Goal: Information Seeking & Learning: Learn about a topic

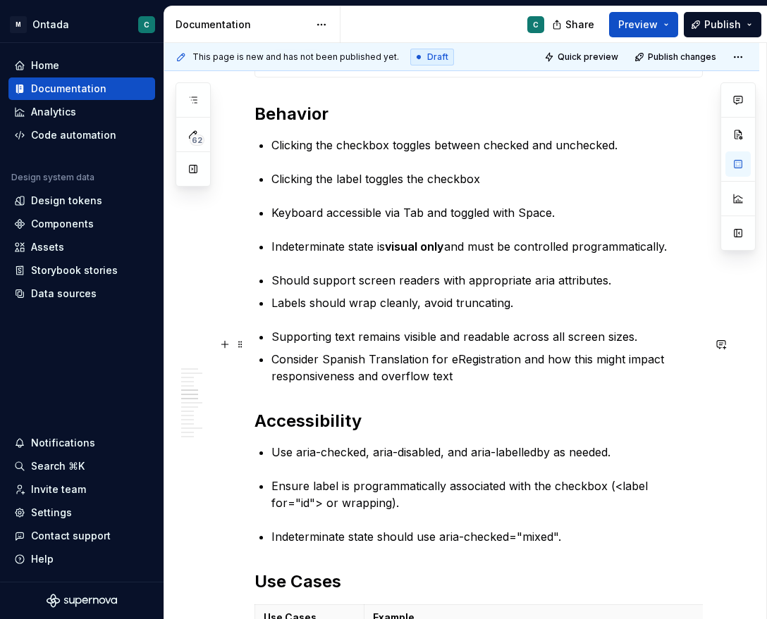
scroll to position [1612, 0]
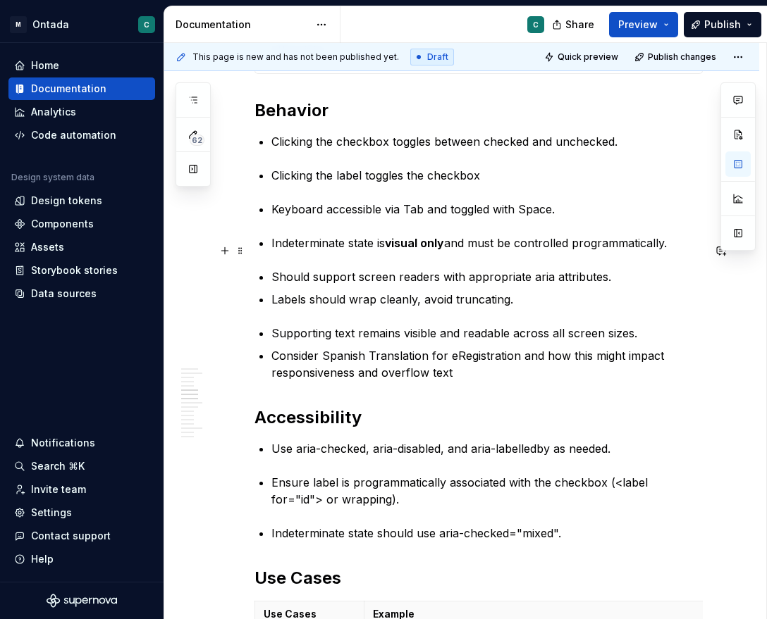
click at [302, 249] on p "Indeterminate state is visual only and must be controlled programmatically." at bounding box center [486, 243] width 431 height 17
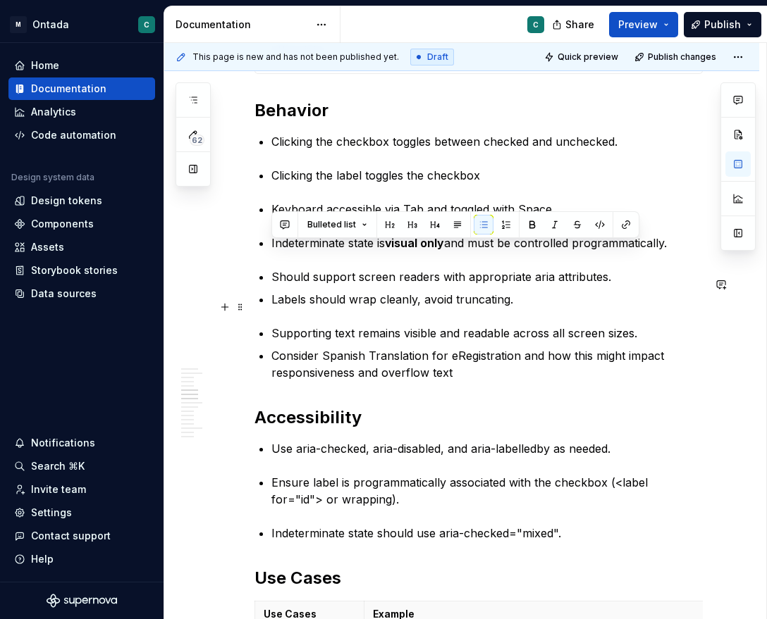
click at [395, 295] on ul "Should support screen readers with appropriate aria attributes. Labels should w…" at bounding box center [486, 287] width 431 height 39
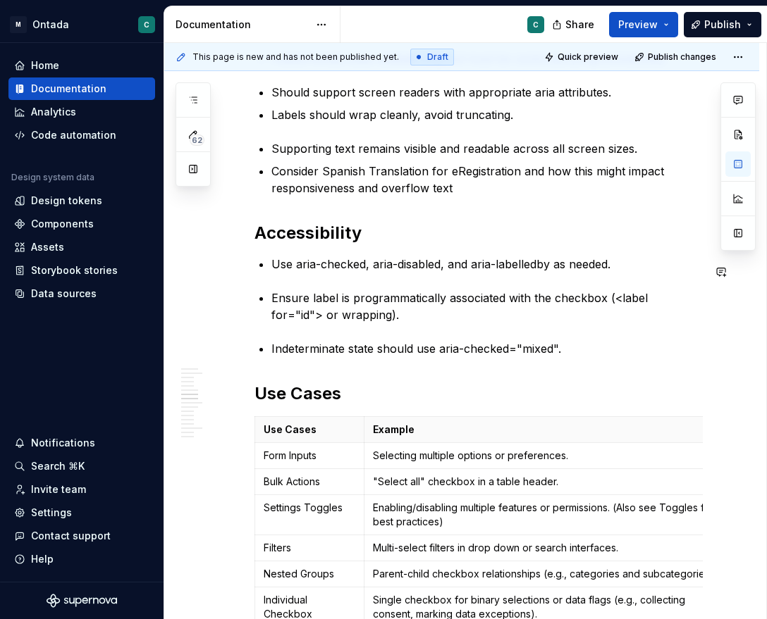
scroll to position [1810, 0]
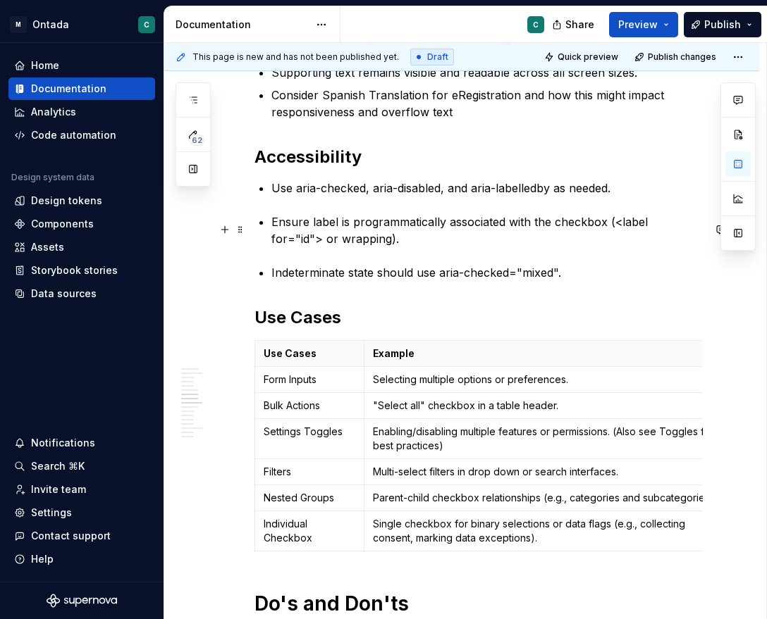
scroll to position [1869, 0]
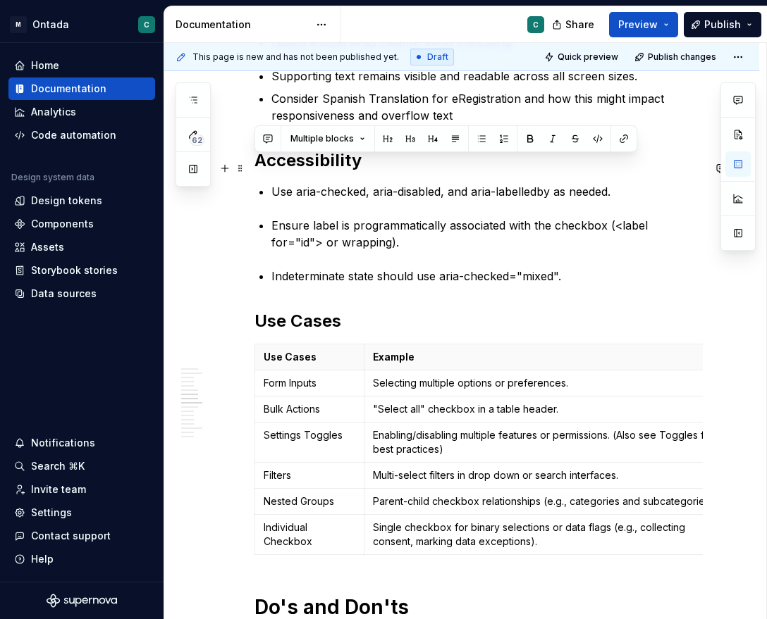
drag, startPoint x: 574, startPoint y: 285, endPoint x: 248, endPoint y: 172, distance: 344.5
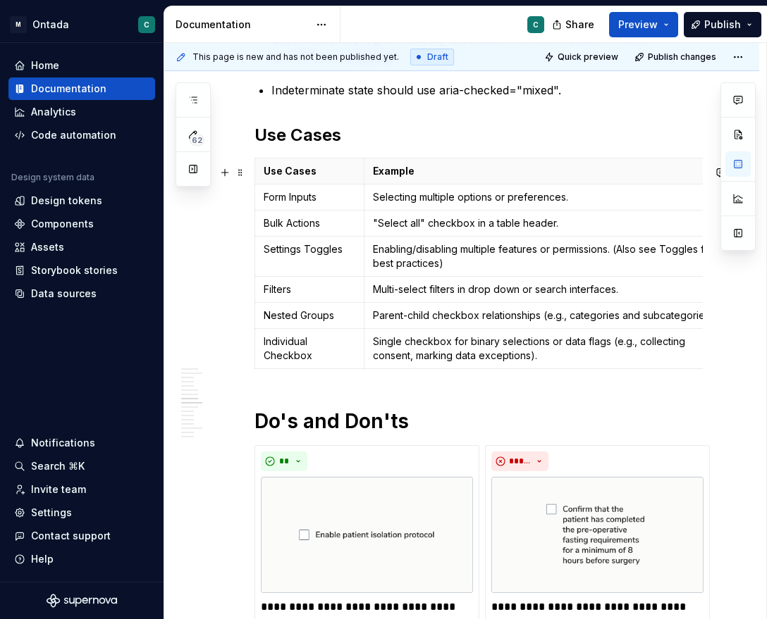
scroll to position [2062, 0]
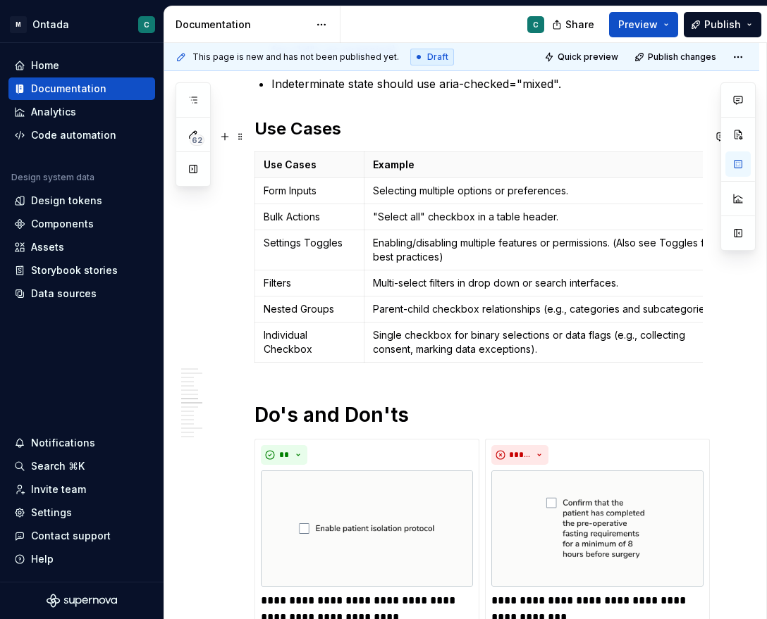
click at [266, 140] on h2 "Use Cases" at bounding box center [478, 129] width 448 height 23
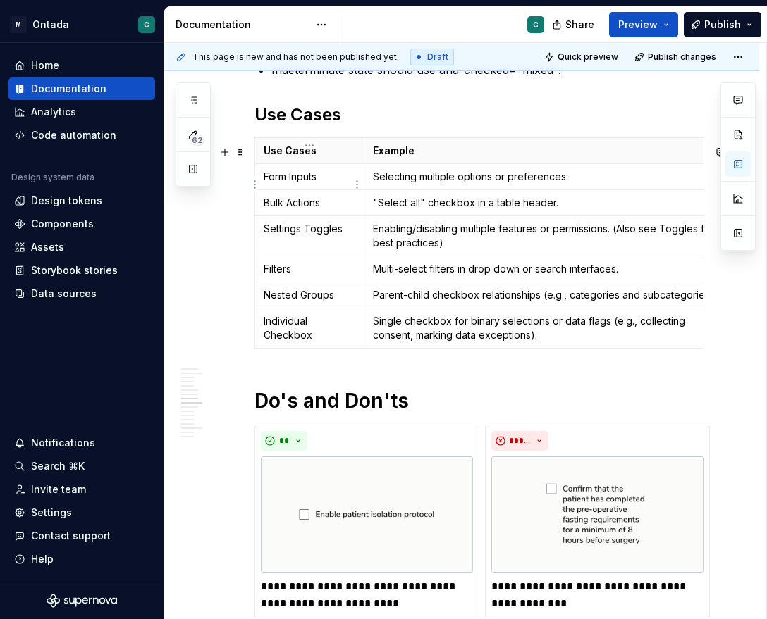
click at [322, 184] on p "Form Inputs" at bounding box center [310, 177] width 92 height 14
click at [315, 216] on td "Bulk Actions" at bounding box center [309, 203] width 109 height 26
click at [313, 236] on p "Settings Toggles" at bounding box center [310, 229] width 92 height 14
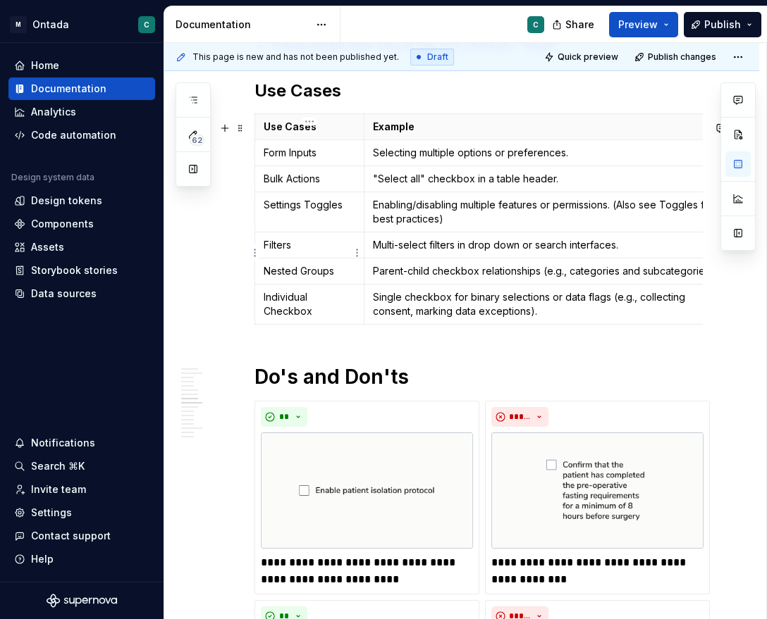
click at [292, 259] on td "Filters" at bounding box center [309, 246] width 109 height 26
click at [304, 278] on p "Nested Groups" at bounding box center [310, 271] width 92 height 14
click at [298, 306] on p "Individual Checkbox" at bounding box center [310, 304] width 92 height 28
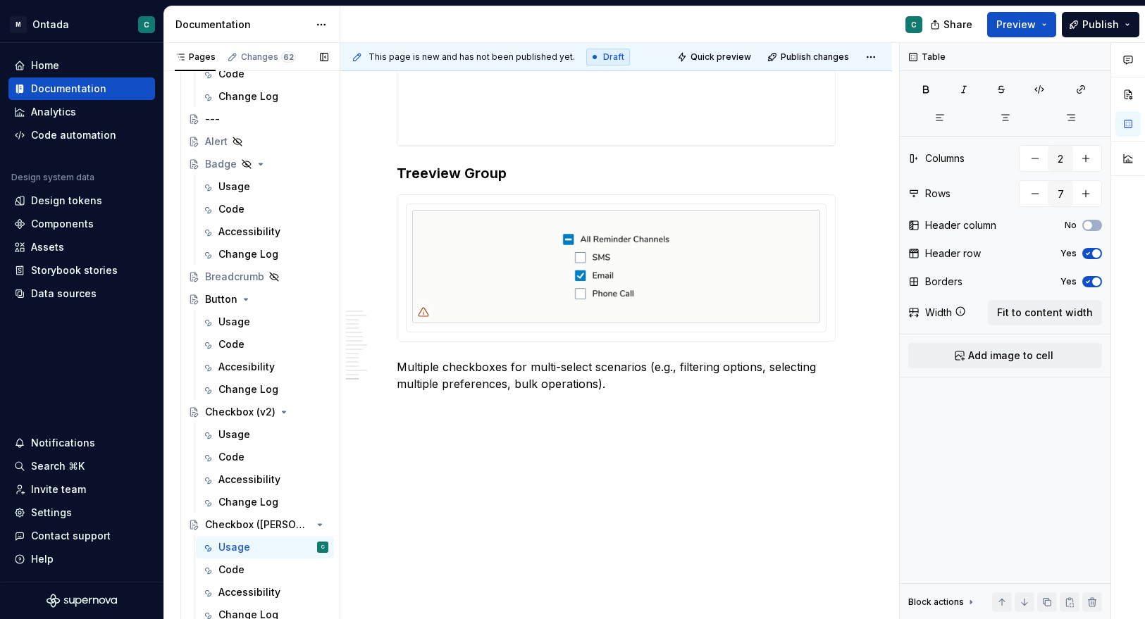
scroll to position [559, 0]
click at [225, 433] on div "Usage" at bounding box center [234, 434] width 32 height 14
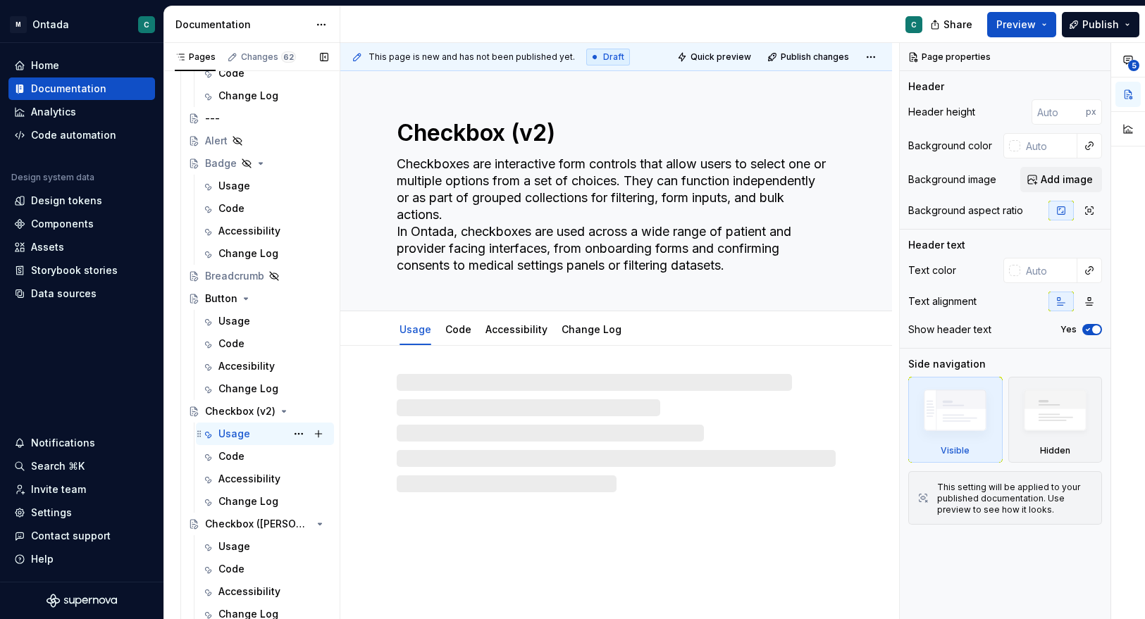
click at [235, 437] on div "Usage" at bounding box center [234, 434] width 32 height 14
click at [650, 440] on div at bounding box center [616, 433] width 439 height 118
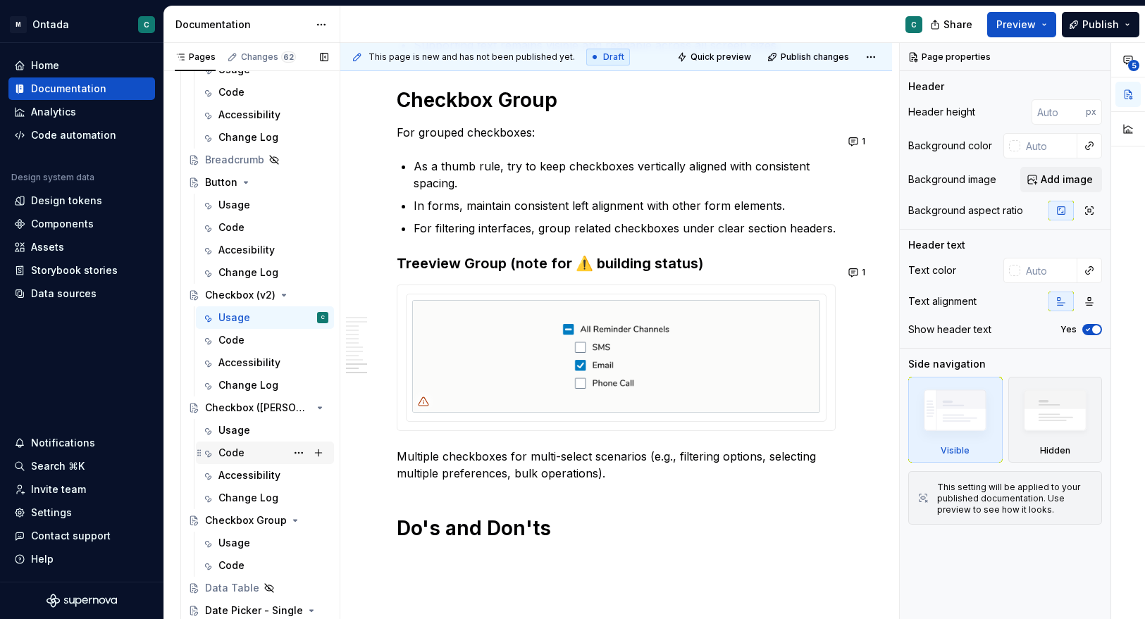
scroll to position [676, 0]
click at [235, 438] on div "Usage" at bounding box center [273, 430] width 110 height 20
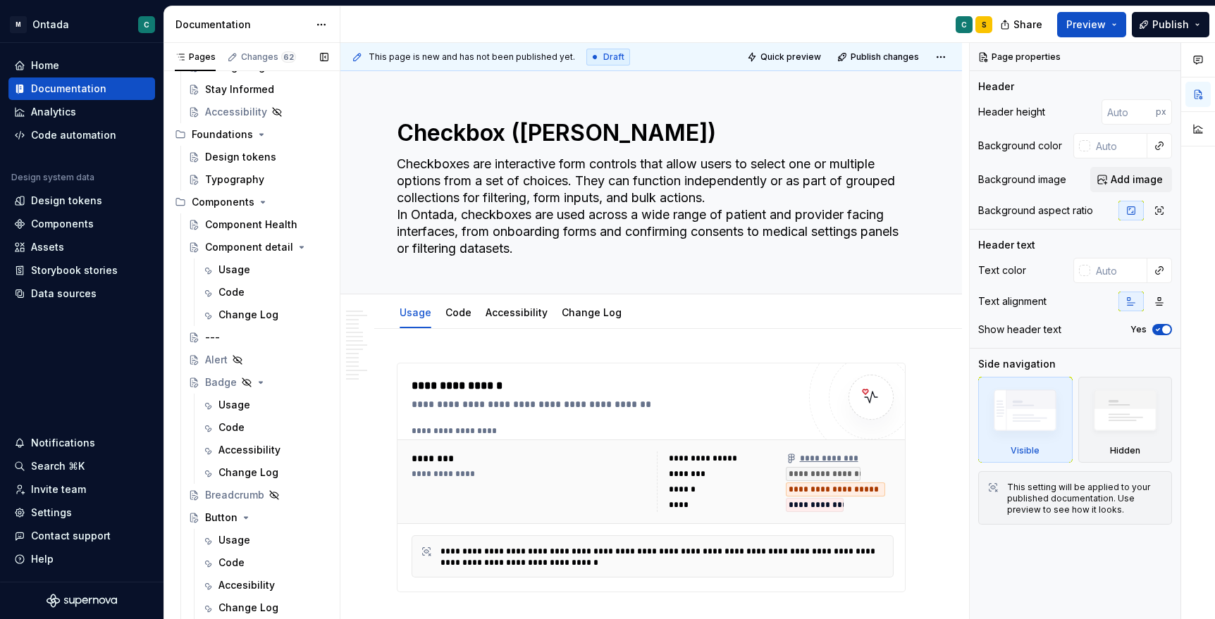
scroll to position [352, 0]
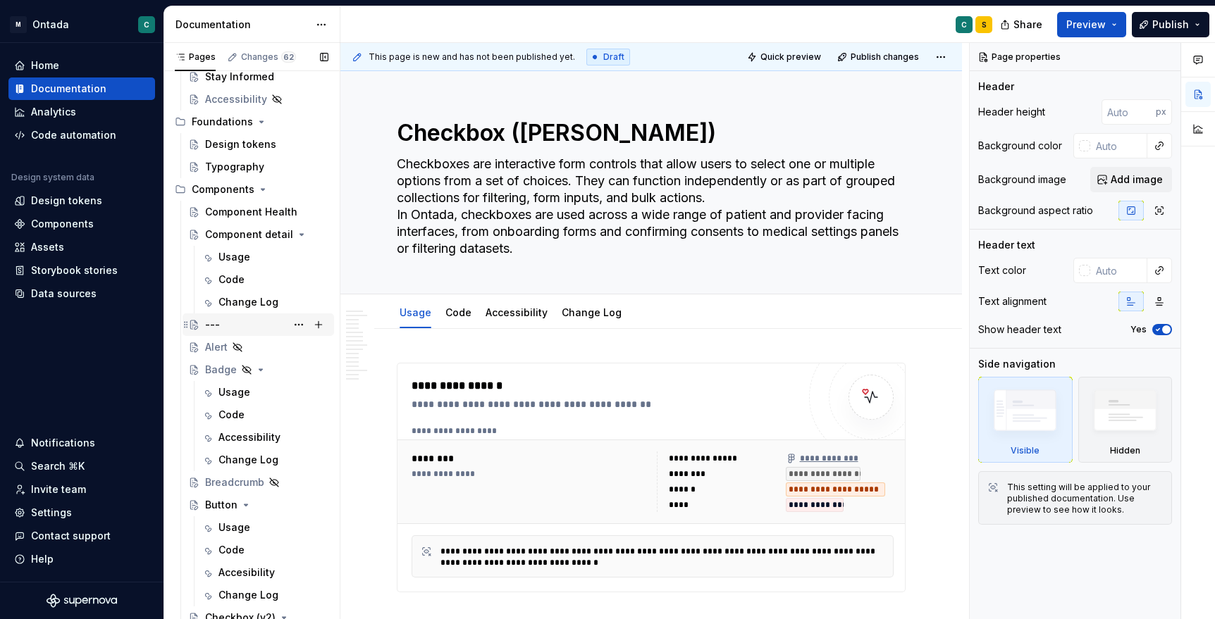
click at [217, 330] on div "---" at bounding box center [212, 325] width 15 height 14
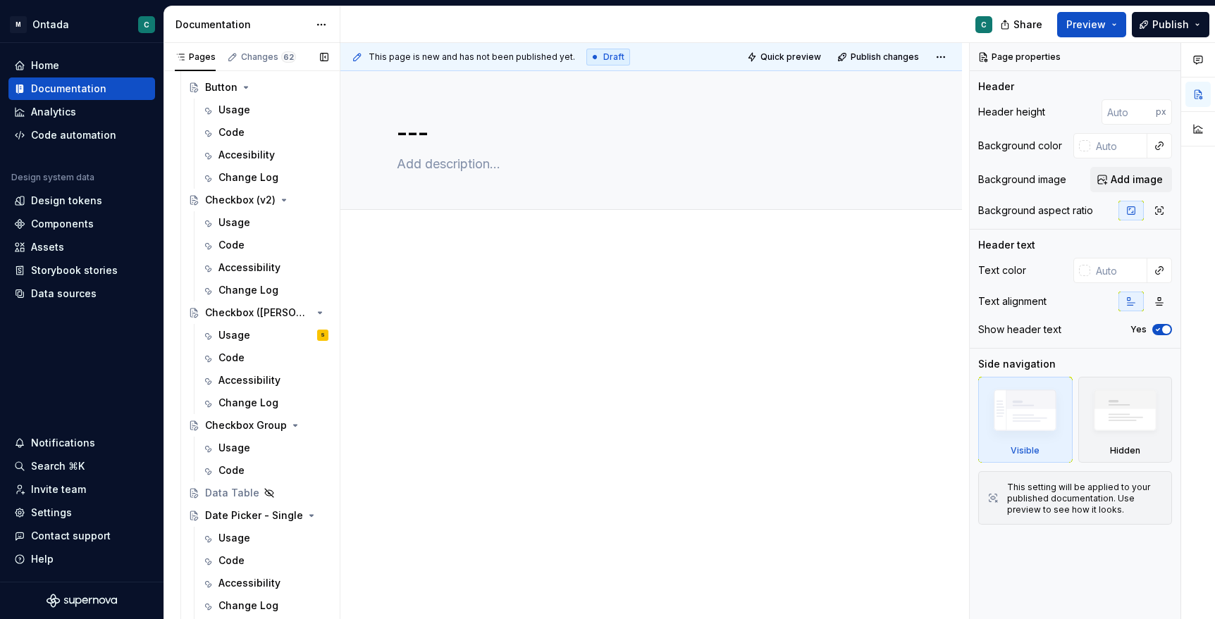
scroll to position [779, 0]
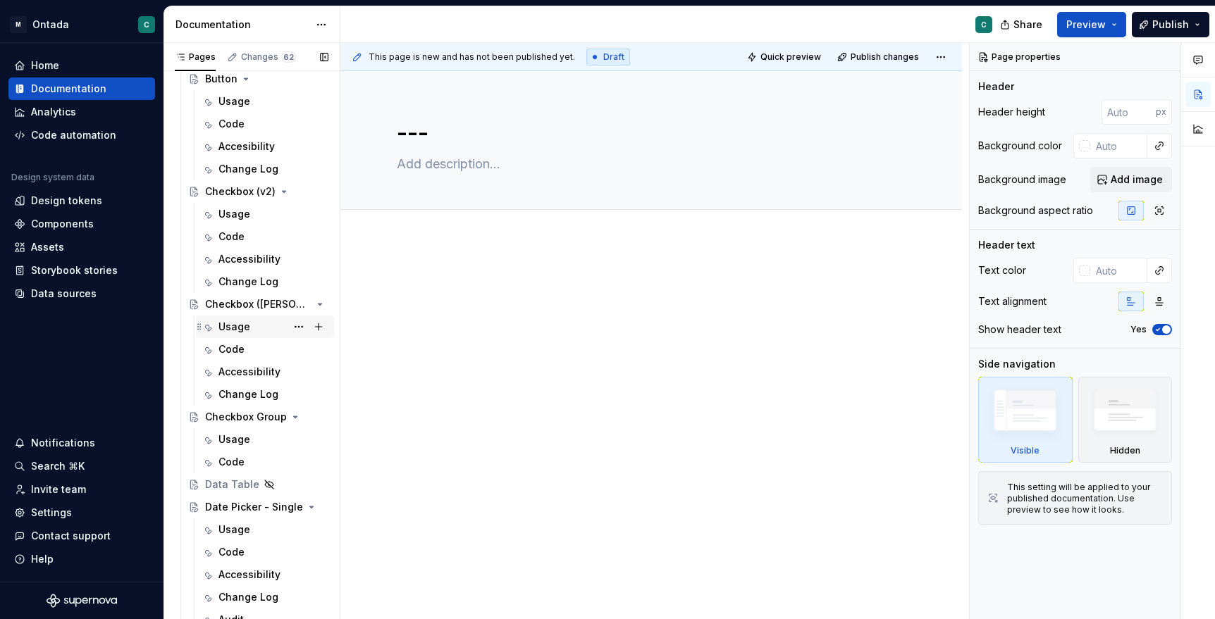
click at [233, 330] on div "Usage" at bounding box center [234, 327] width 32 height 14
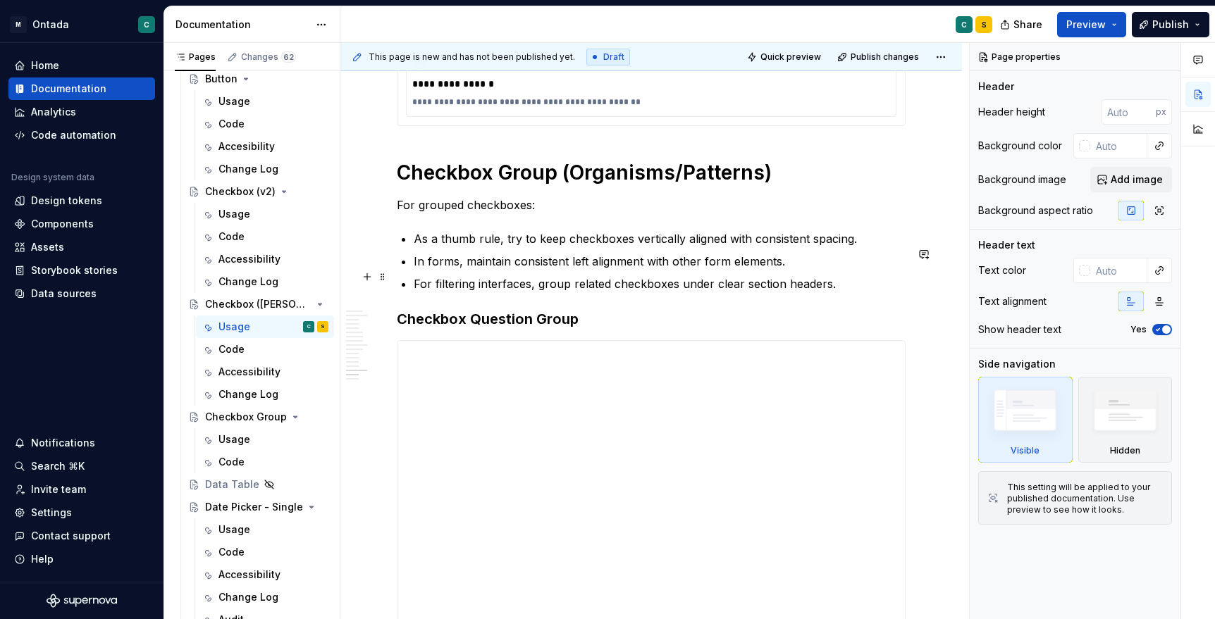
scroll to position [4337, 0]
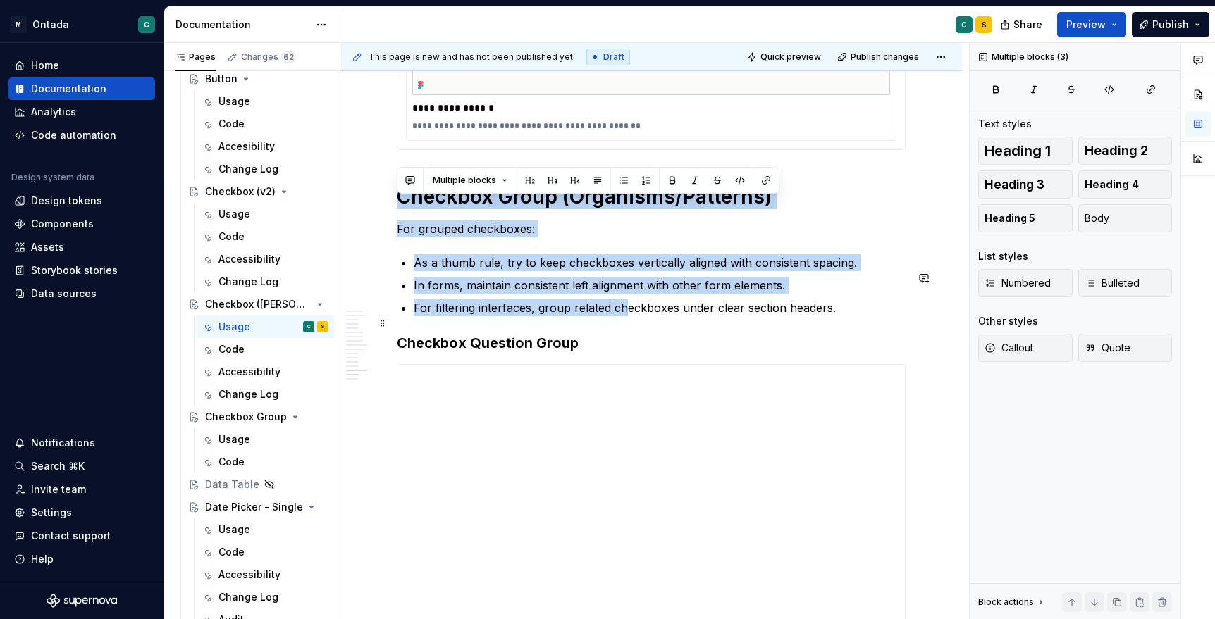
drag, startPoint x: 400, startPoint y: 211, endPoint x: 628, endPoint y: 330, distance: 256.5
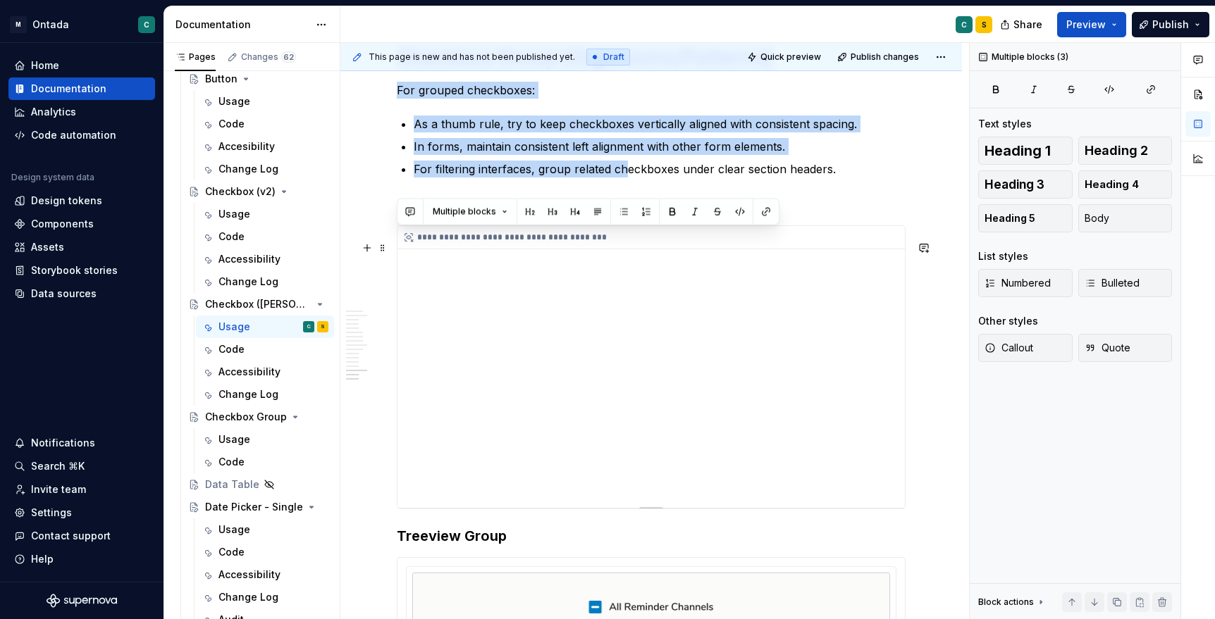
scroll to position [4474, 0]
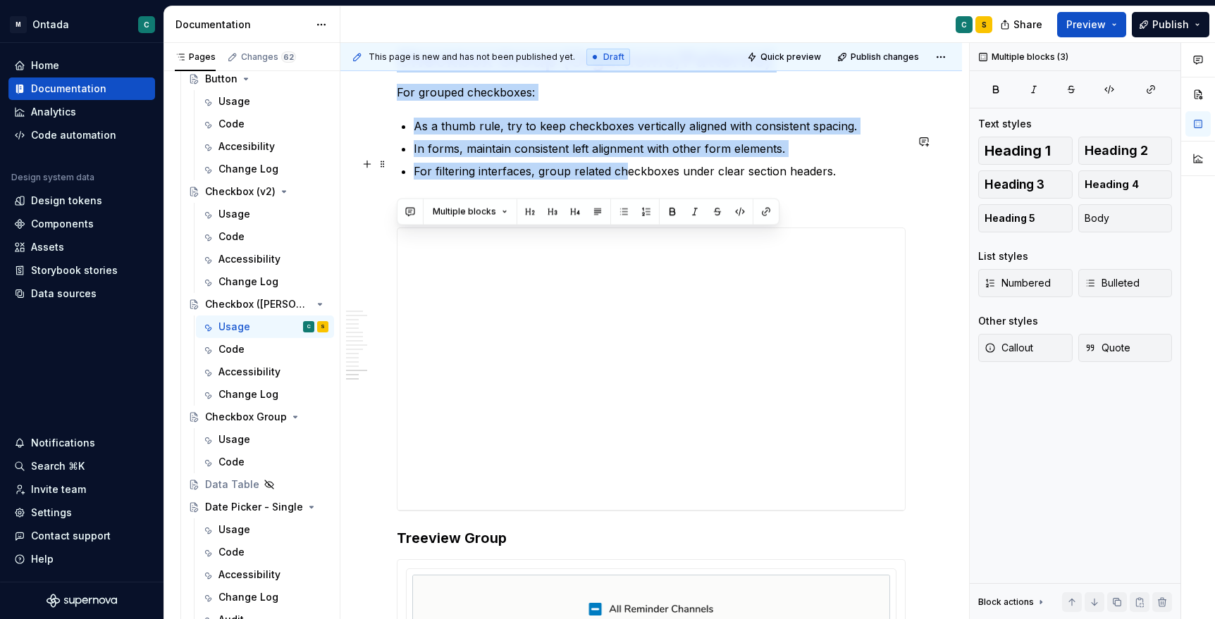
click at [626, 156] on p "In forms, maintain consistent left alignment with other form elements." at bounding box center [660, 148] width 492 height 17
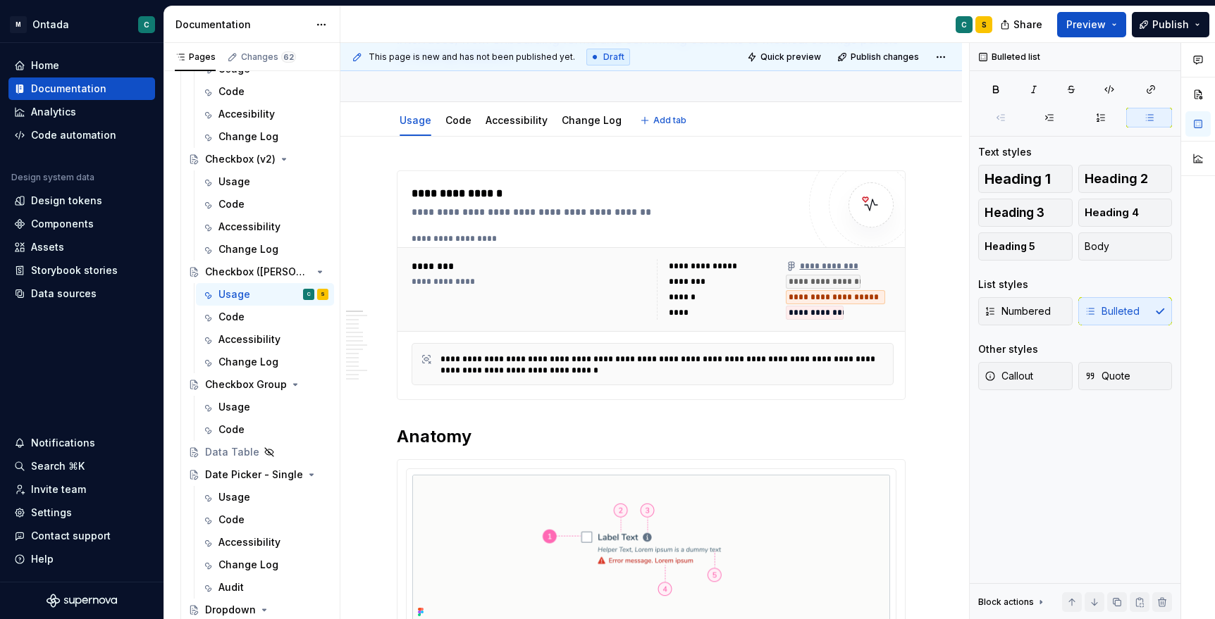
scroll to position [0, 0]
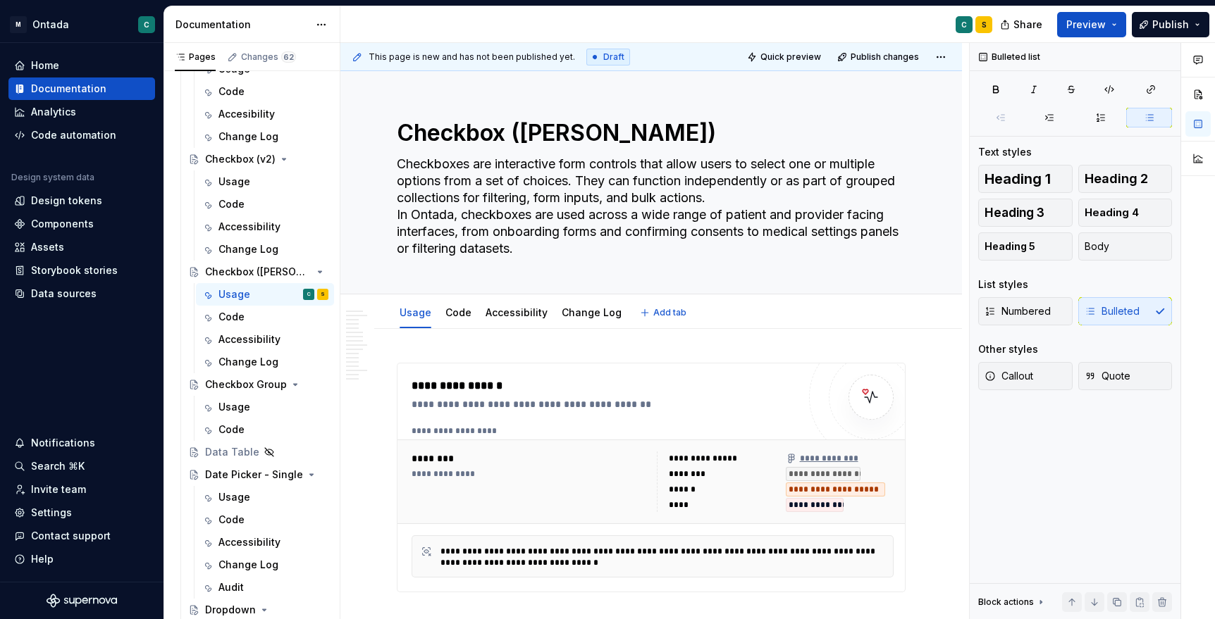
type textarea "*"
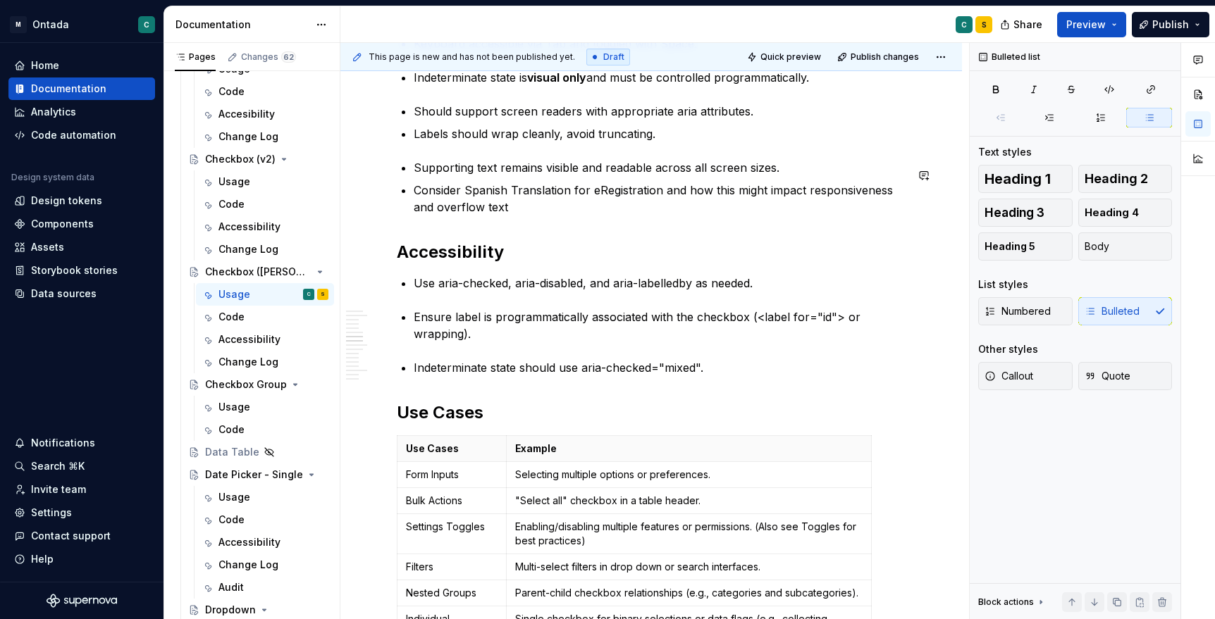
scroll to position [1833, 0]
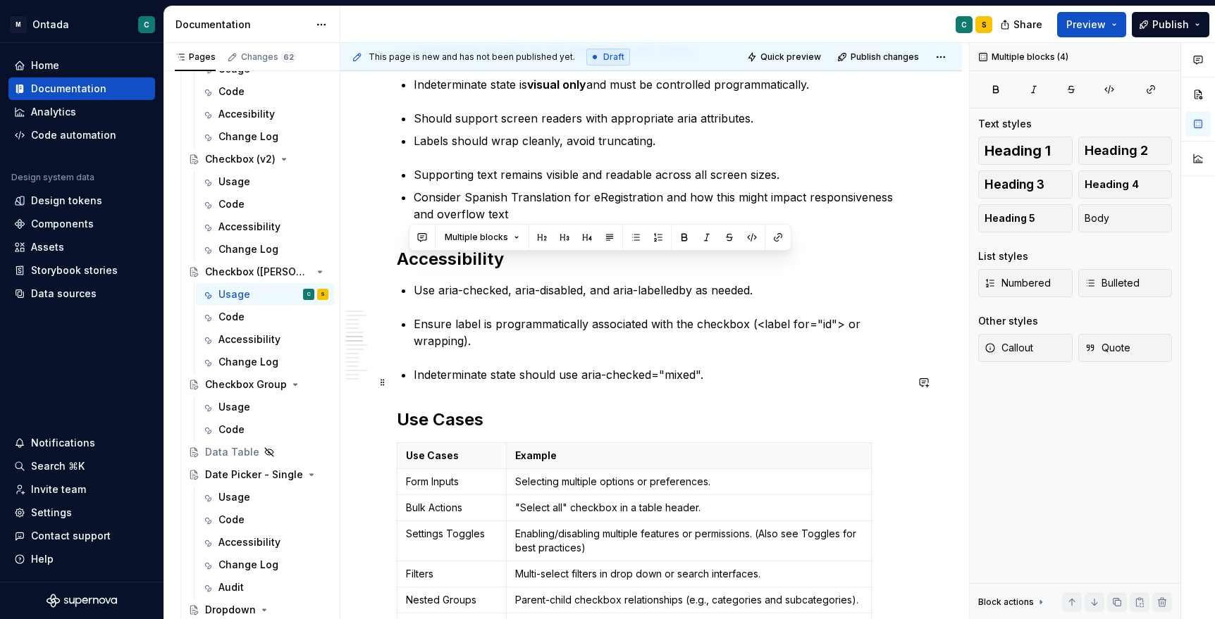
drag, startPoint x: 404, startPoint y: 274, endPoint x: 815, endPoint y: 388, distance: 425.5
click at [815, 383] on p "Indeterminate state should use aria-checked="mixed"." at bounding box center [660, 374] width 492 height 17
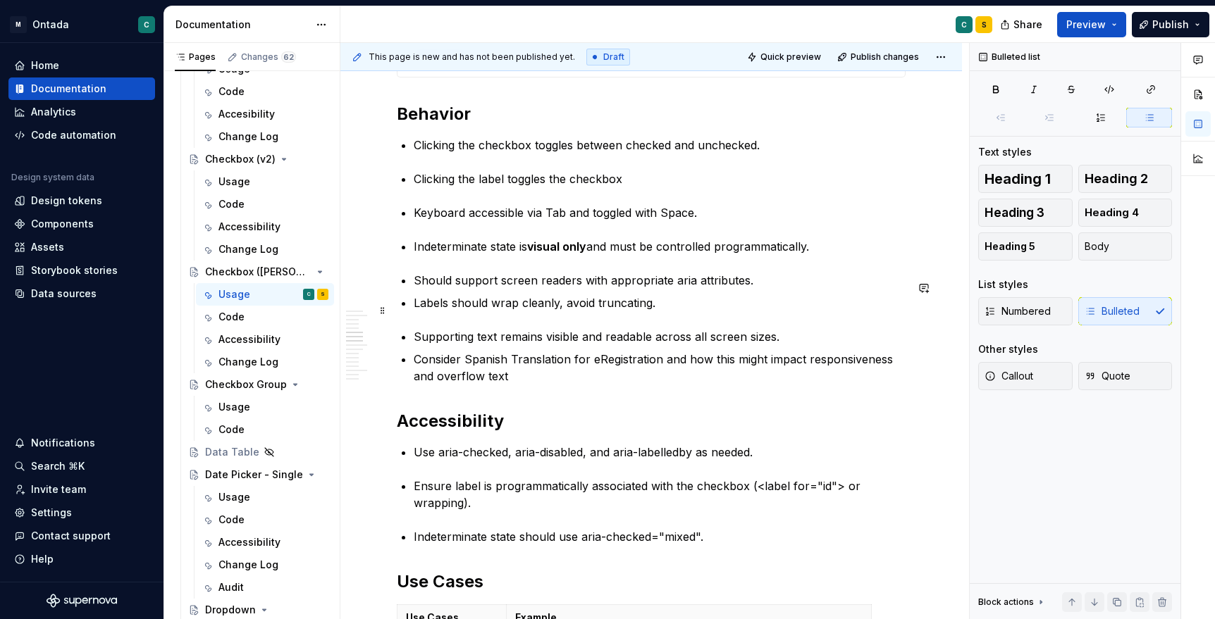
scroll to position [1745, 0]
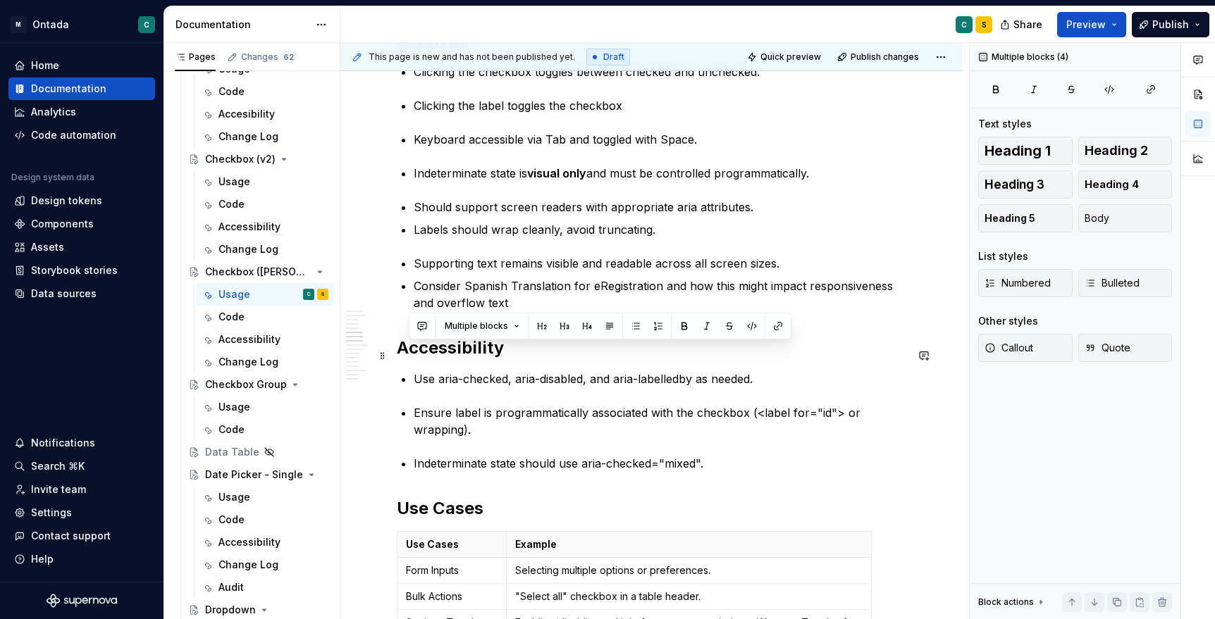
drag, startPoint x: 740, startPoint y: 469, endPoint x: 375, endPoint y: 343, distance: 386.2
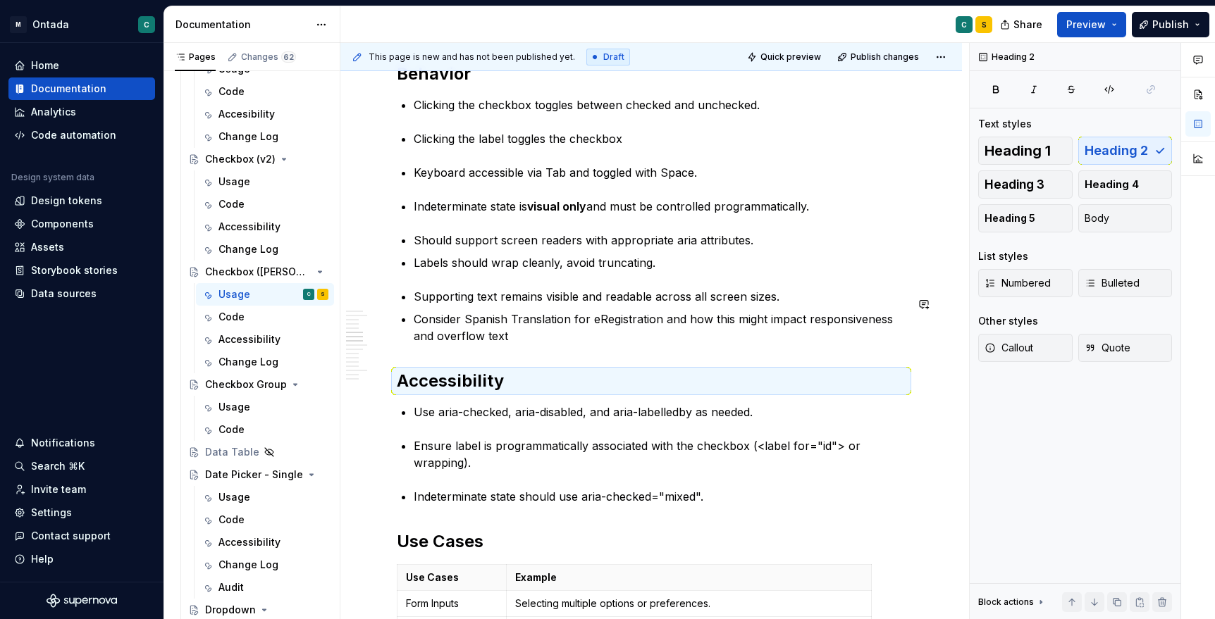
scroll to position [1735, 0]
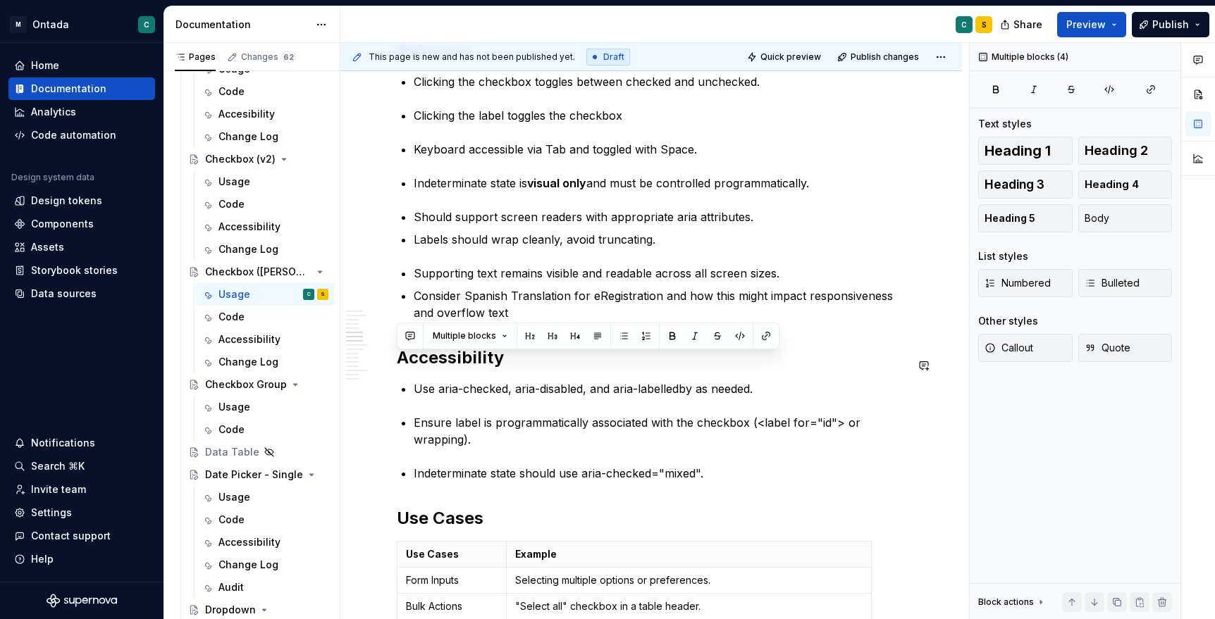
drag, startPoint x: 729, startPoint y: 481, endPoint x: 382, endPoint y: 352, distance: 370.3
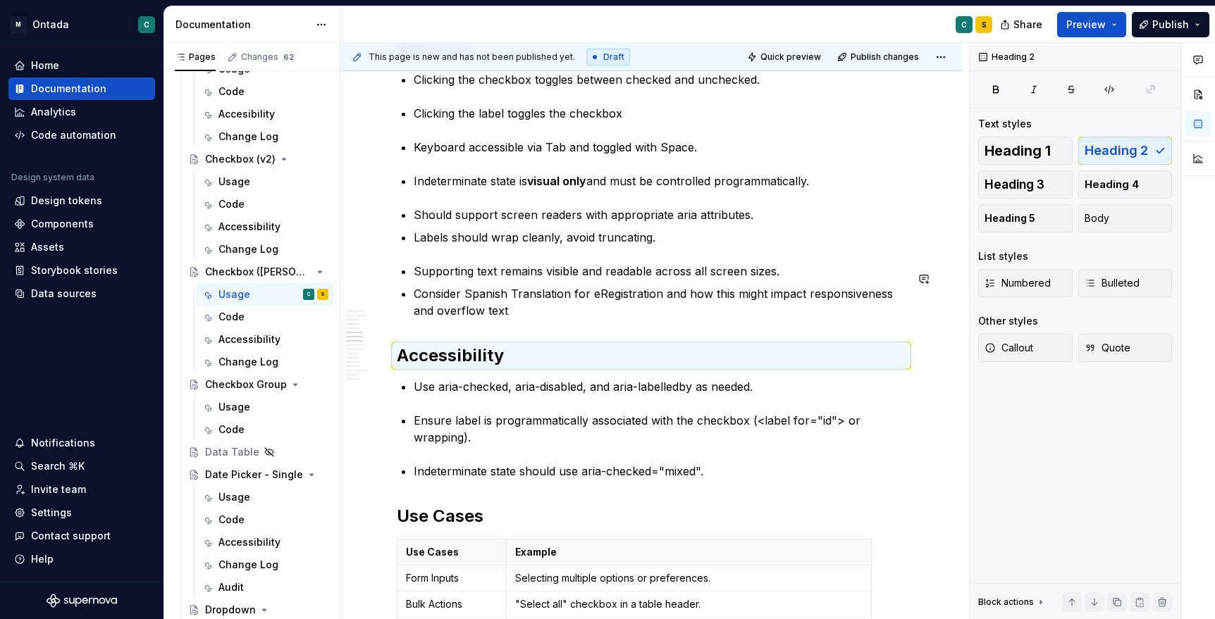
scroll to position [1785, 0]
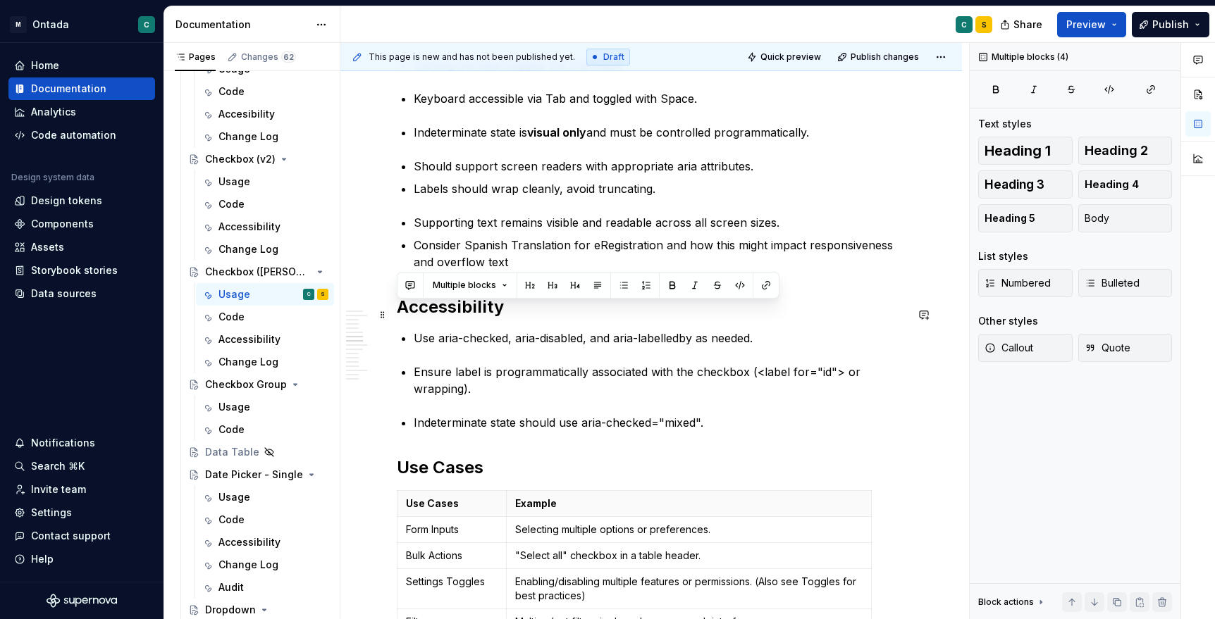
drag, startPoint x: 711, startPoint y: 430, endPoint x: 392, endPoint y: 311, distance: 340.4
copy div "Accessibility Use aria-checked, aria-disabled, and aria-labelledby as needed. E…"
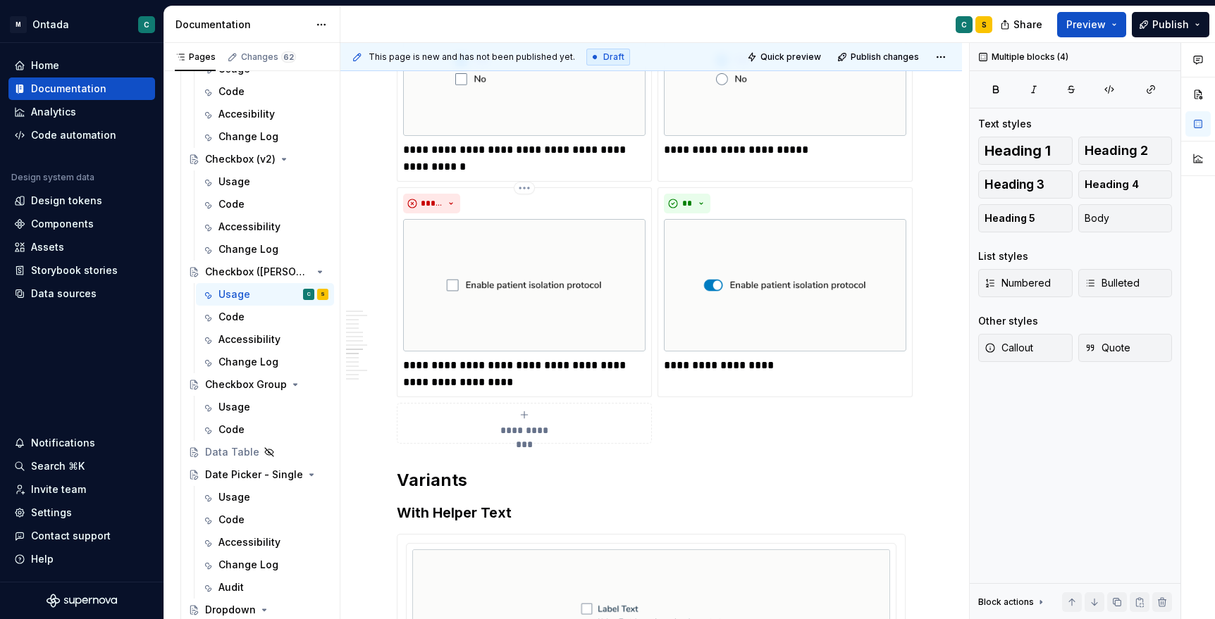
scroll to position [3146, 0]
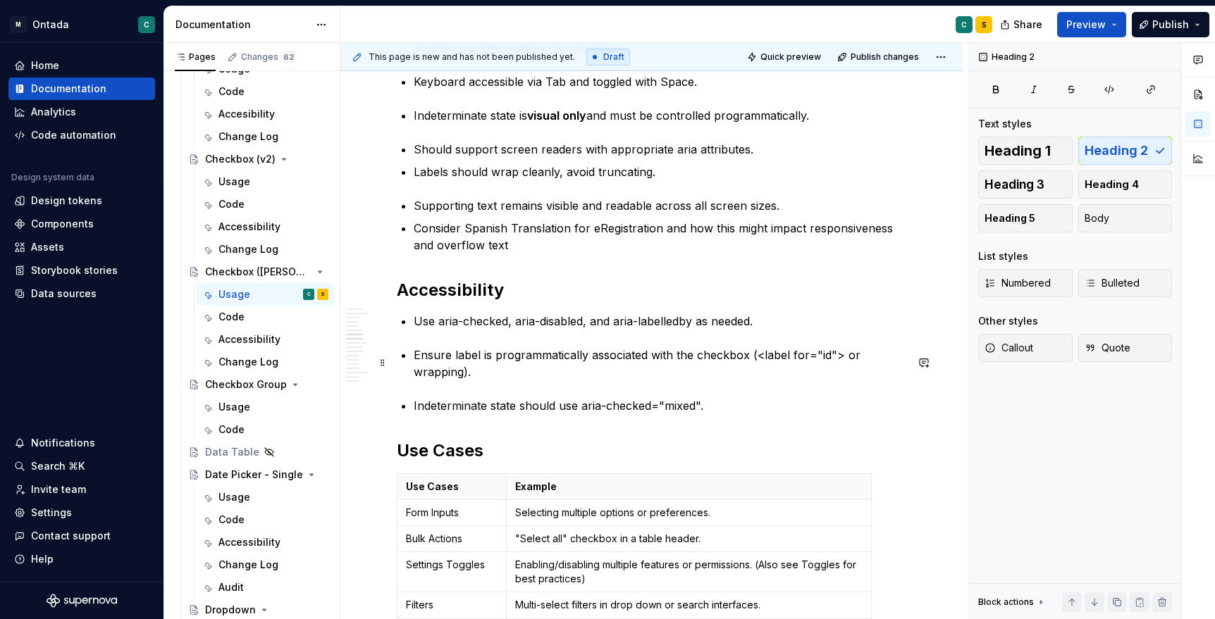
scroll to position [1800, 0]
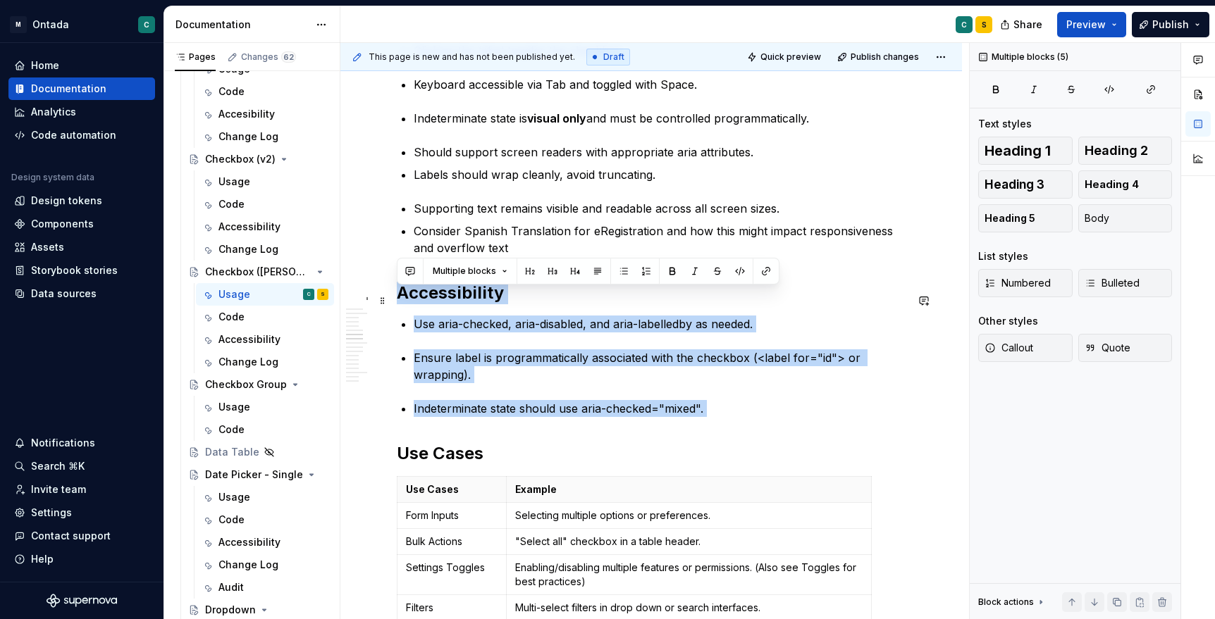
drag, startPoint x: 724, startPoint y: 426, endPoint x: 390, endPoint y: 300, distance: 356.1
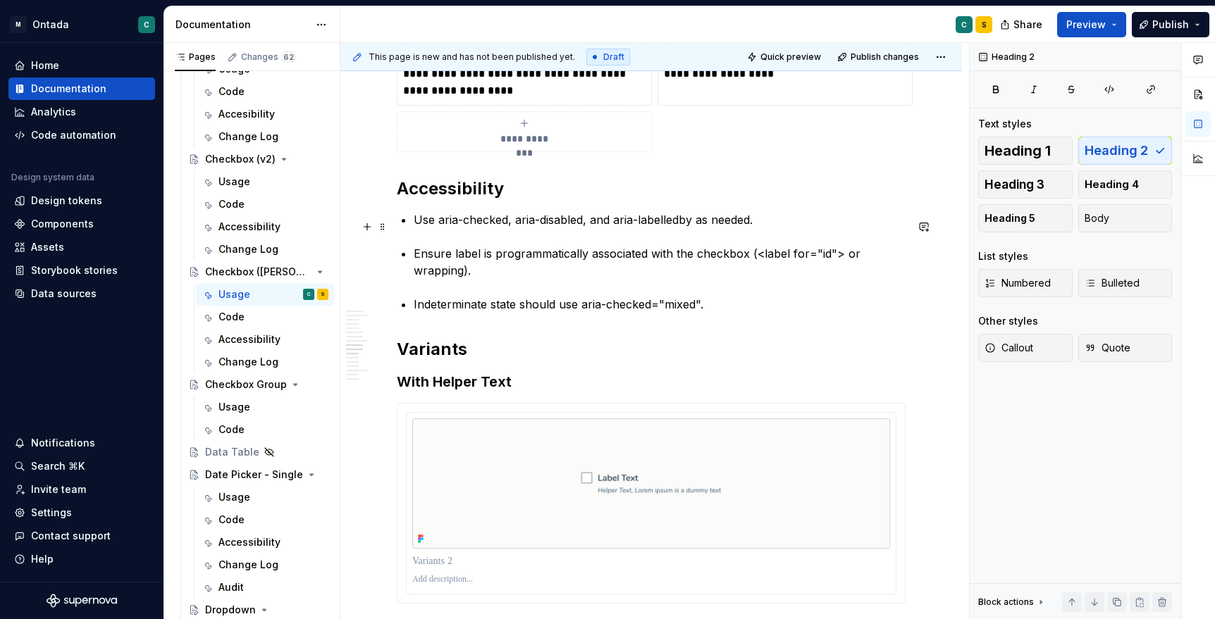
scroll to position [3135, 0]
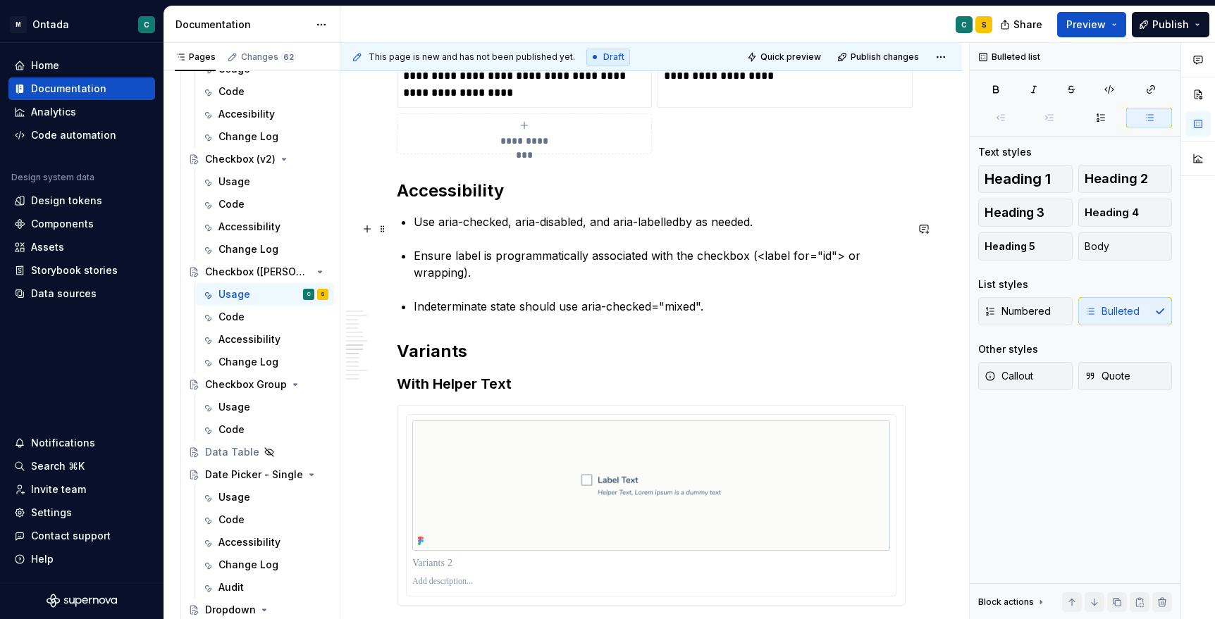
click at [416, 230] on p "Use aria-checked, aria-disabled, and aria-labelledby as needed." at bounding box center [660, 221] width 492 height 17
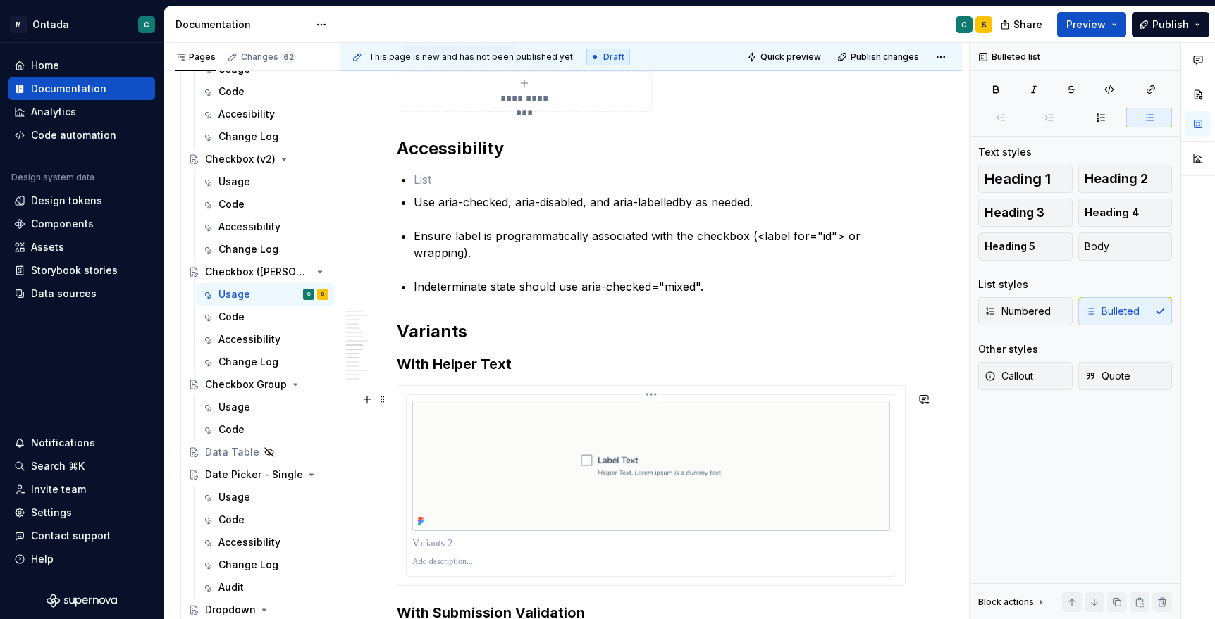
scroll to position [3176, 0]
click at [427, 187] on p at bounding box center [660, 180] width 492 height 17
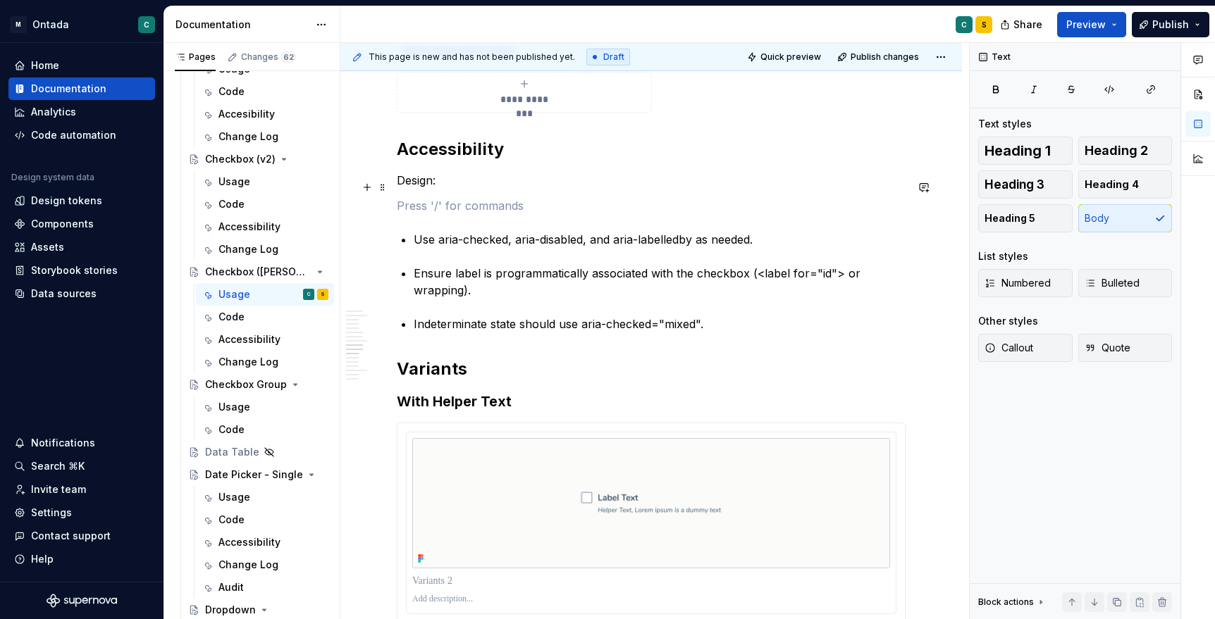
click at [468, 185] on p "Design:" at bounding box center [651, 180] width 509 height 17
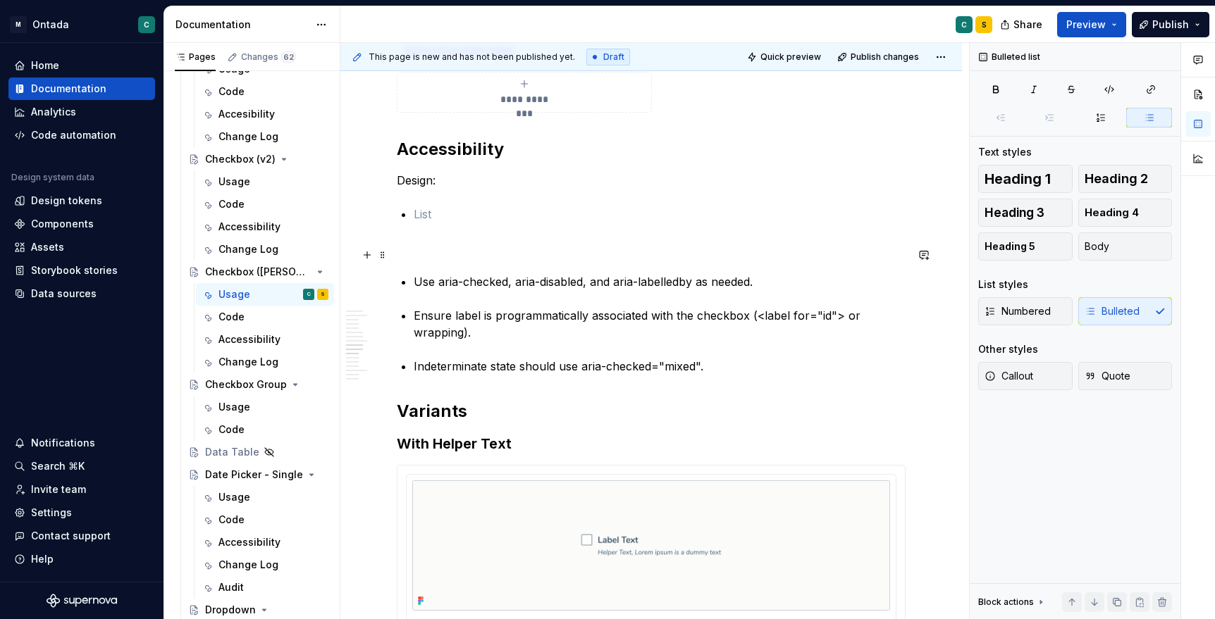
click at [435, 254] on p at bounding box center [651, 248] width 509 height 17
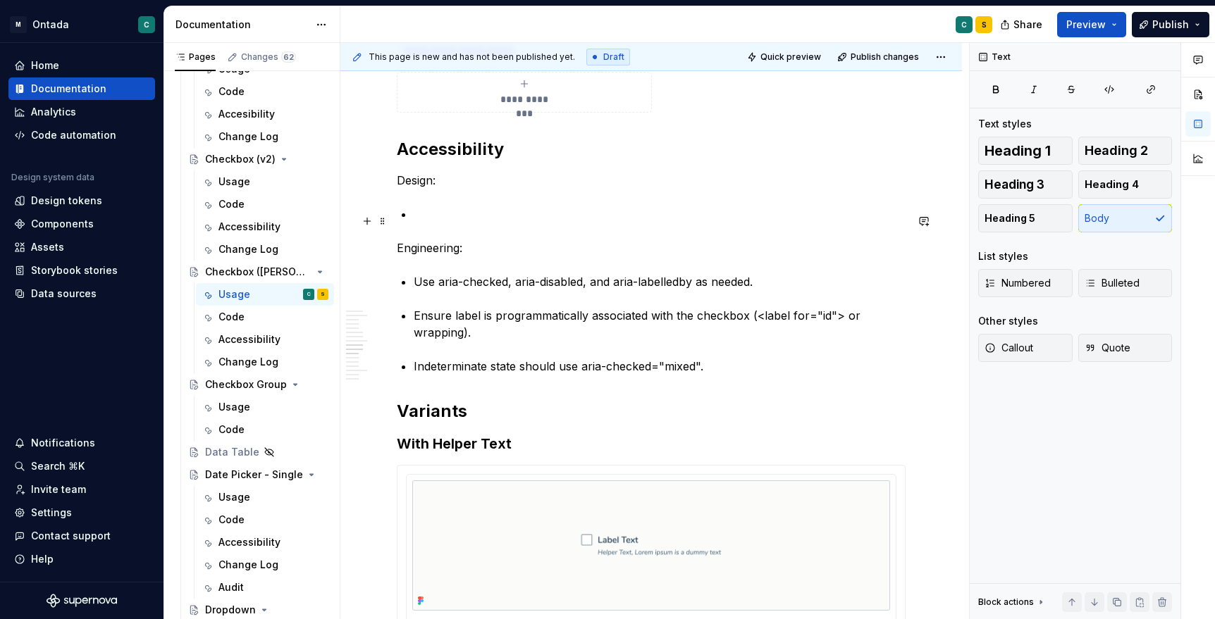
click at [432, 217] on p at bounding box center [660, 214] width 492 height 17
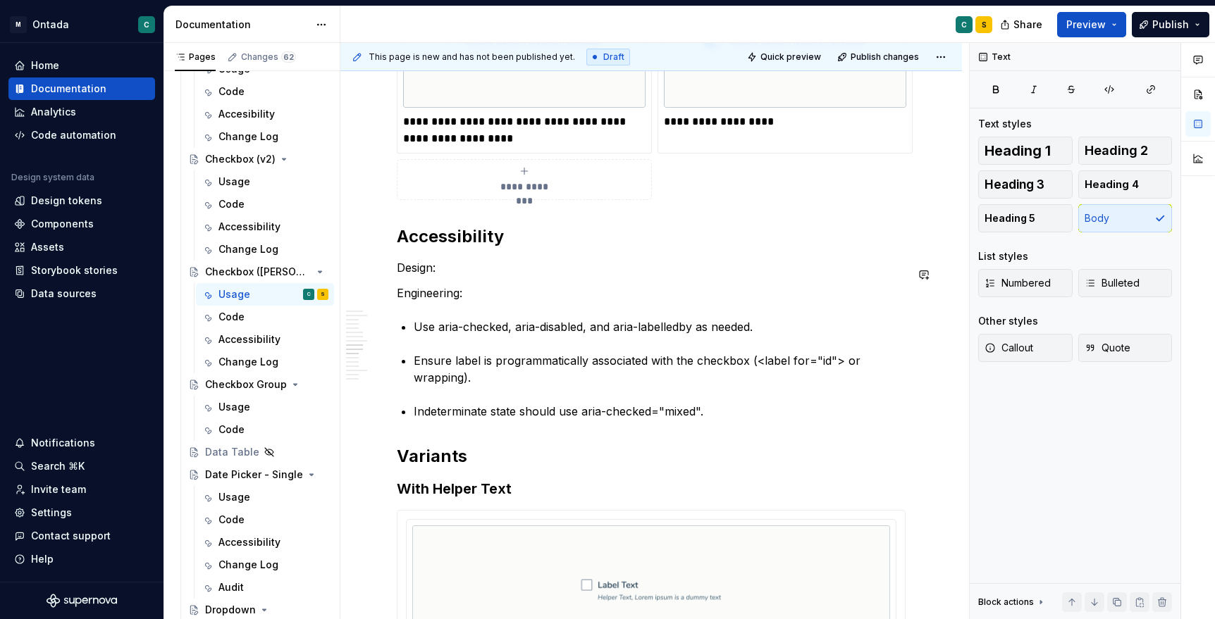
scroll to position [3090, 0]
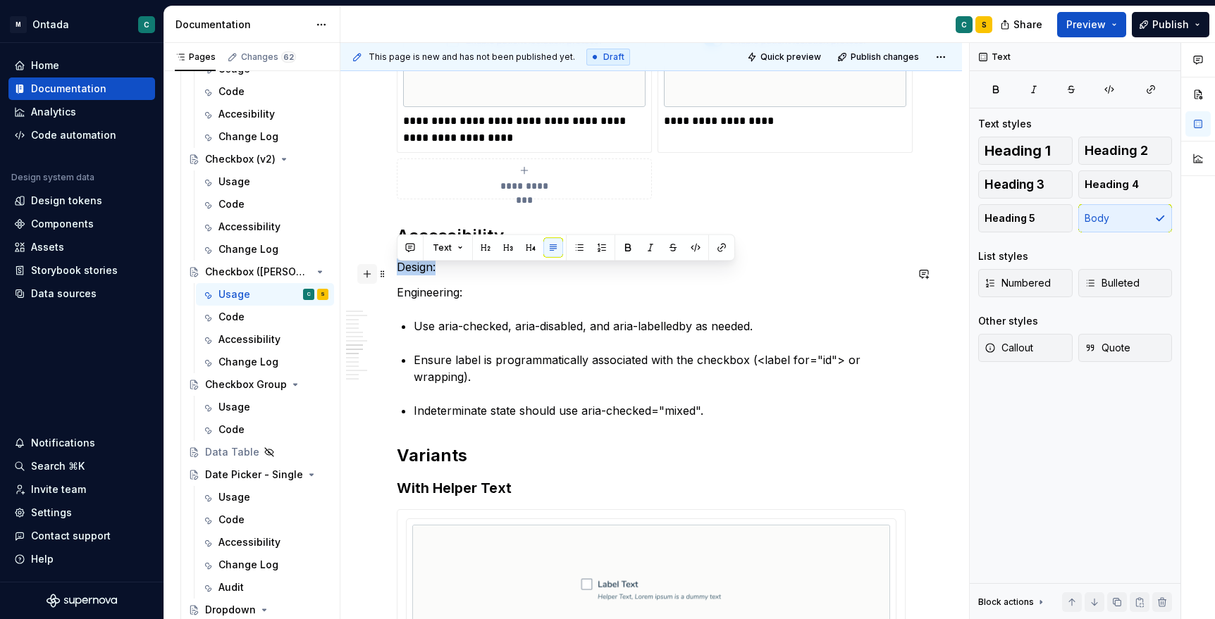
drag, startPoint x: 483, startPoint y: 266, endPoint x: 364, endPoint y: 268, distance: 119.1
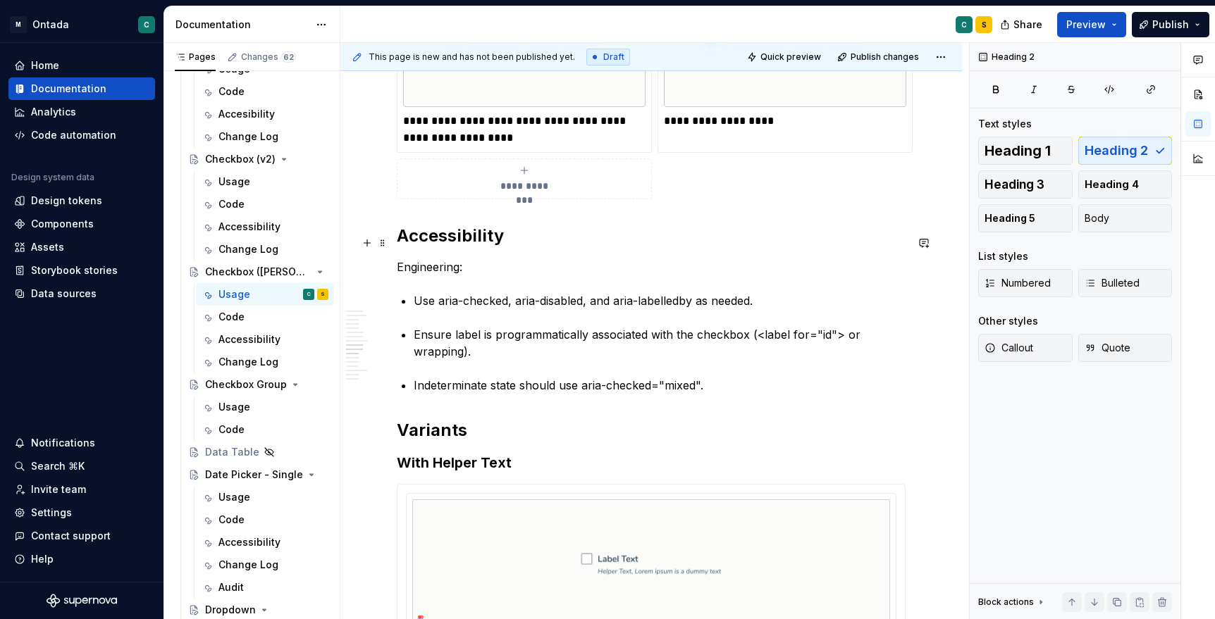
click at [466, 243] on h2 "Accessibility" at bounding box center [651, 236] width 509 height 23
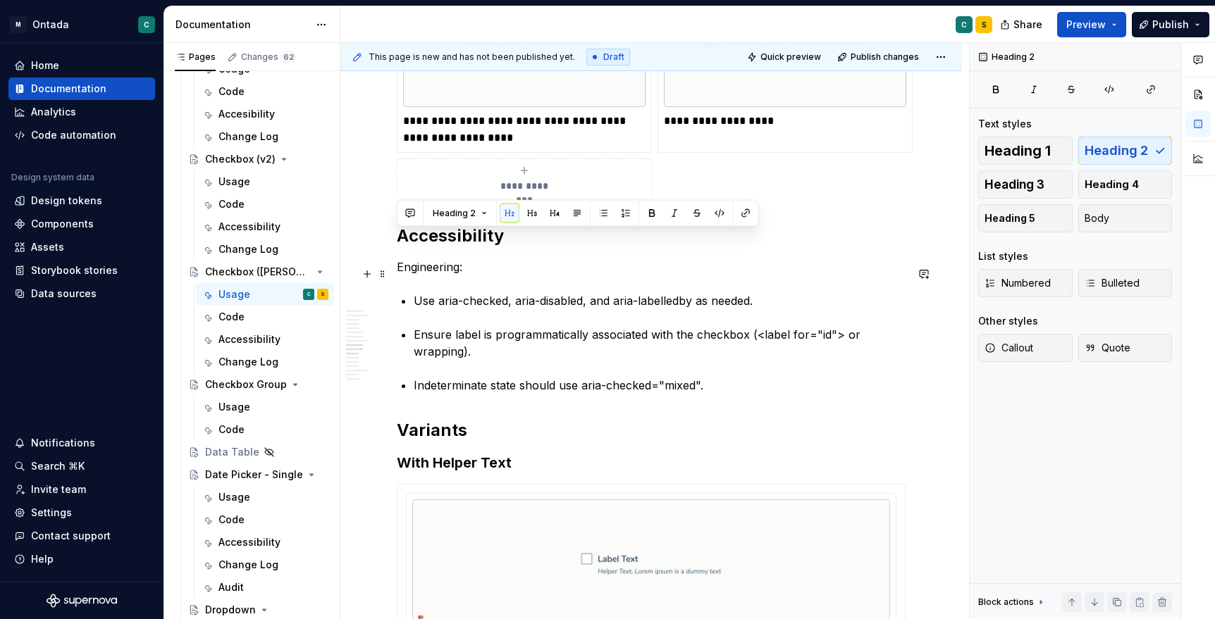
click at [467, 275] on p "Engineering:" at bounding box center [651, 267] width 509 height 17
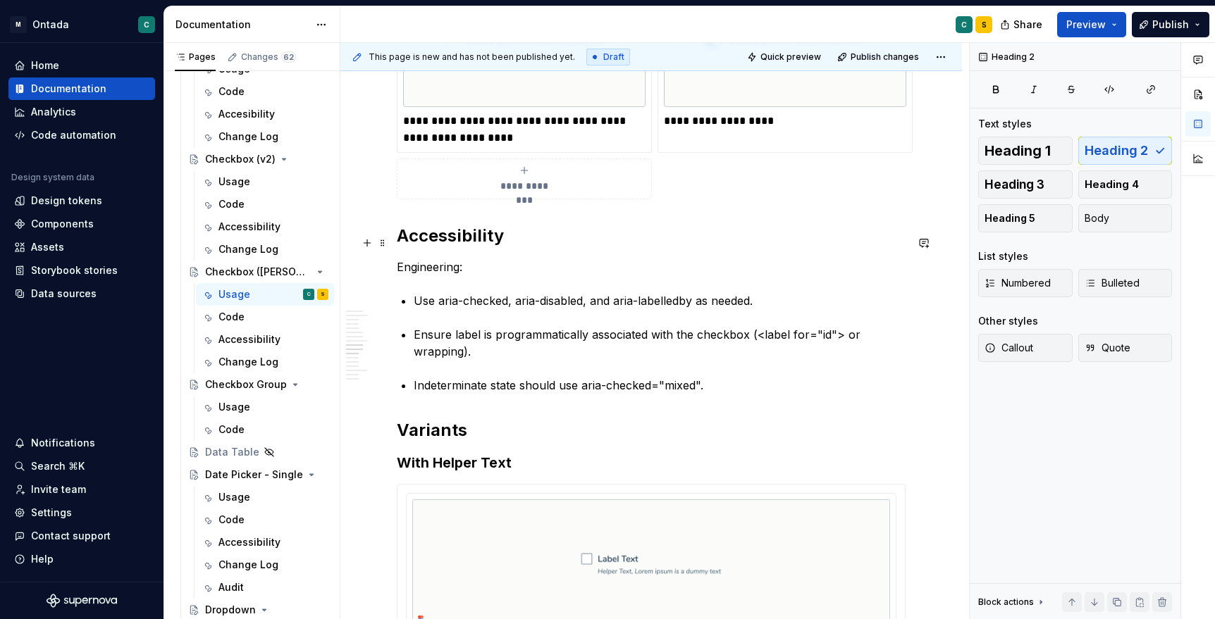
click at [533, 247] on h2 "Accessibility" at bounding box center [651, 236] width 509 height 23
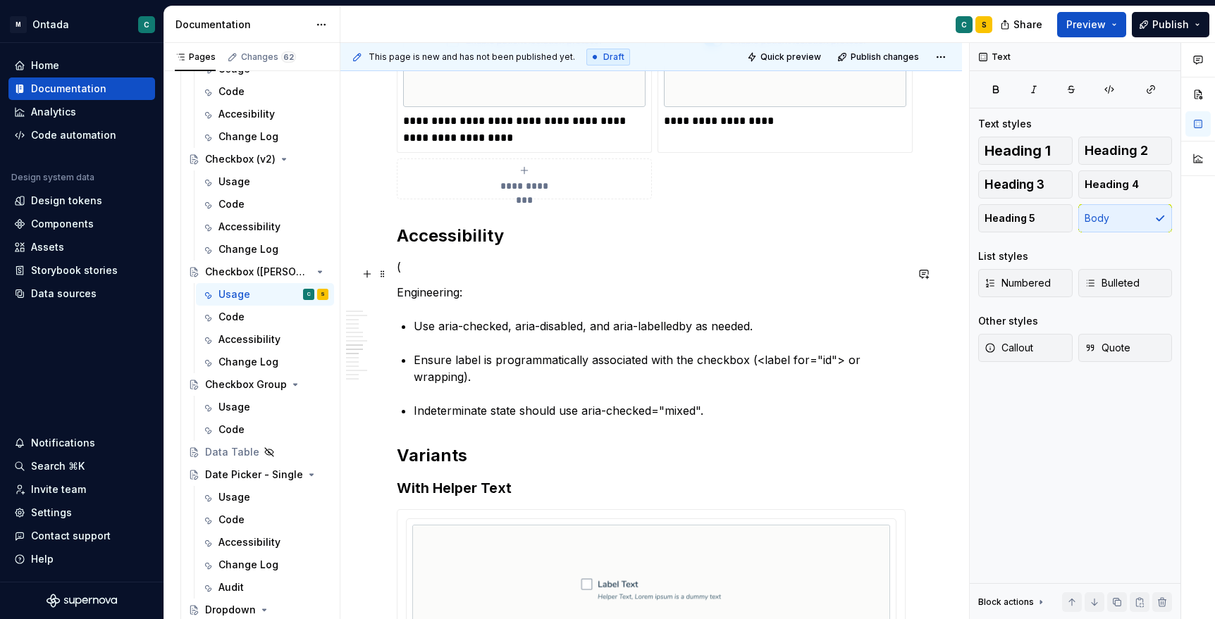
click at [425, 275] on p "(" at bounding box center [651, 267] width 509 height 17
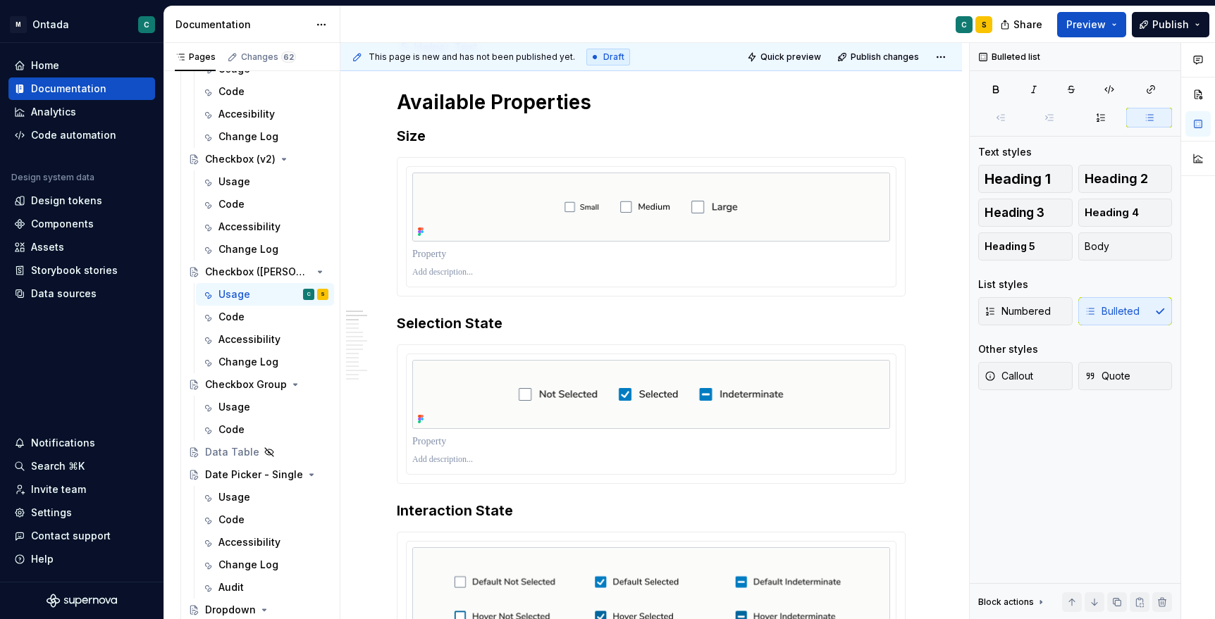
scroll to position [0, 0]
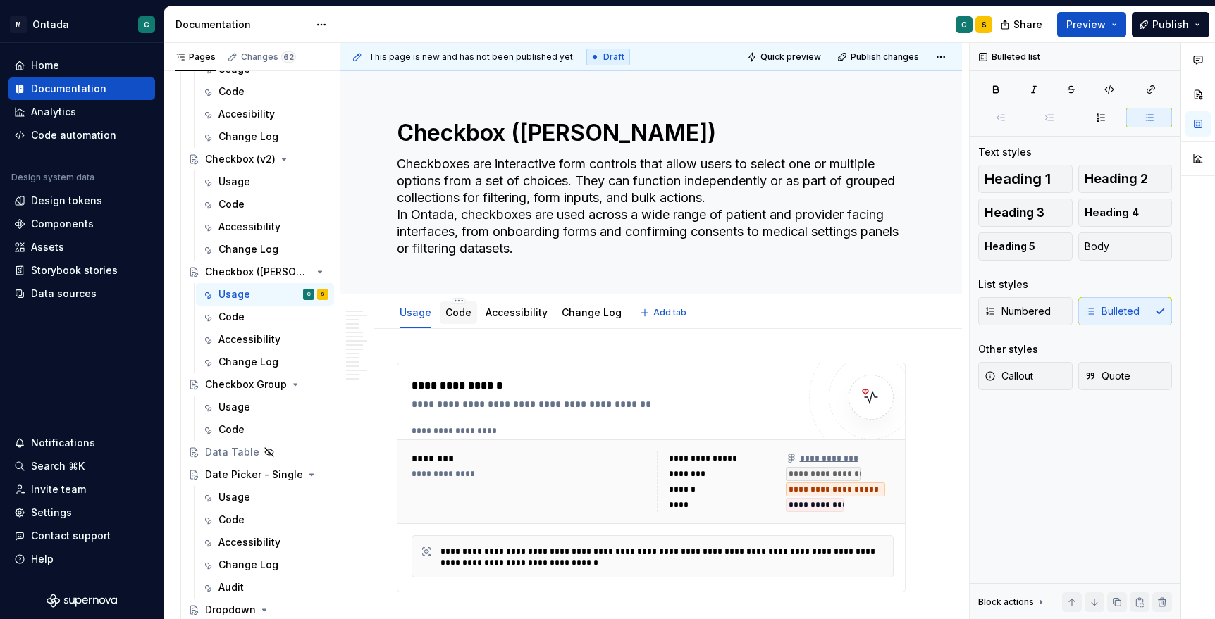
click at [460, 315] on link "Code" at bounding box center [458, 312] width 26 height 12
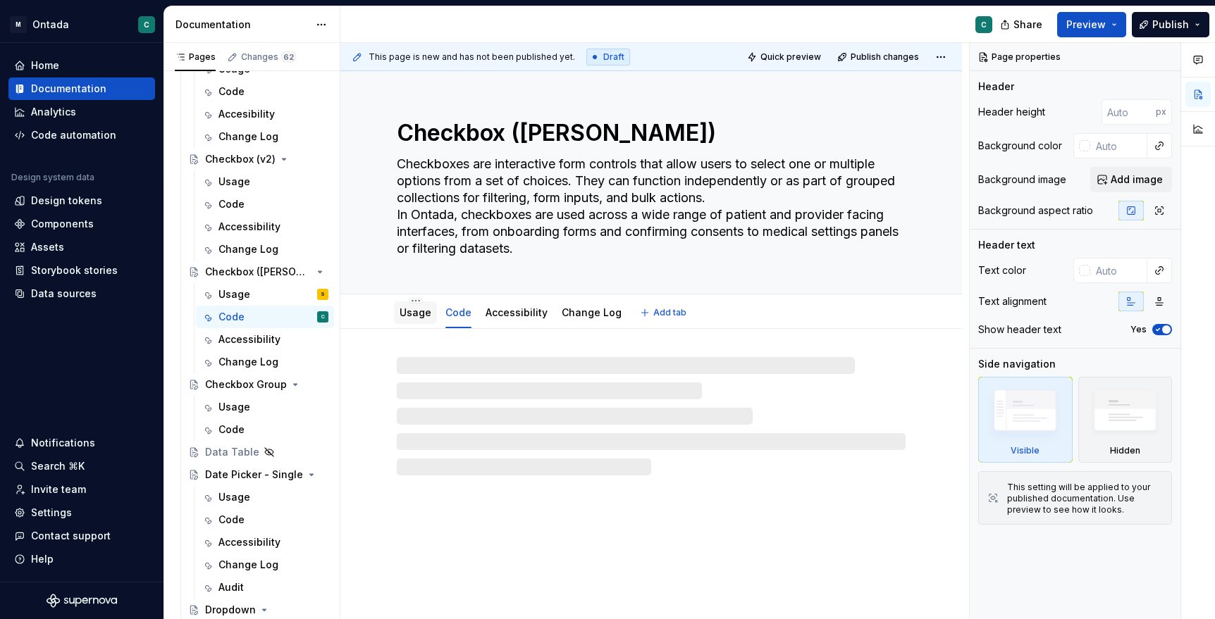
click at [409, 317] on link "Usage" at bounding box center [416, 312] width 32 height 12
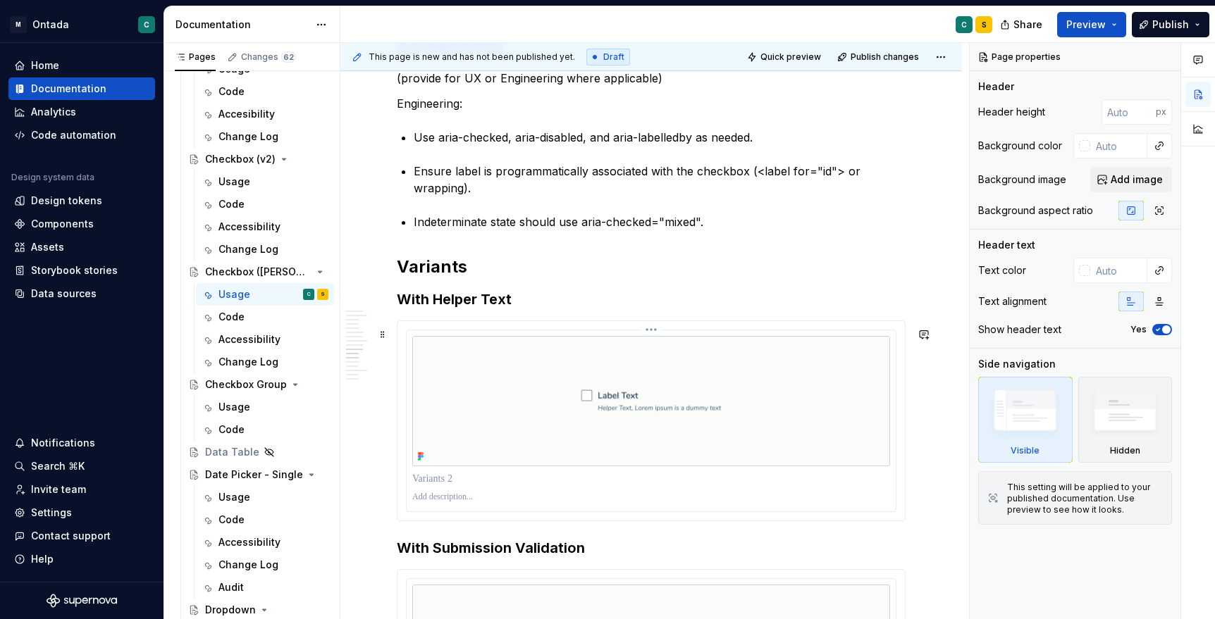
scroll to position [3643, 0]
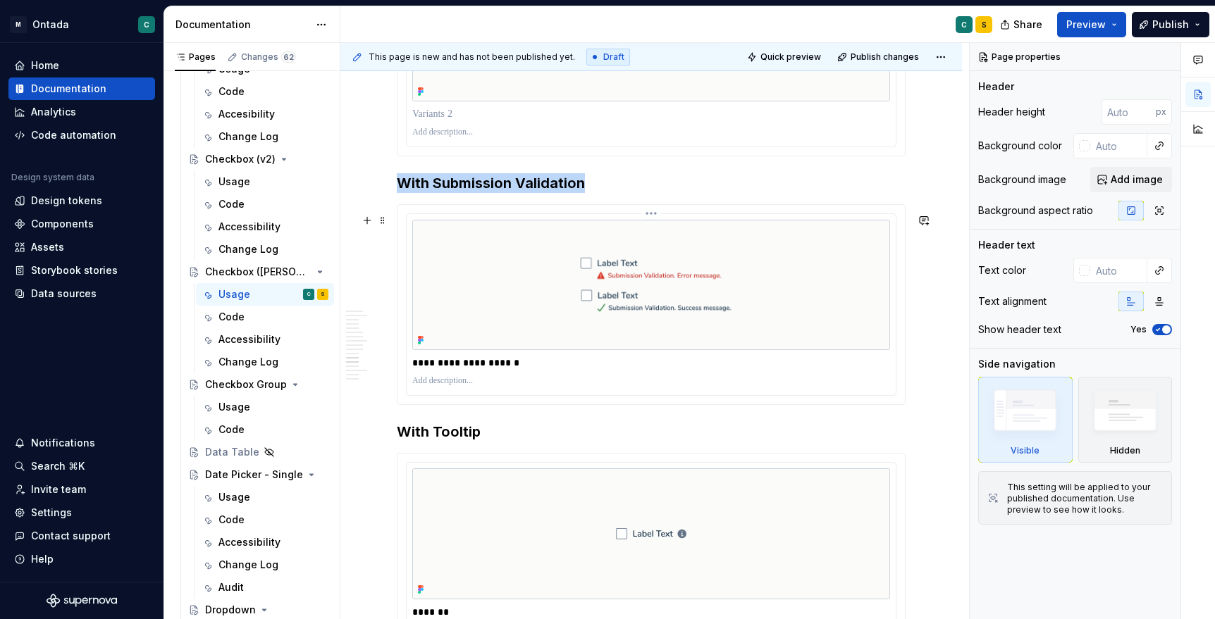
click at [669, 268] on img at bounding box center [651, 285] width 478 height 130
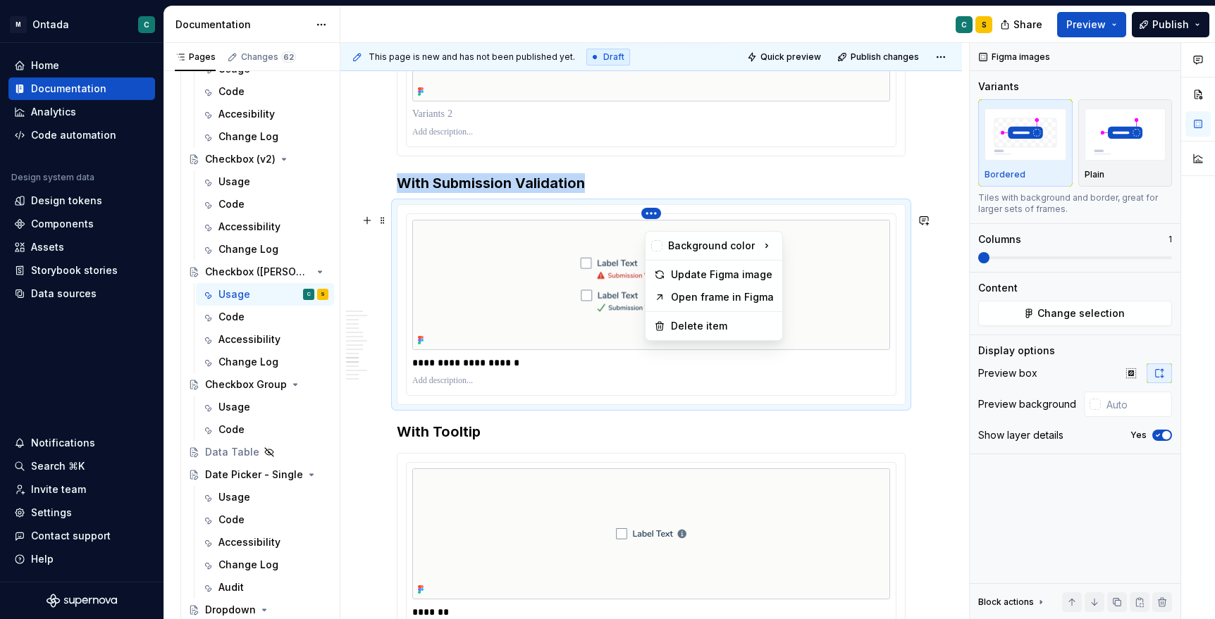
click at [655, 221] on html "M Ontada C Home Documentation Analytics Code automation Design system data Desi…" at bounding box center [607, 309] width 1215 height 619
click at [698, 272] on div "Update Figma image" at bounding box center [722, 275] width 103 height 14
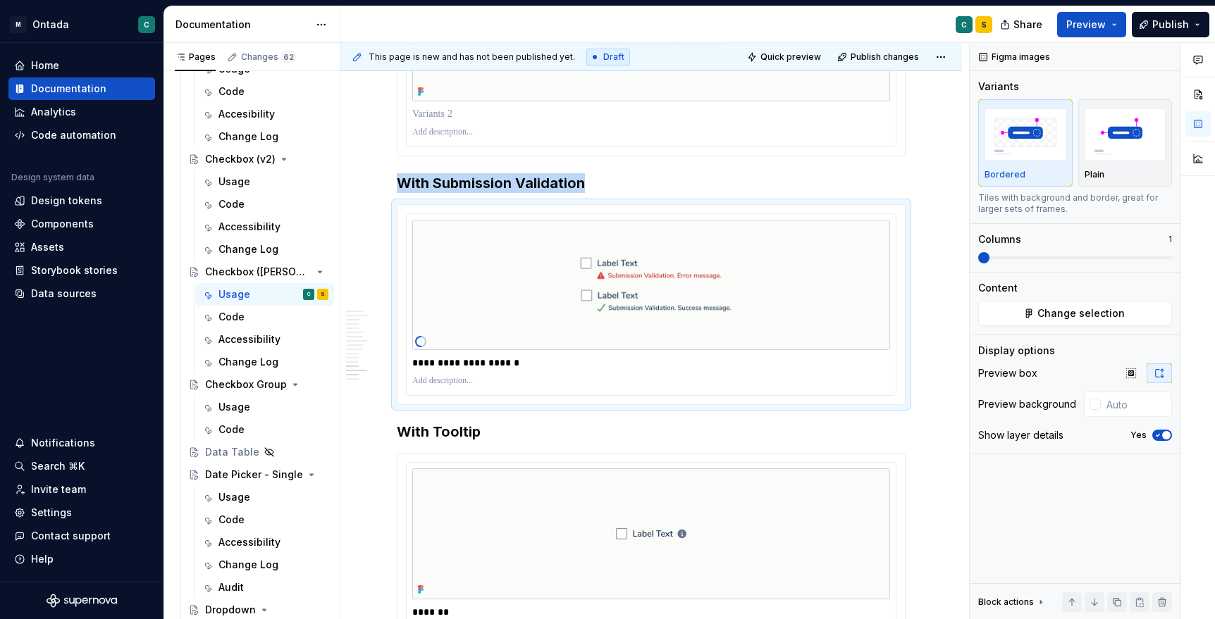
scroll to position [4934, 0]
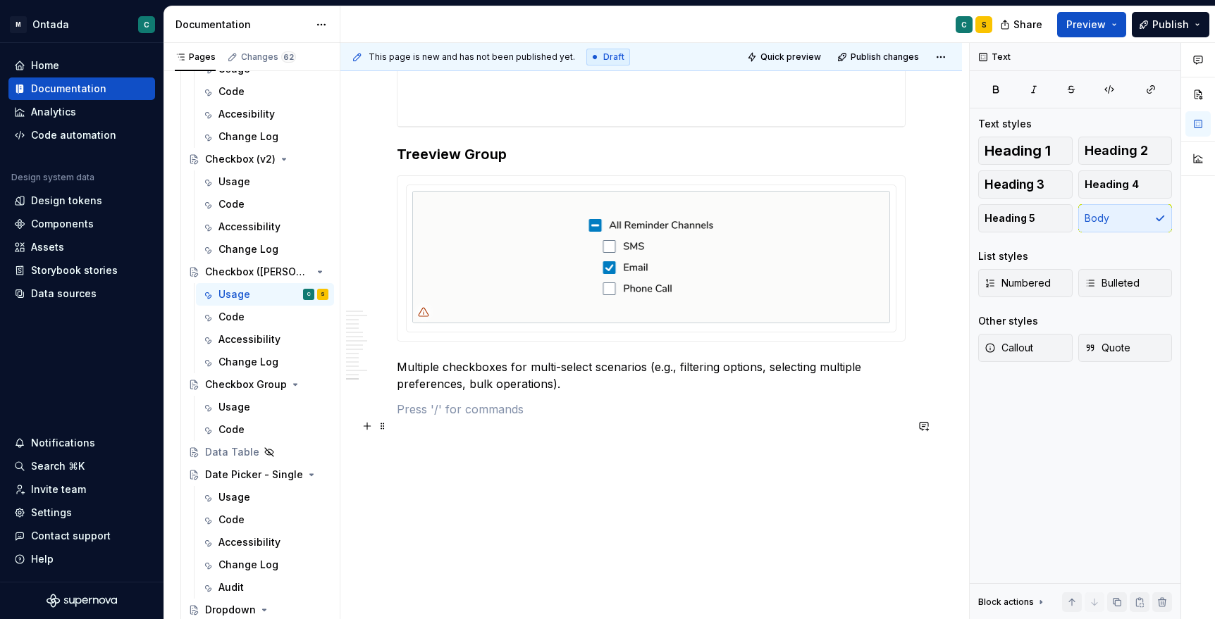
click at [439, 414] on p at bounding box center [651, 409] width 509 height 17
click at [366, 416] on button "button" at bounding box center [367, 426] width 20 height 20
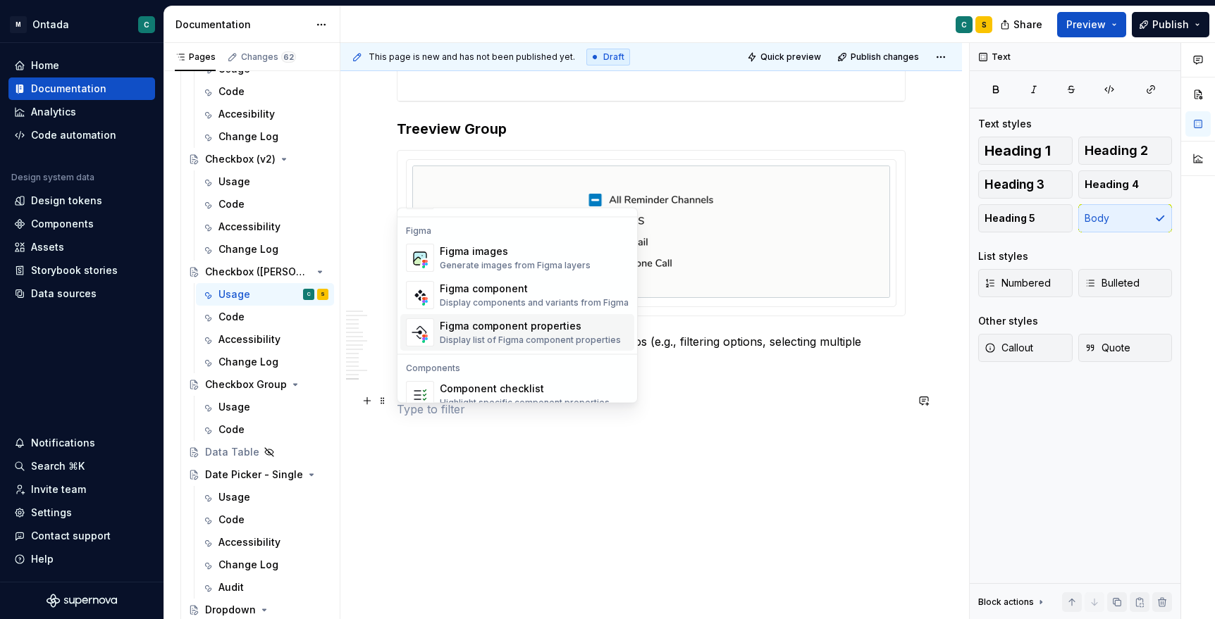
scroll to position [1315, 0]
click at [491, 297] on div "Display components and variants from Figma" at bounding box center [534, 302] width 189 height 11
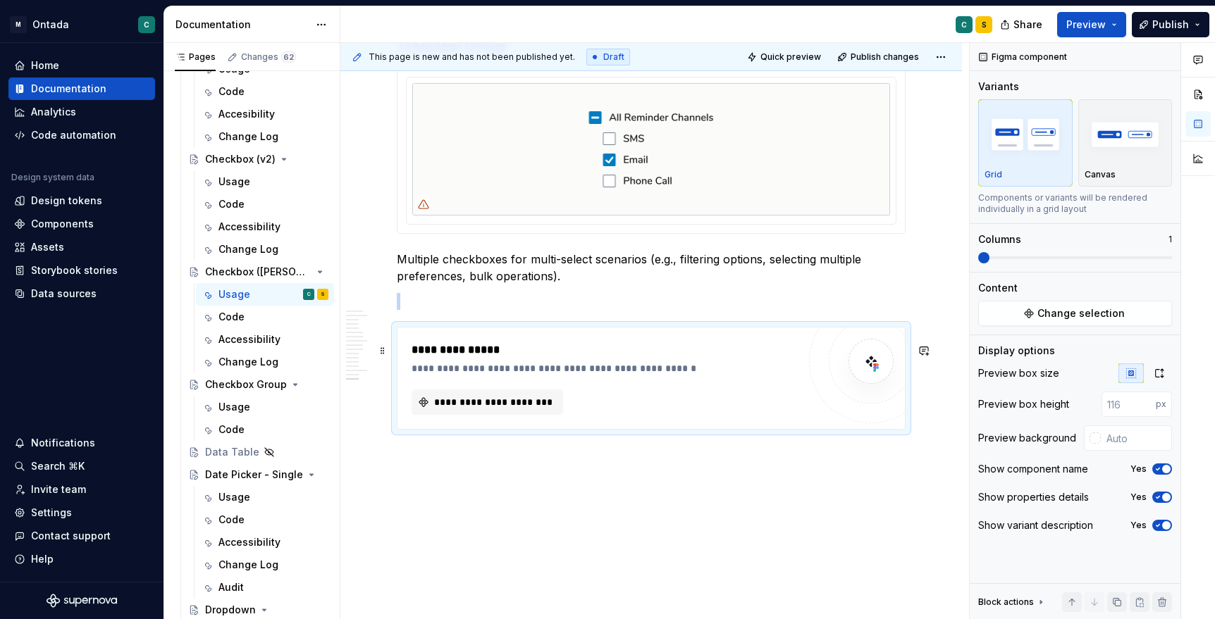
scroll to position [5054, 0]
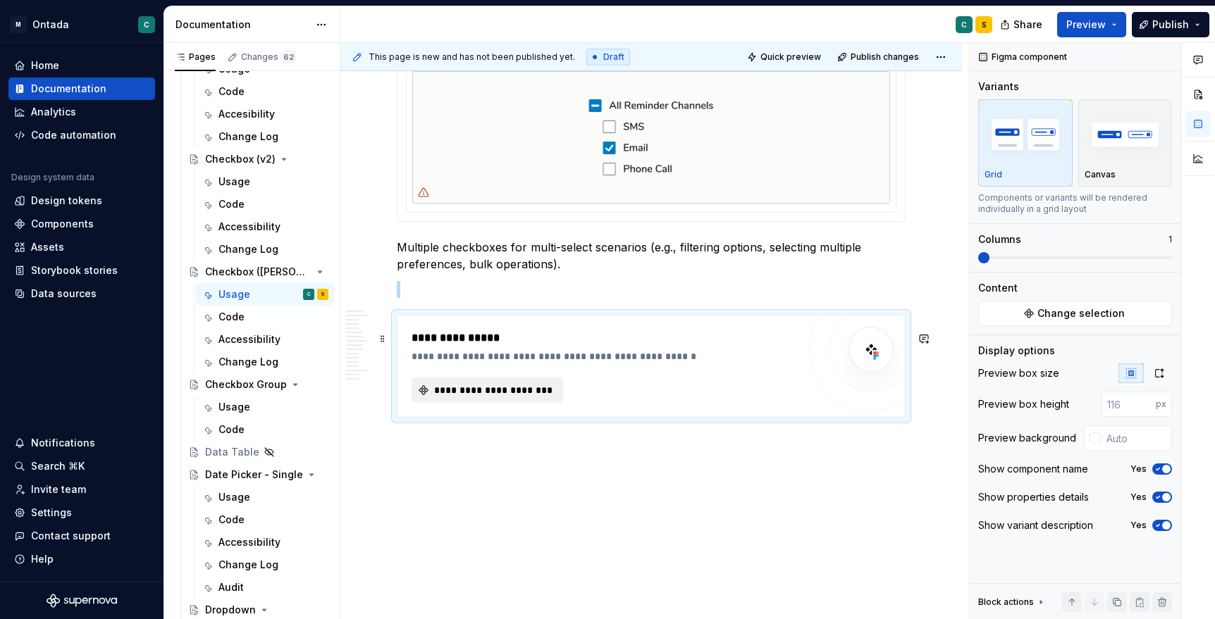
click at [497, 386] on span "**********" at bounding box center [493, 390] width 122 height 14
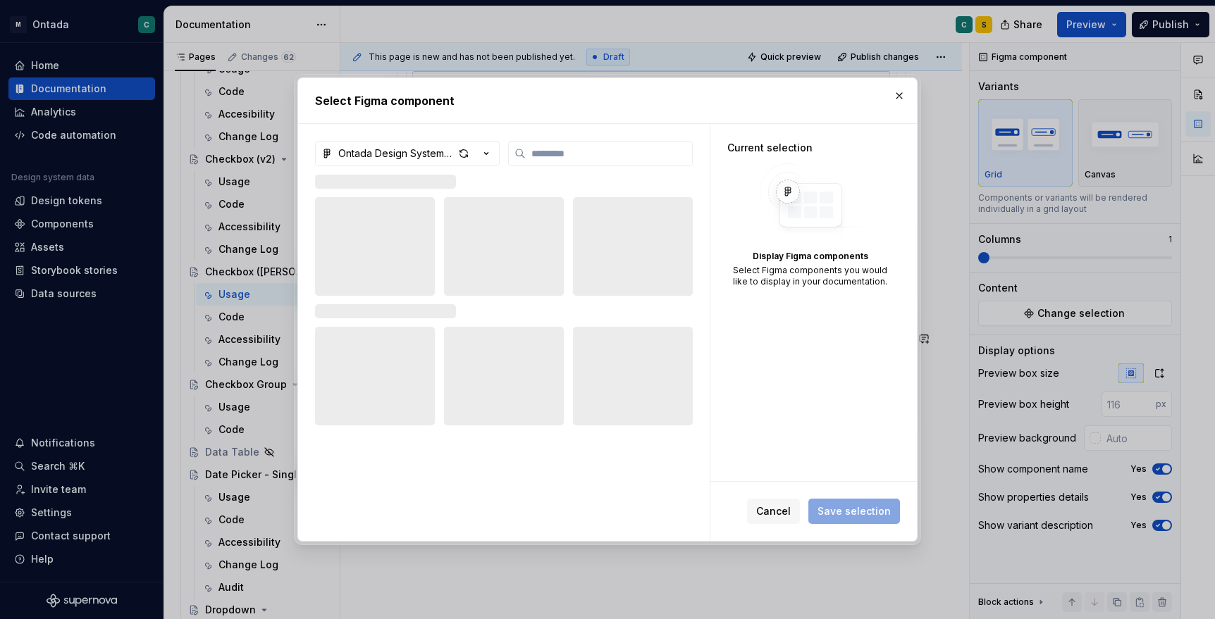
type textarea "*"
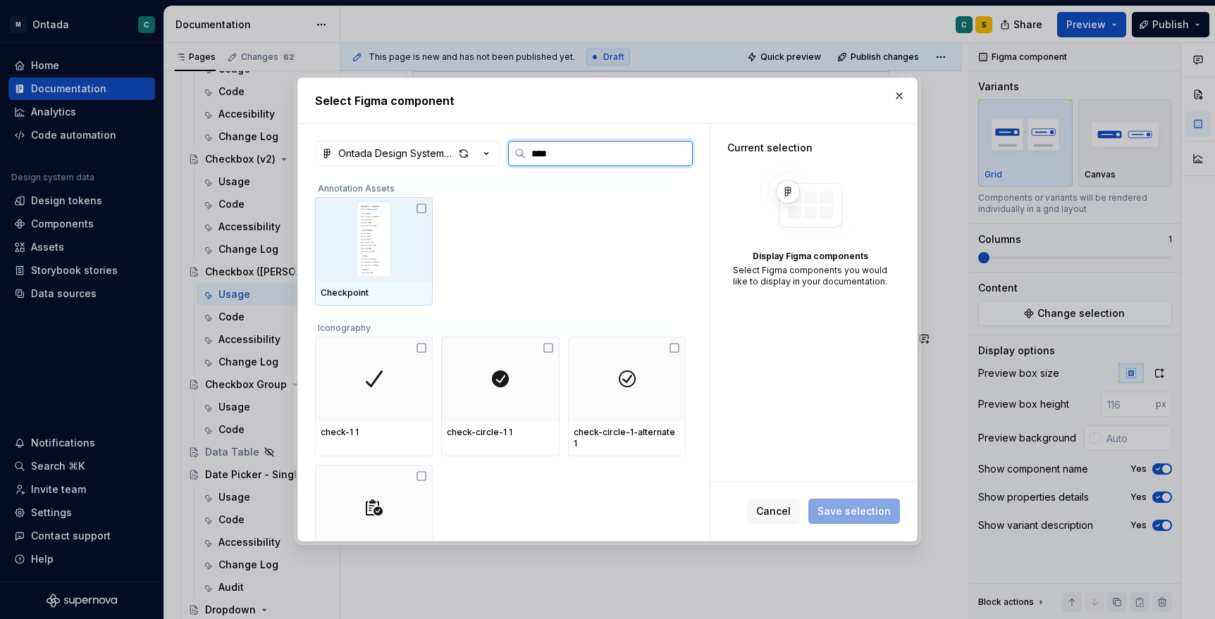
type input "*****"
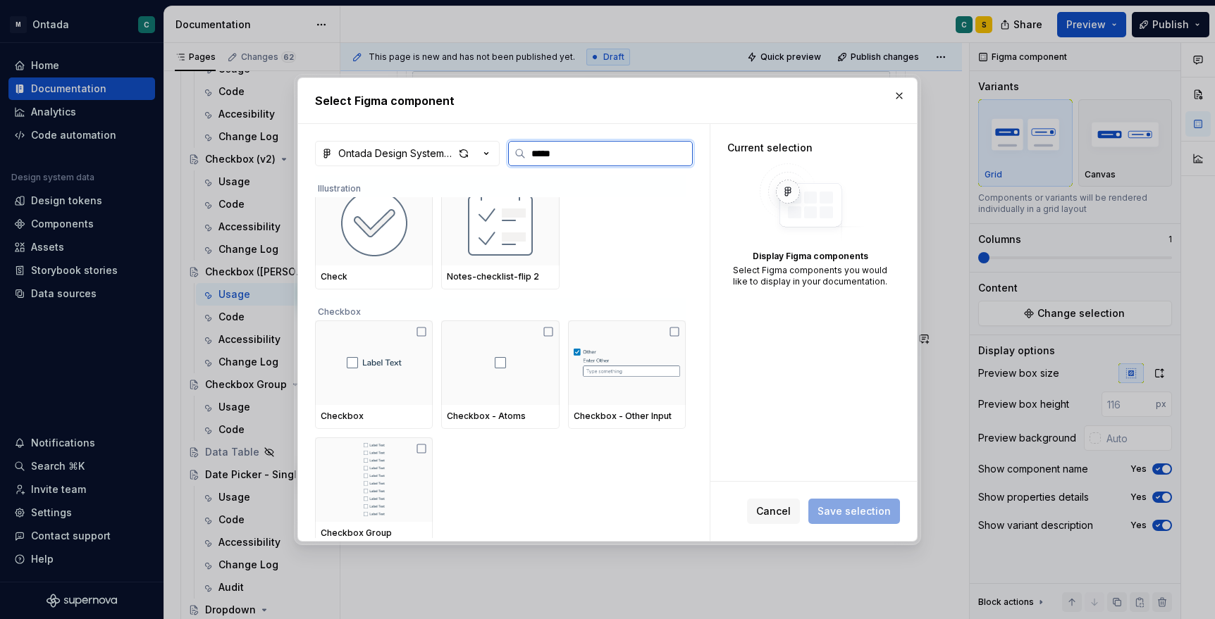
scroll to position [394, 0]
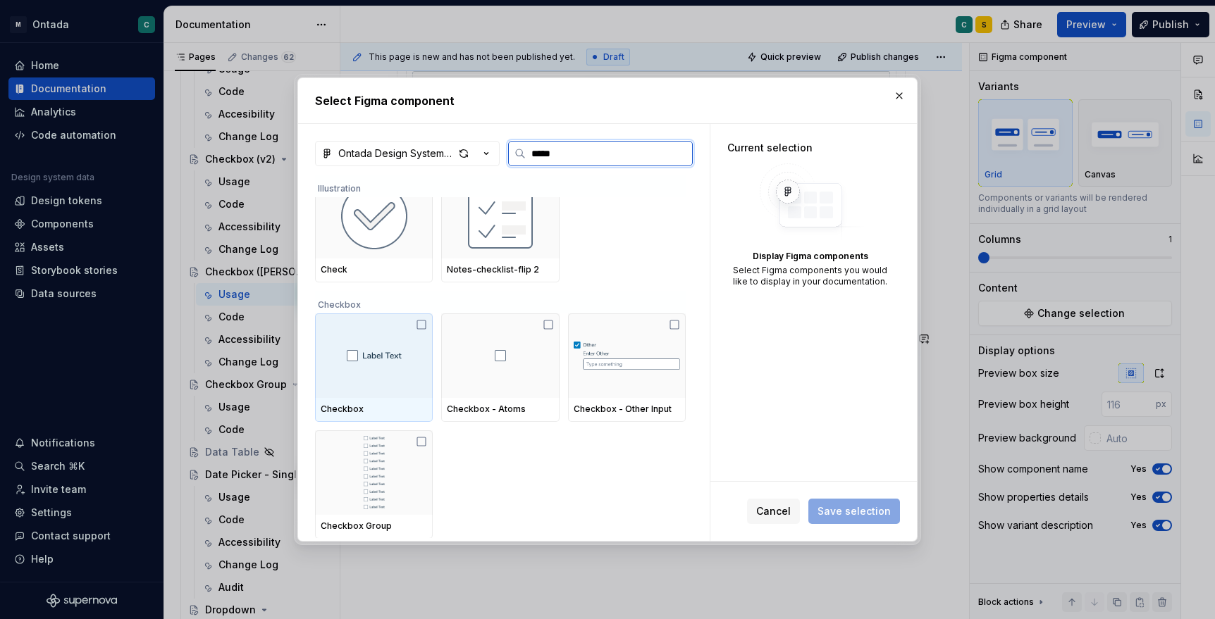
click at [349, 363] on div at bounding box center [374, 356] width 118 height 85
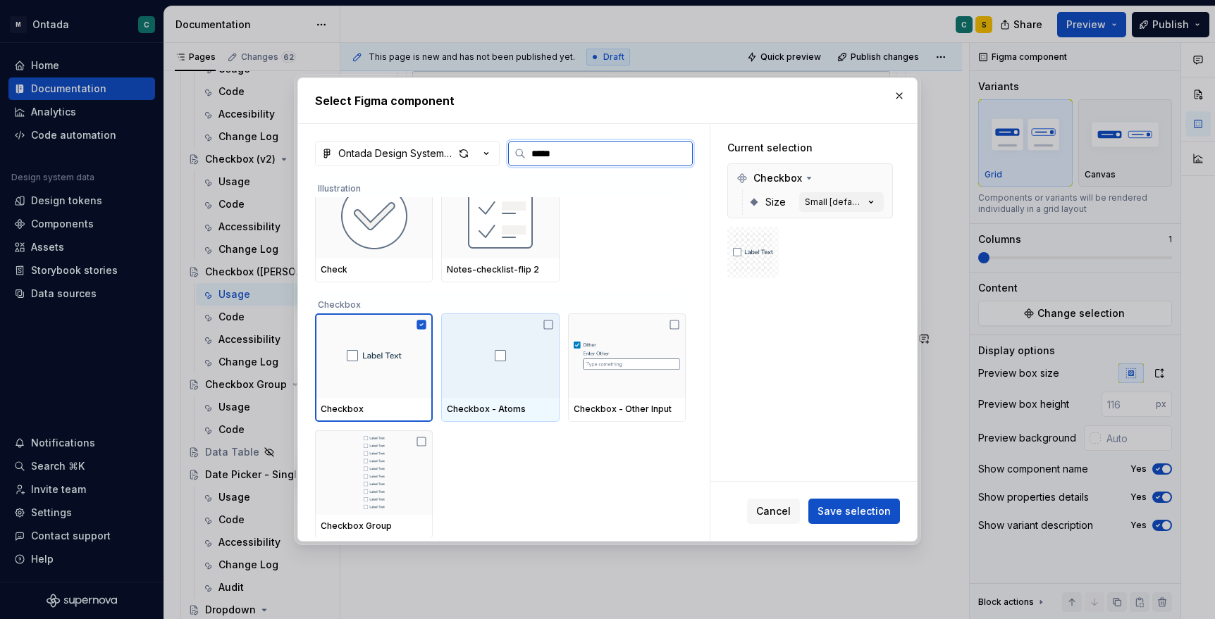
click at [473, 376] on div at bounding box center [500, 356] width 118 height 85
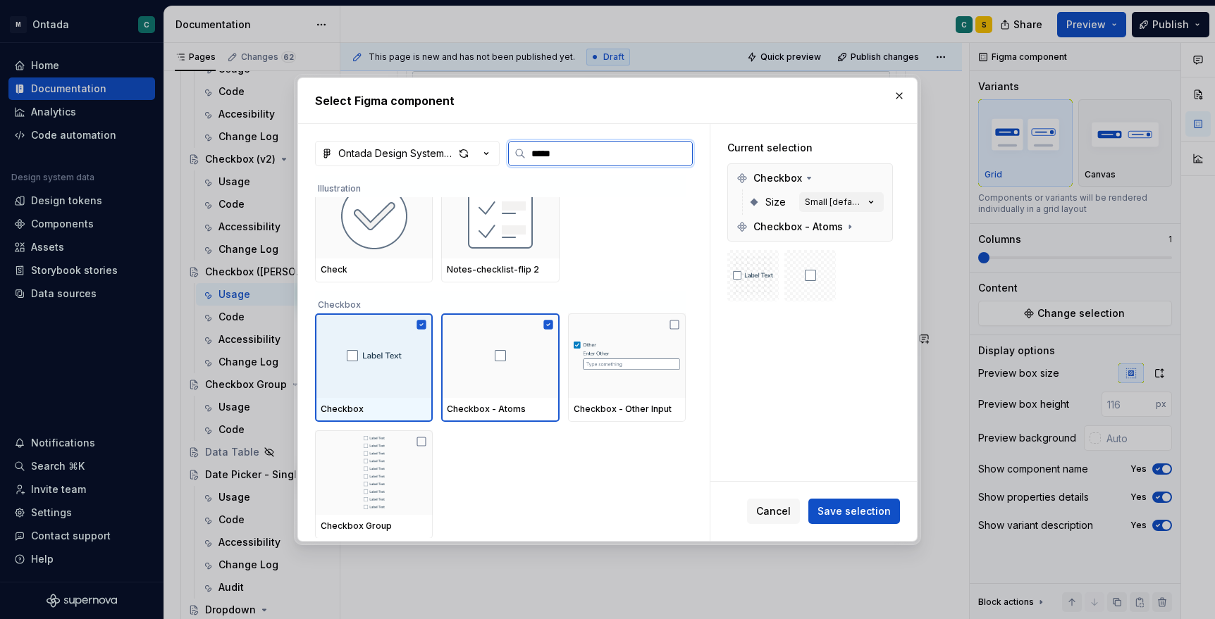
click at [358, 360] on img at bounding box center [374, 355] width 55 height 11
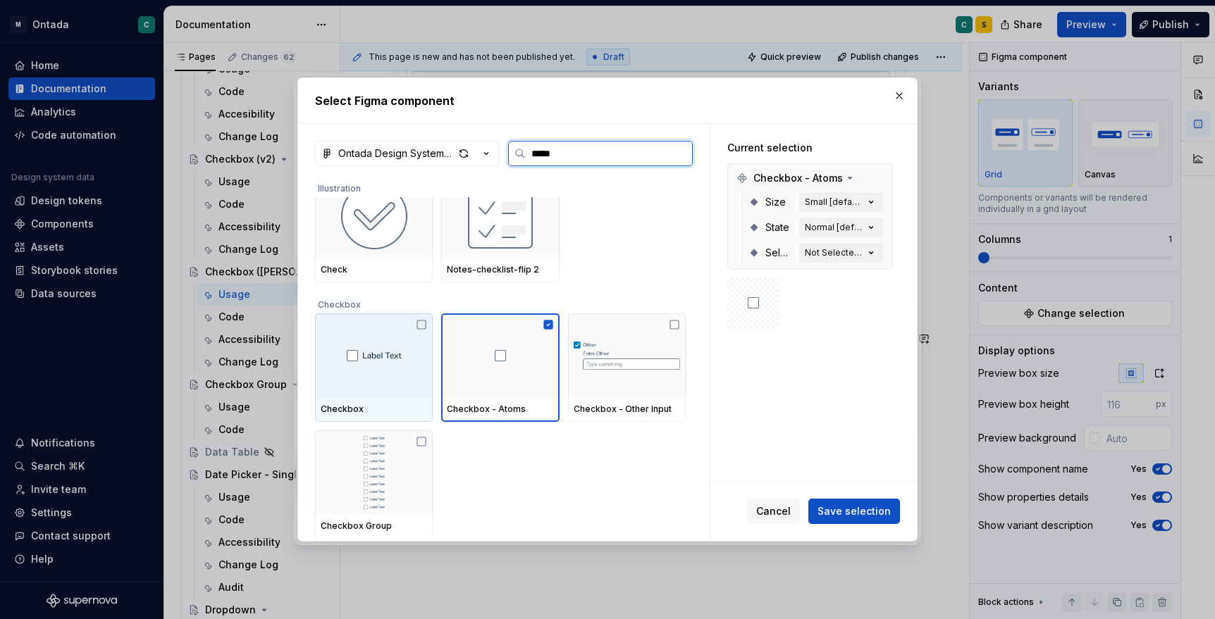
click at [372, 354] on img at bounding box center [374, 355] width 55 height 11
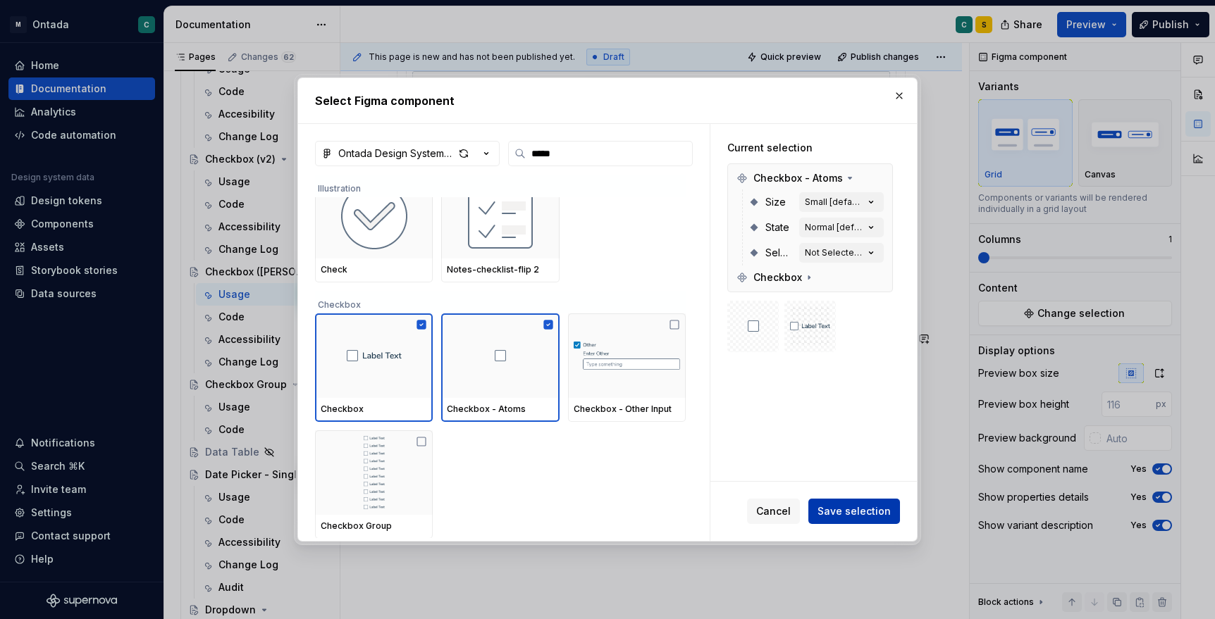
click at [861, 509] on span "Save selection" at bounding box center [853, 511] width 73 height 14
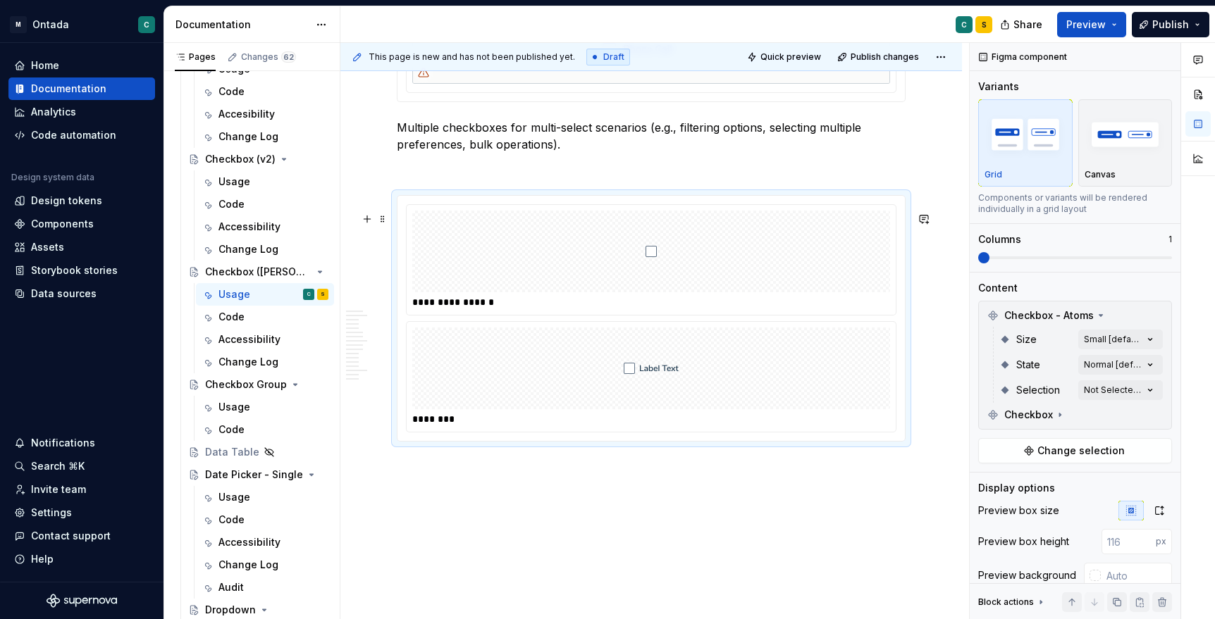
scroll to position [5164, 0]
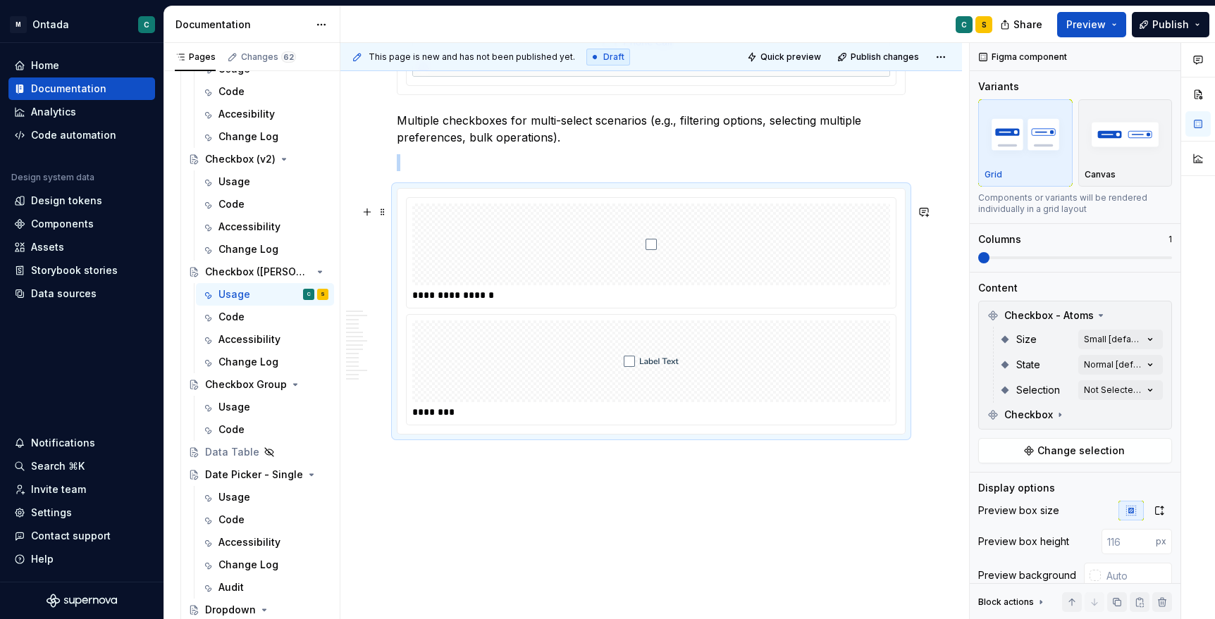
click at [644, 379] on img at bounding box center [651, 361] width 55 height 70
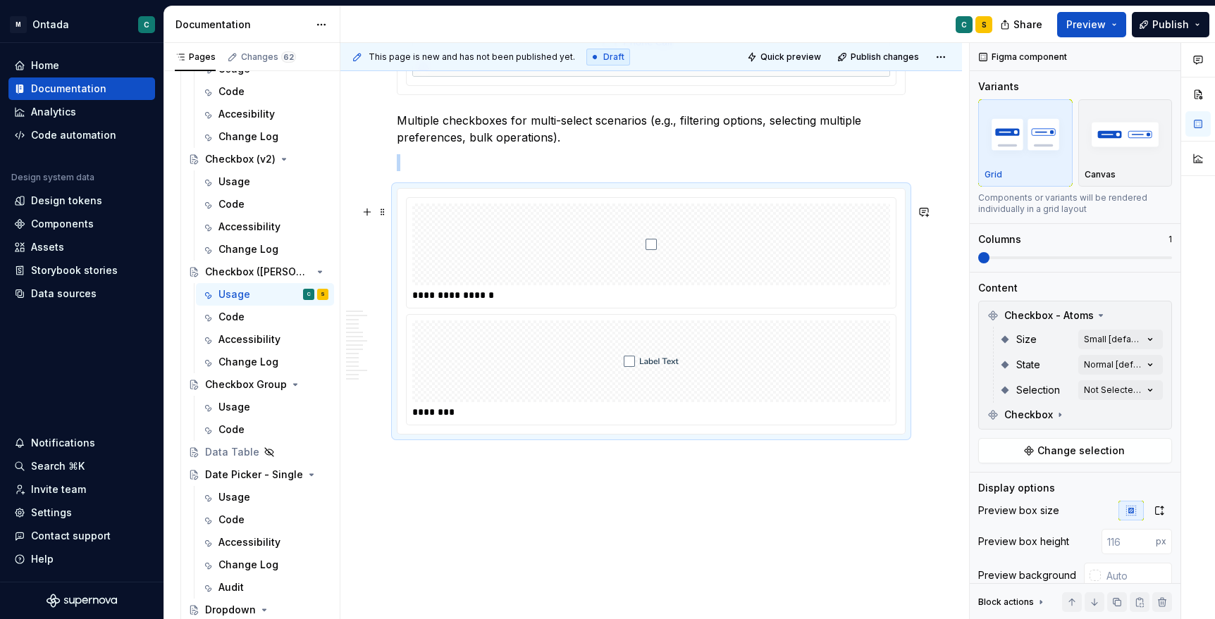
click at [662, 397] on img at bounding box center [651, 361] width 55 height 70
click at [631, 376] on img at bounding box center [651, 361] width 55 height 70
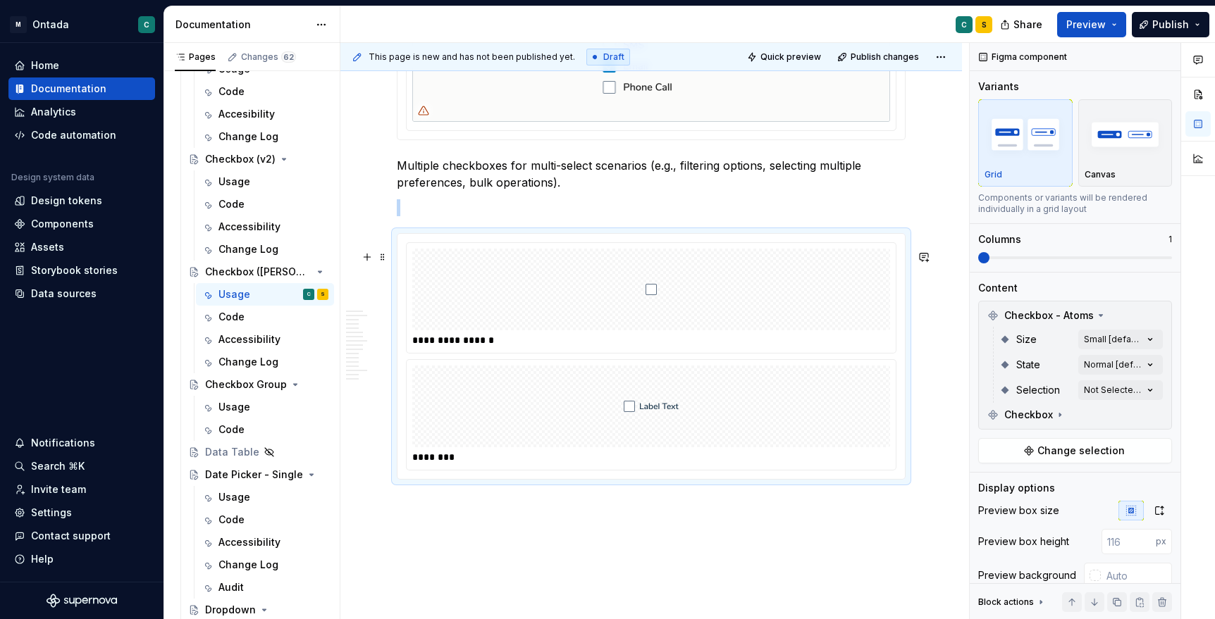
scroll to position [5115, 0]
click at [771, 334] on div at bounding box center [651, 293] width 478 height 82
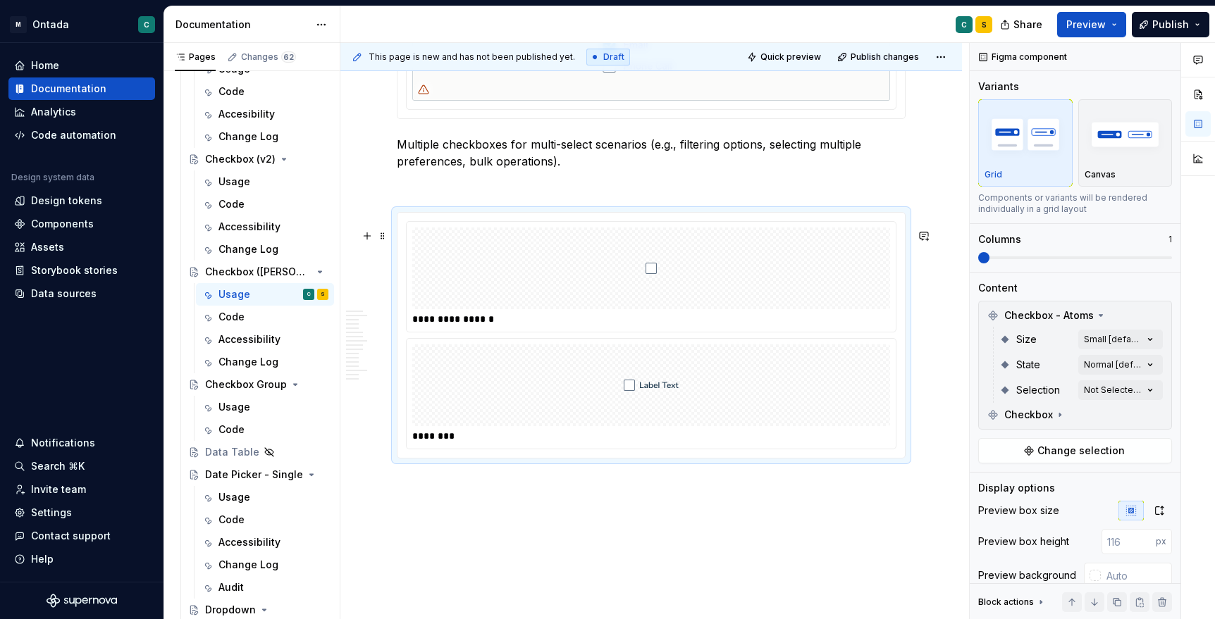
scroll to position [5179, 0]
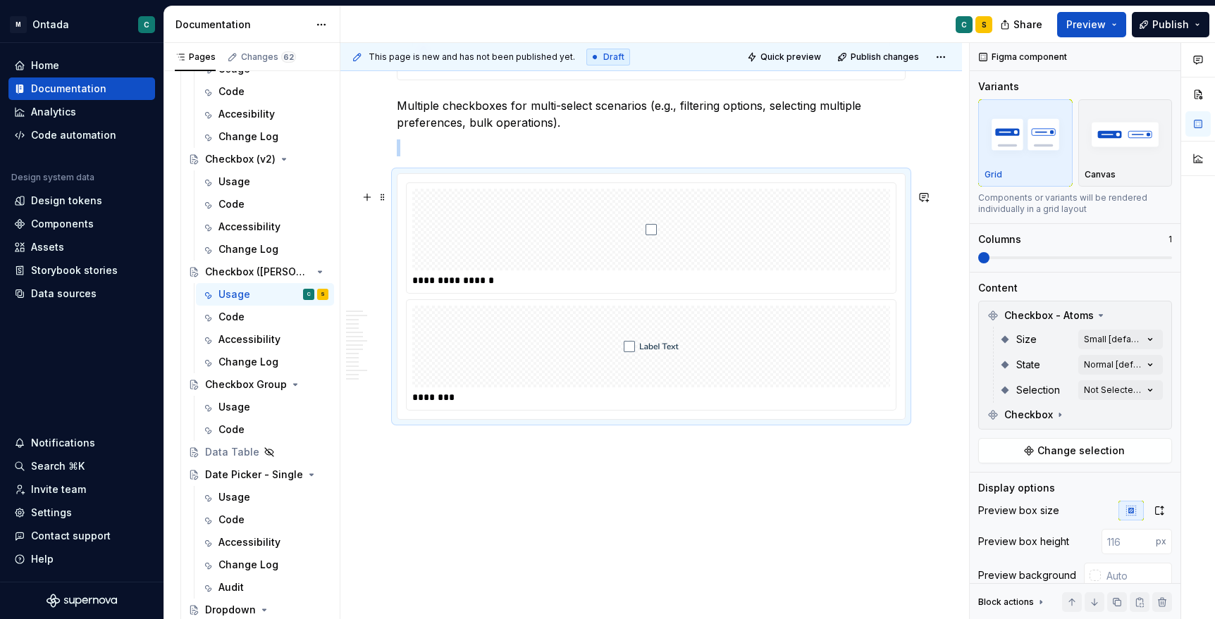
click at [638, 363] on img at bounding box center [651, 346] width 55 height 70
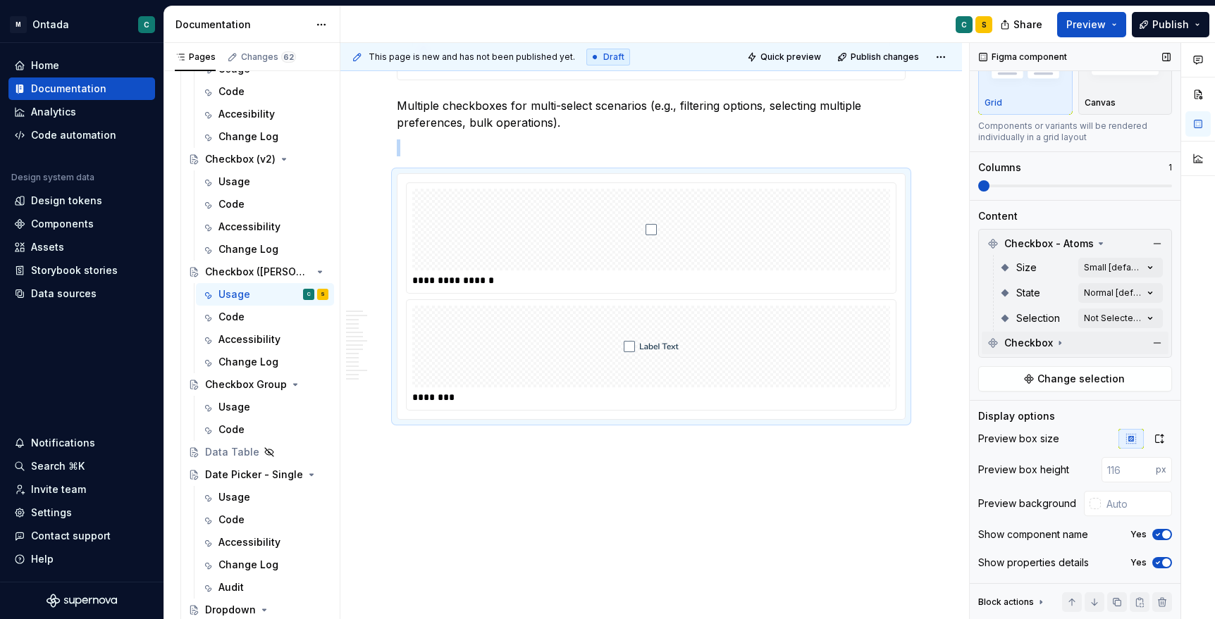
scroll to position [98, 0]
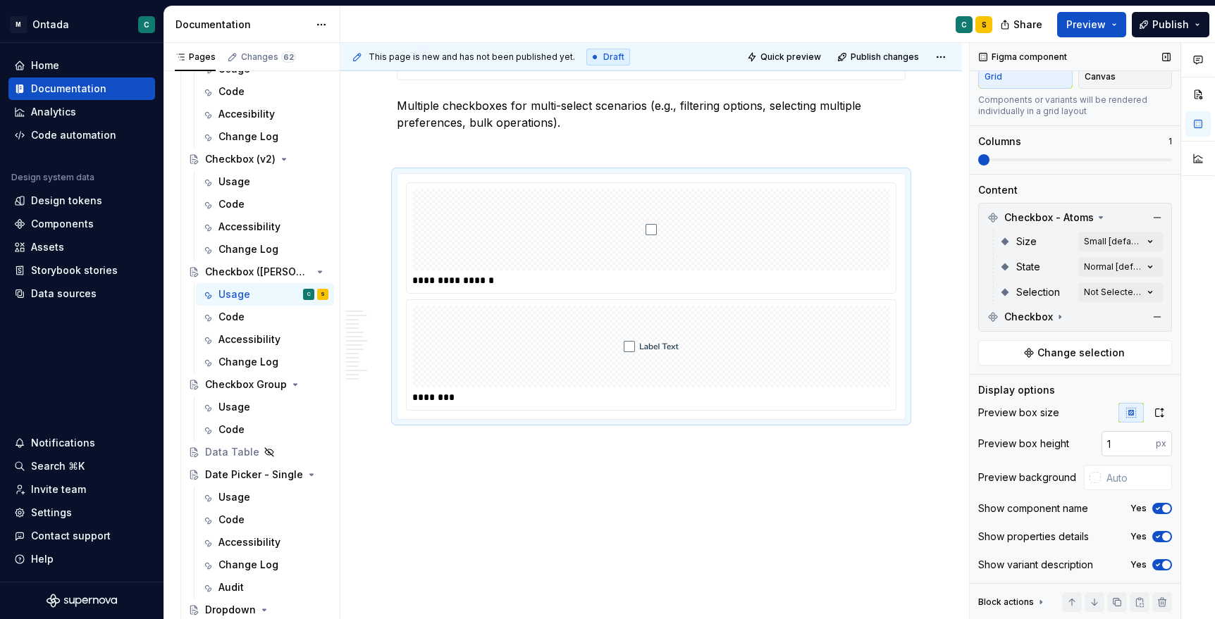
click at [1144, 438] on input "1" at bounding box center [1128, 443] width 54 height 25
click at [1144, 438] on input "2" at bounding box center [1128, 443] width 54 height 25
type input "48"
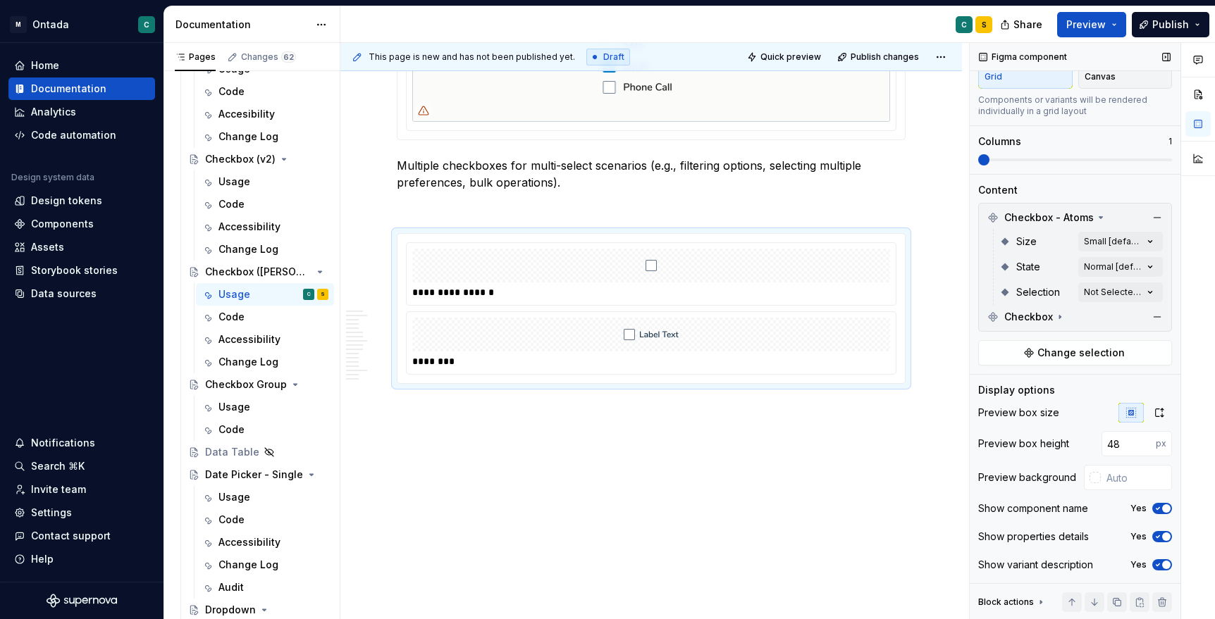
click at [1165, 505] on span "button" at bounding box center [1166, 508] width 8 height 8
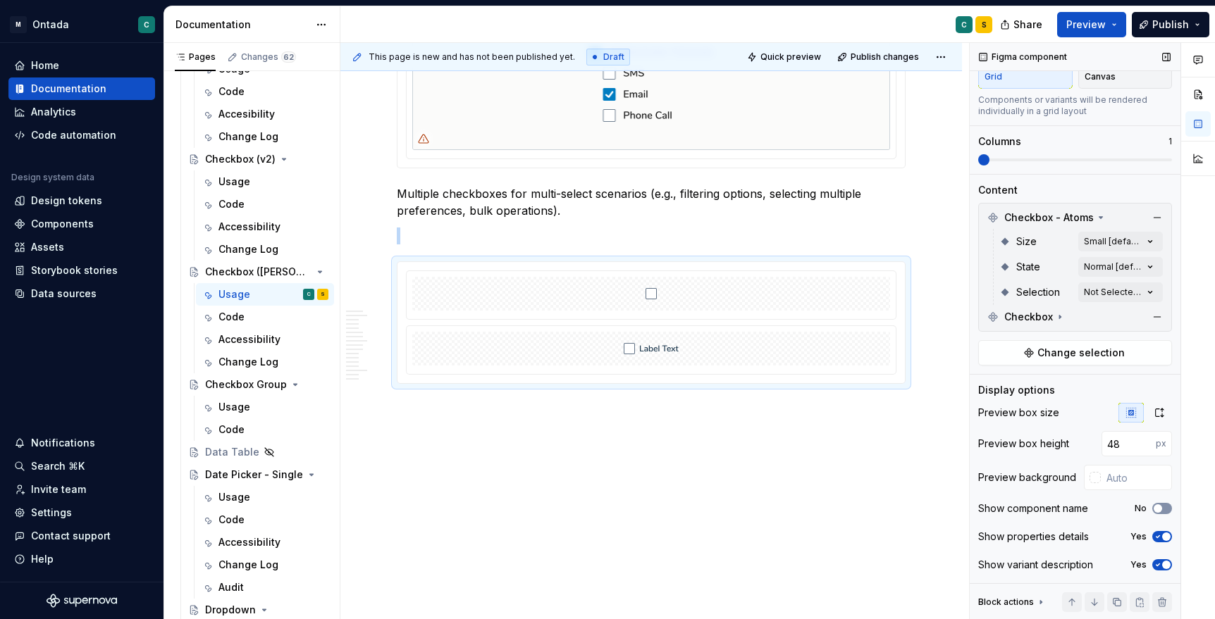
click at [1165, 505] on button "No" at bounding box center [1162, 508] width 20 height 11
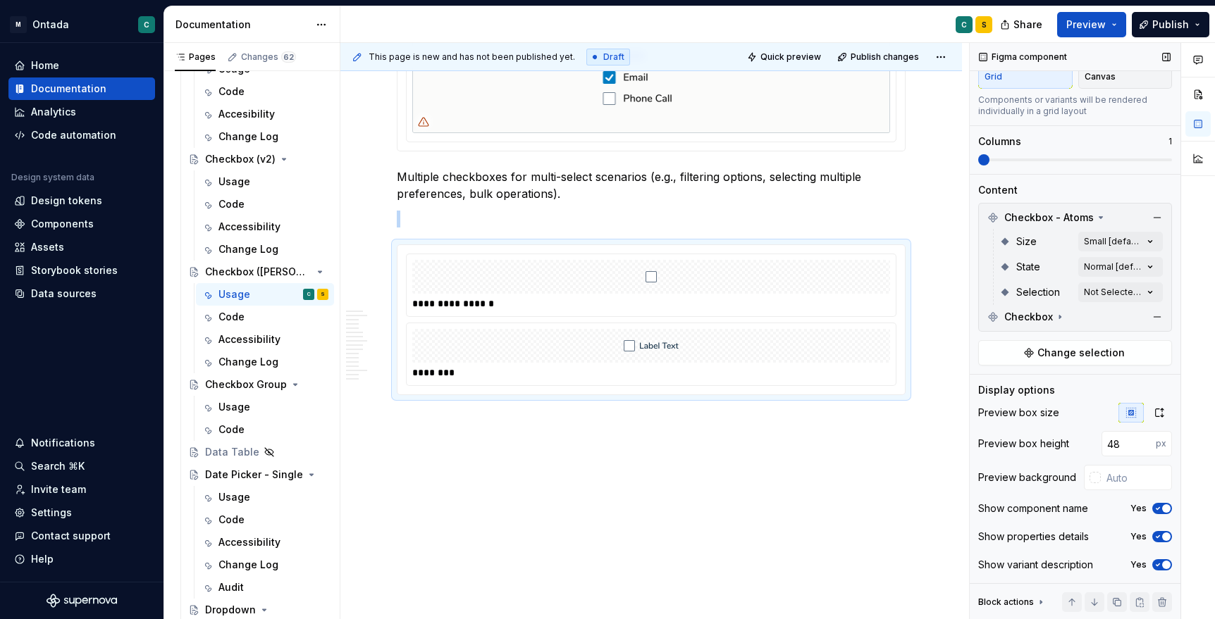
click at [1165, 505] on span "button" at bounding box center [1166, 508] width 8 height 8
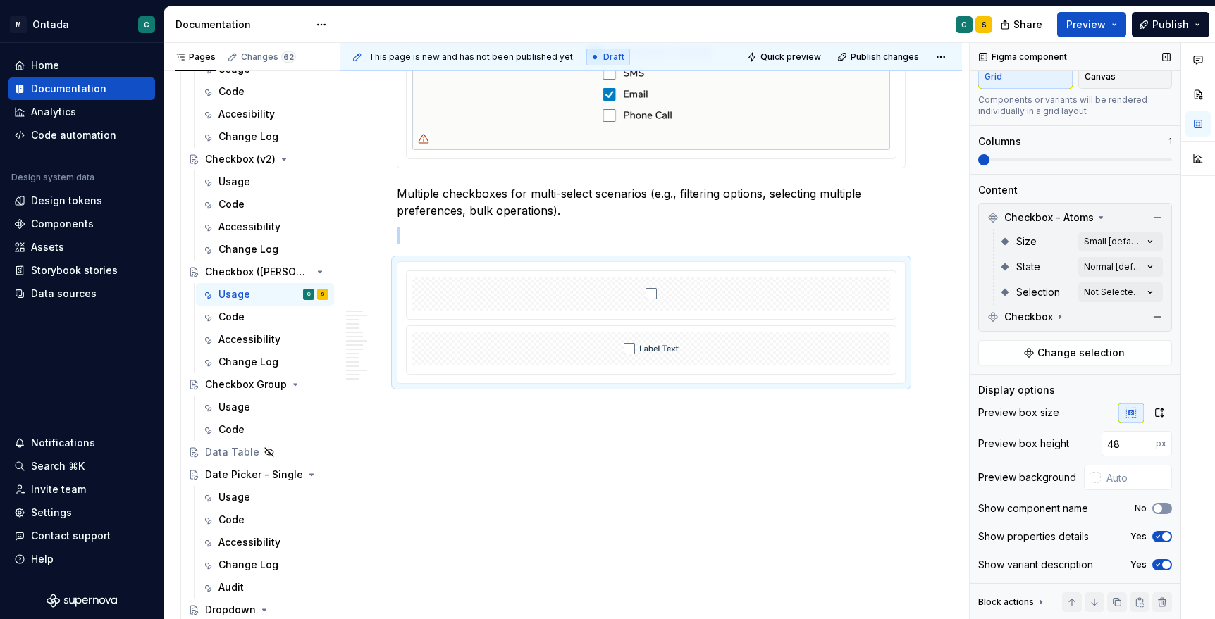
click at [1165, 505] on button "No" at bounding box center [1162, 508] width 20 height 11
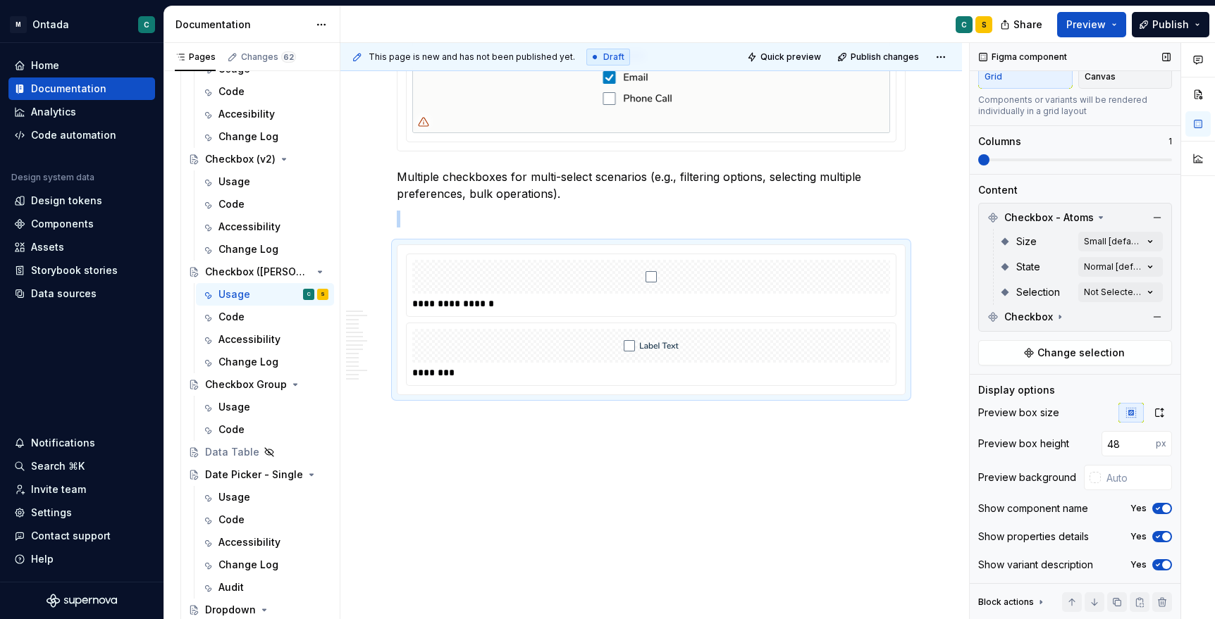
click at [1162, 540] on icon "button" at bounding box center [1157, 537] width 11 height 8
click at [1132, 450] on input "48" at bounding box center [1128, 443] width 54 height 25
click at [671, 380] on div "********" at bounding box center [654, 373] width 485 height 14
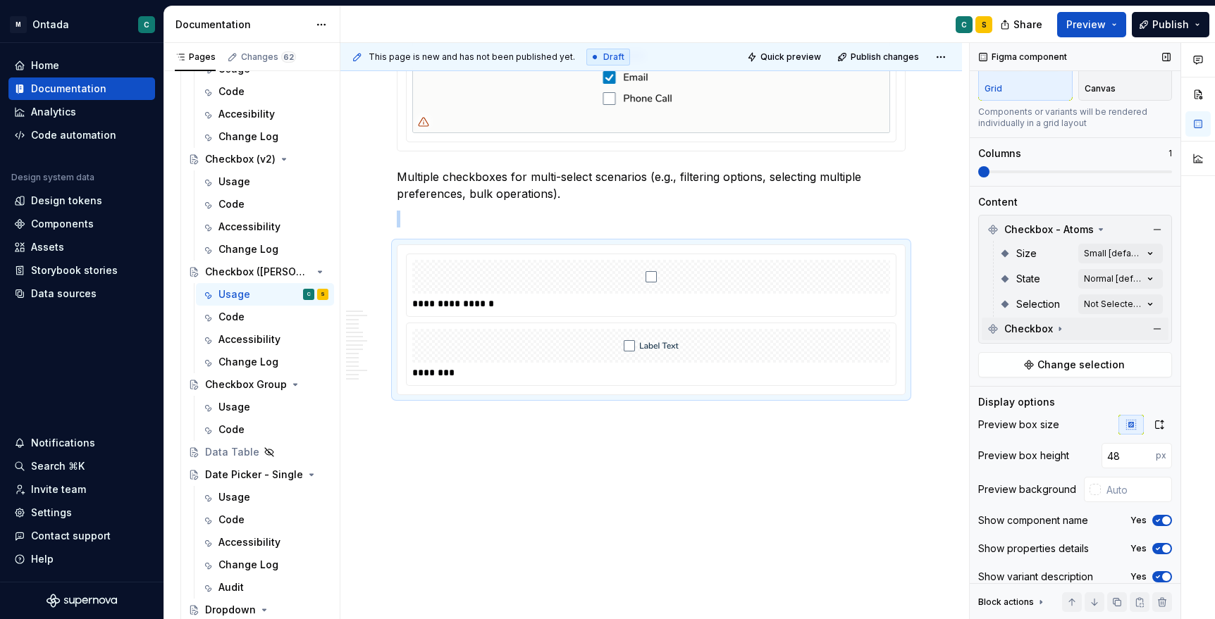
scroll to position [75, 0]
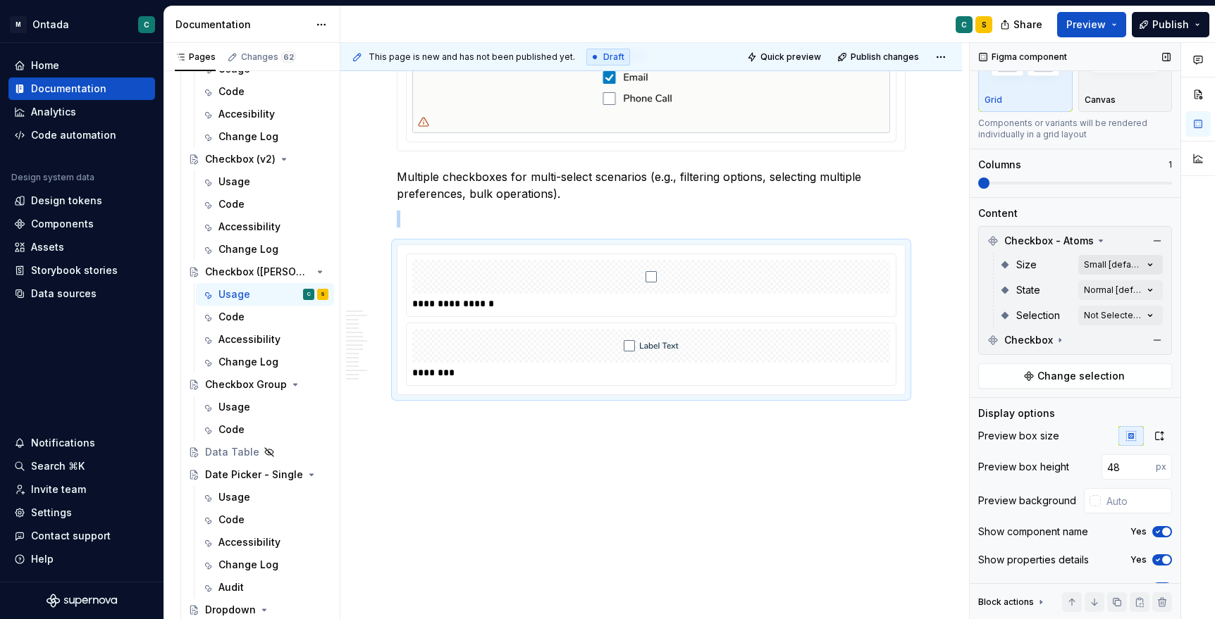
click at [1103, 263] on div "Comments Open comments No comments yet Select ‘Comment’ from the block context …" at bounding box center [1092, 331] width 245 height 577
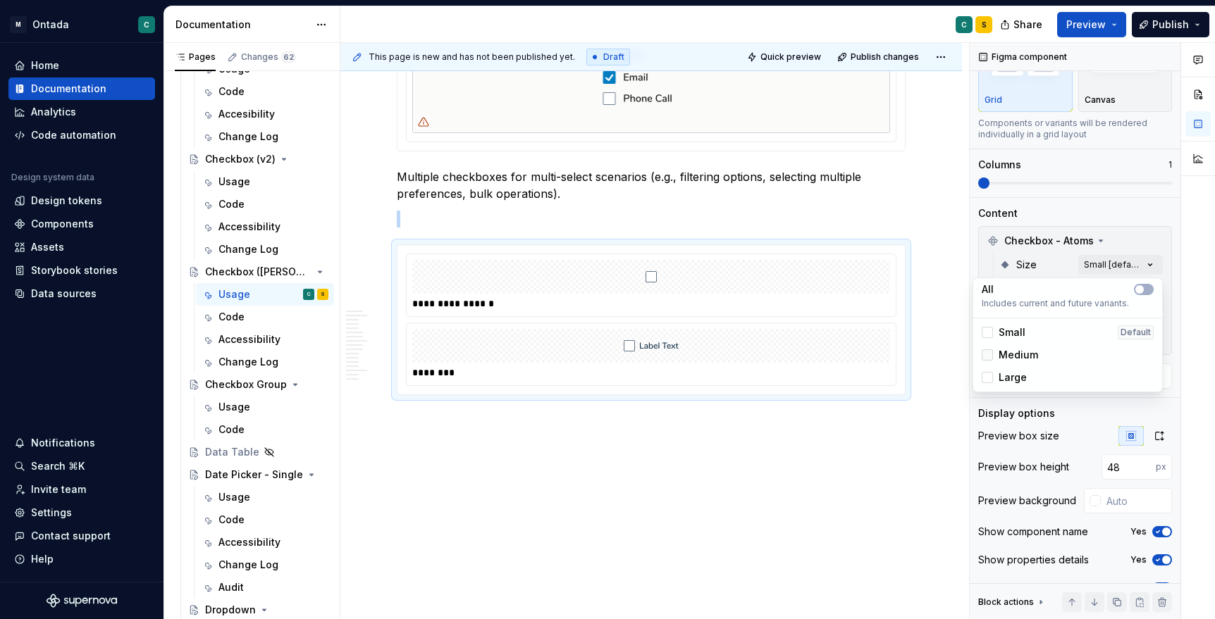
click at [991, 353] on div at bounding box center [986, 354] width 11 height 11
click at [991, 377] on div at bounding box center [986, 377] width 11 height 11
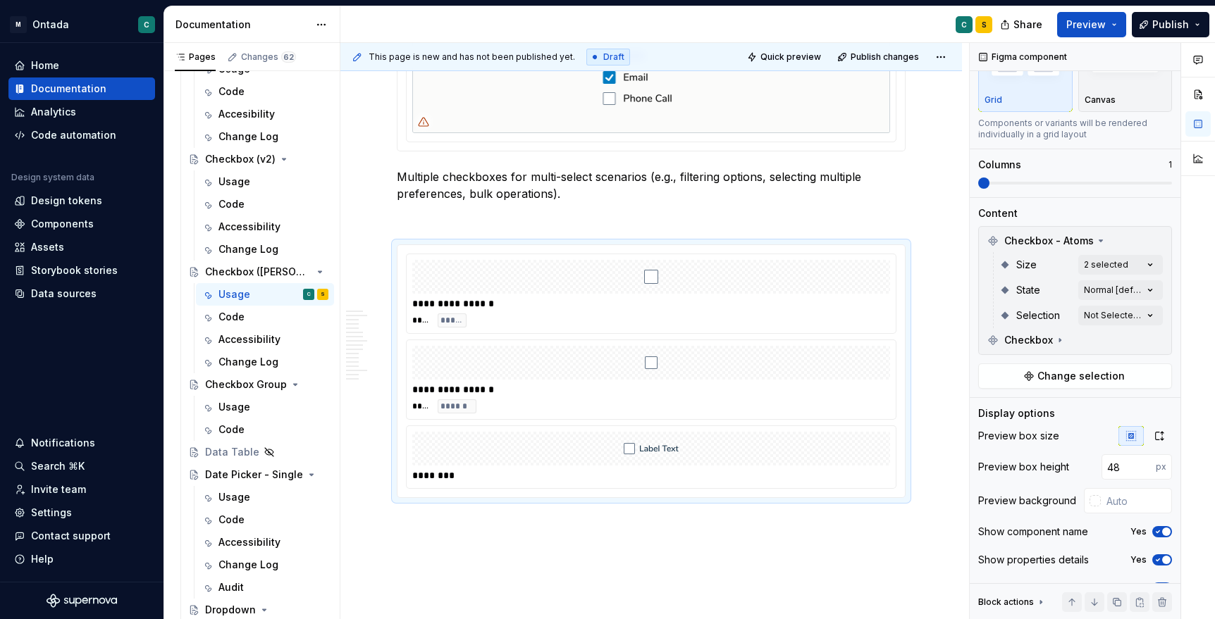
click at [1125, 230] on div "Comments Open comments No comments yet Select ‘Comment’ from the block context …" at bounding box center [1092, 331] width 245 height 577
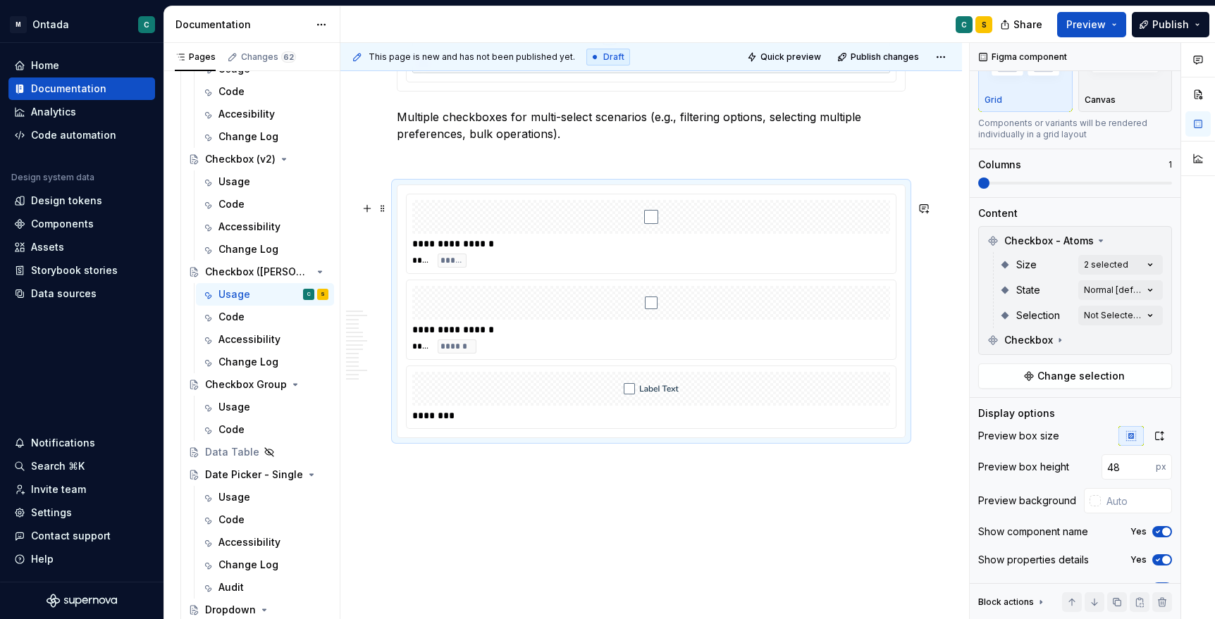
scroll to position [5168, 0]
click at [498, 250] on div "**********" at bounding box center [654, 243] width 485 height 14
click at [1134, 316] on div "Comments Open comments No comments yet Select ‘Comment’ from the block context …" at bounding box center [1092, 331] width 245 height 577
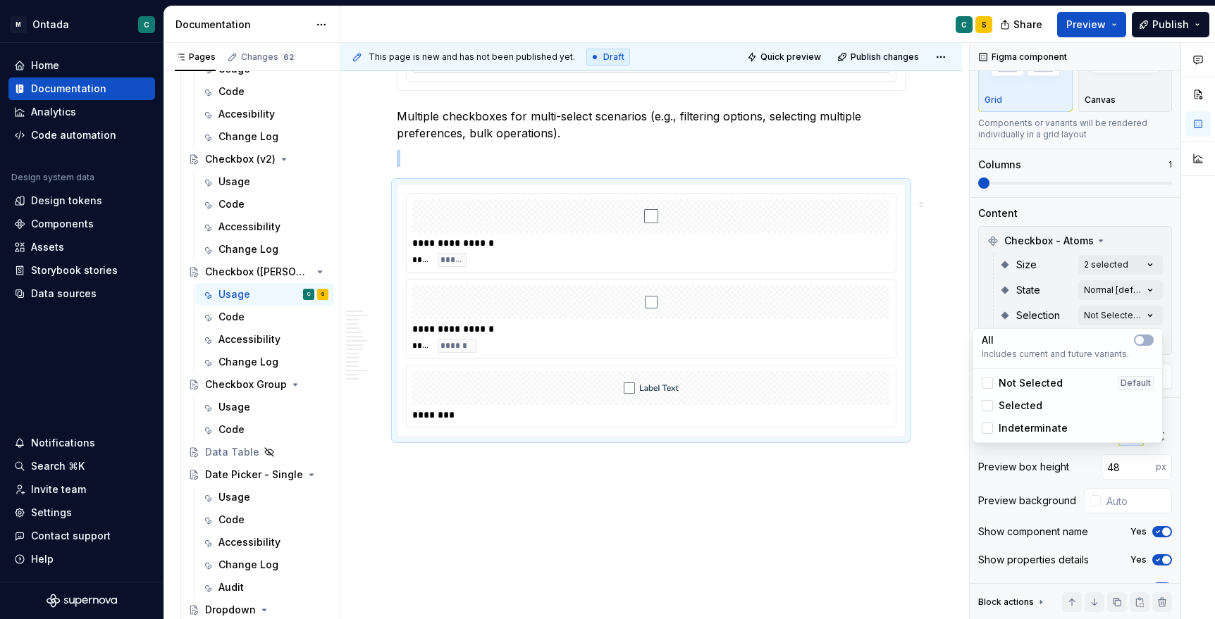
click at [994, 407] on div "Selected" at bounding box center [1011, 406] width 61 height 14
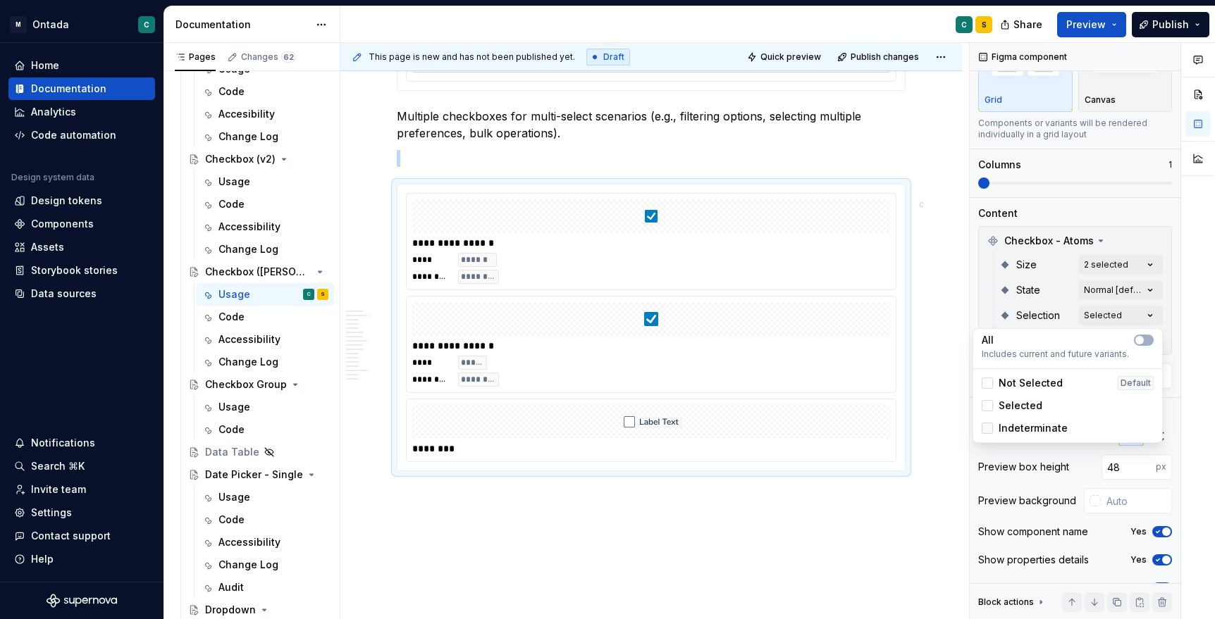
click at [989, 429] on div at bounding box center [986, 428] width 11 height 11
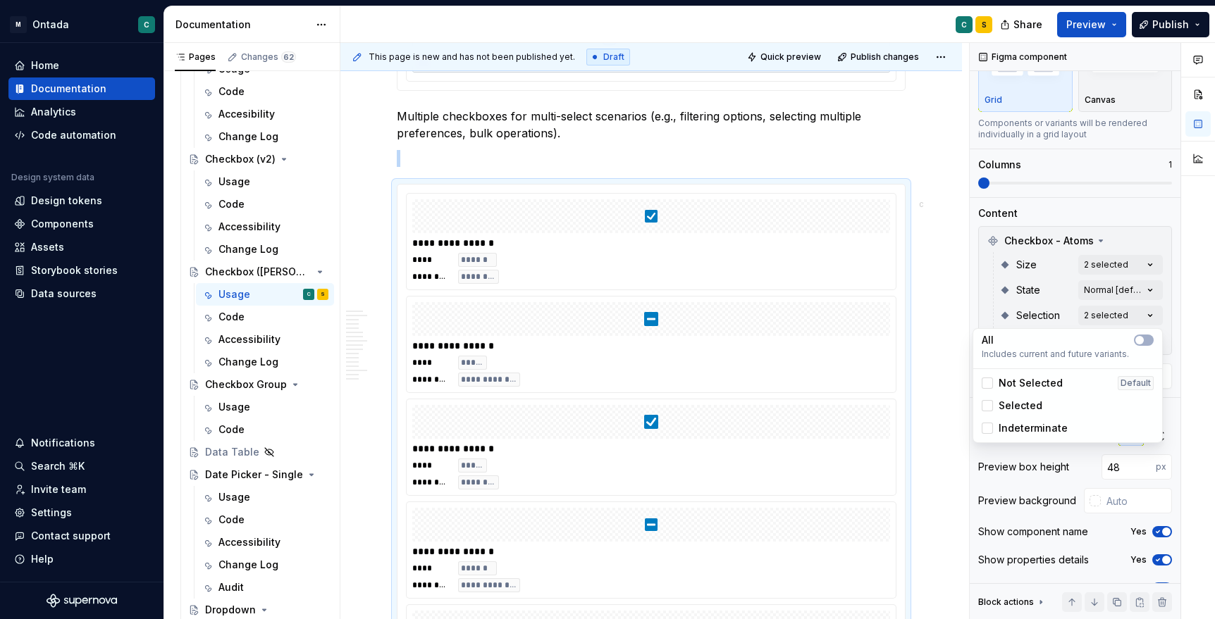
click at [918, 204] on html "M Ontada C Home Documentation Analytics Code automation Design system data Desi…" at bounding box center [607, 309] width 1215 height 619
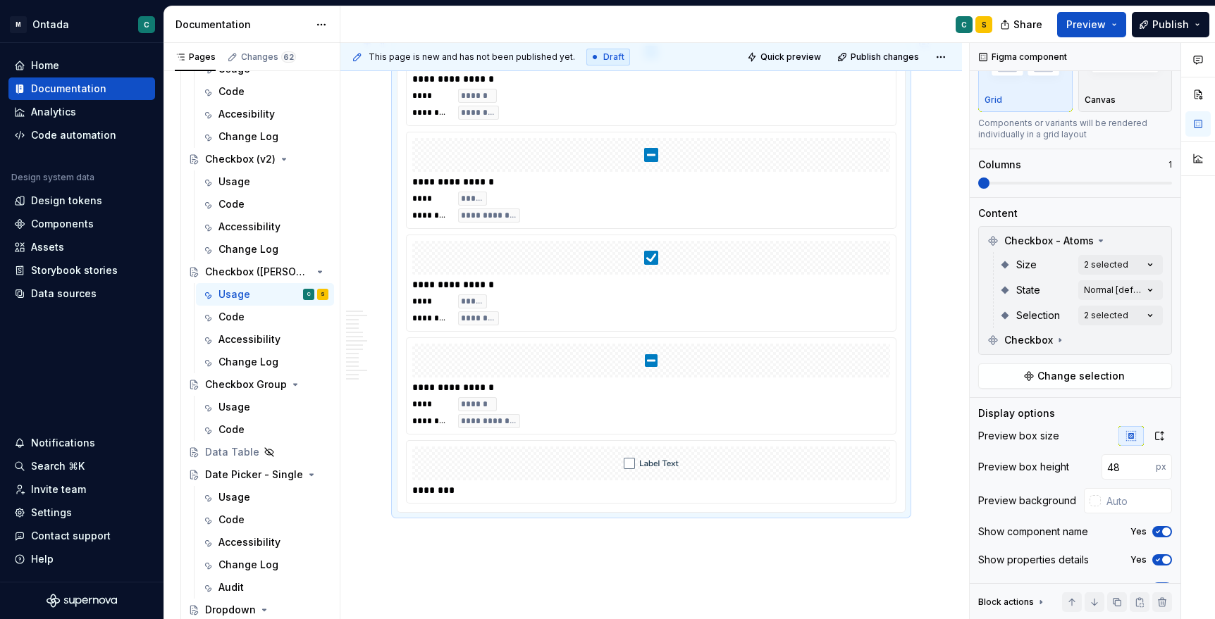
scroll to position [5252, 0]
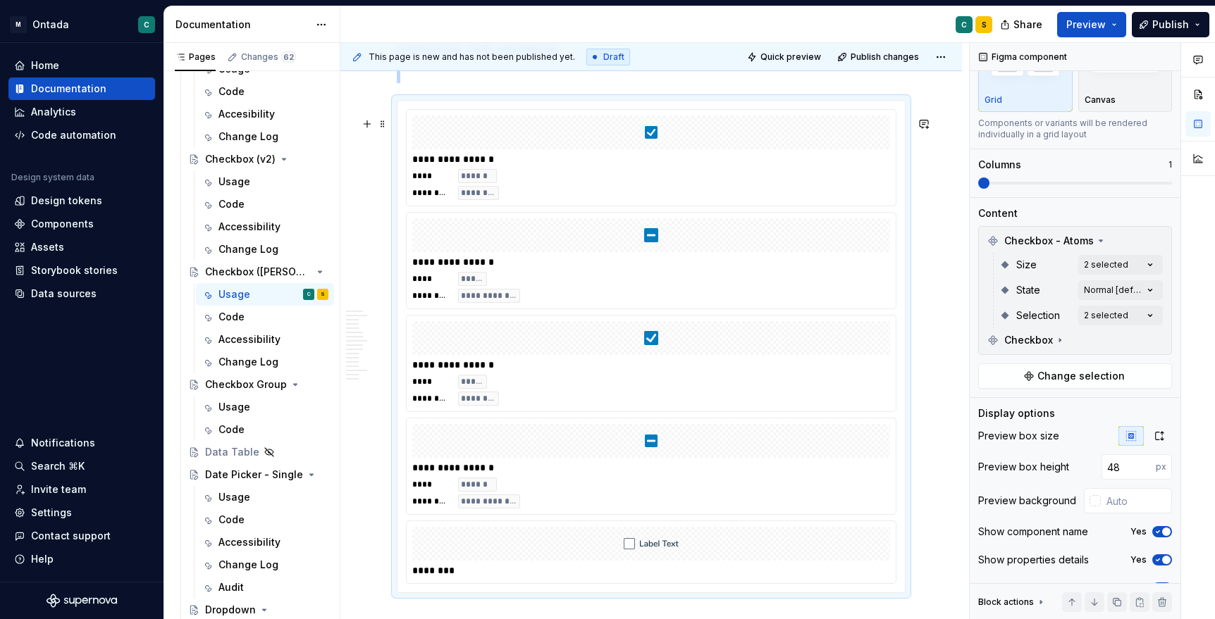
click at [650, 187] on div "**** ****** ********* ********" at bounding box center [651, 184] width 478 height 31
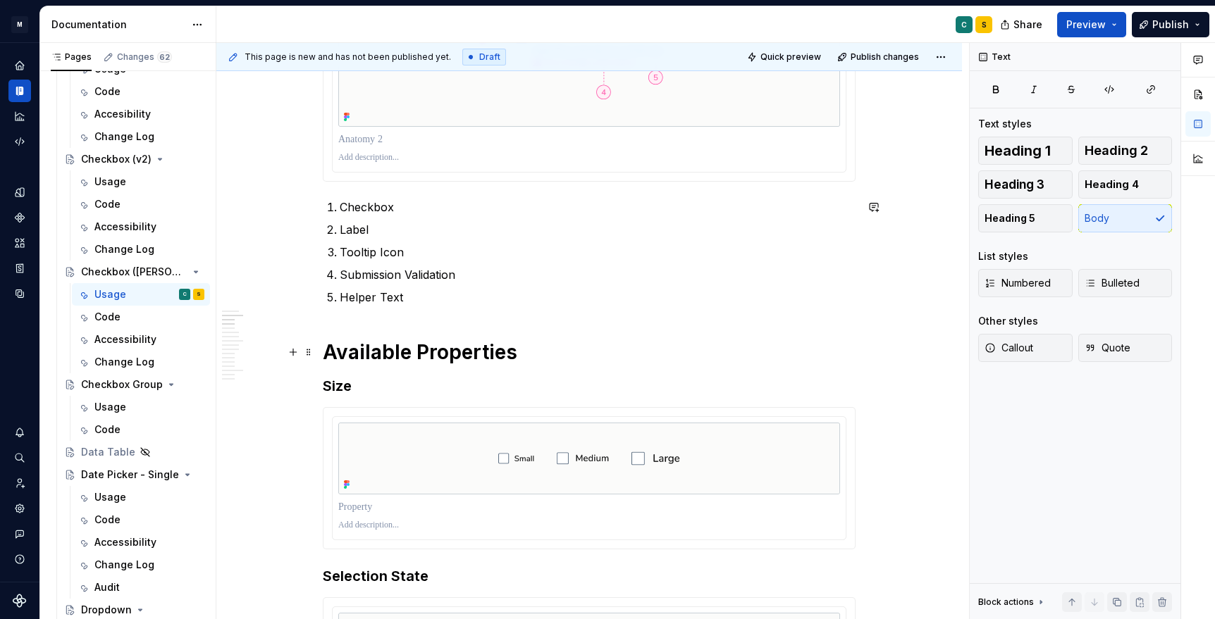
scroll to position [731, 0]
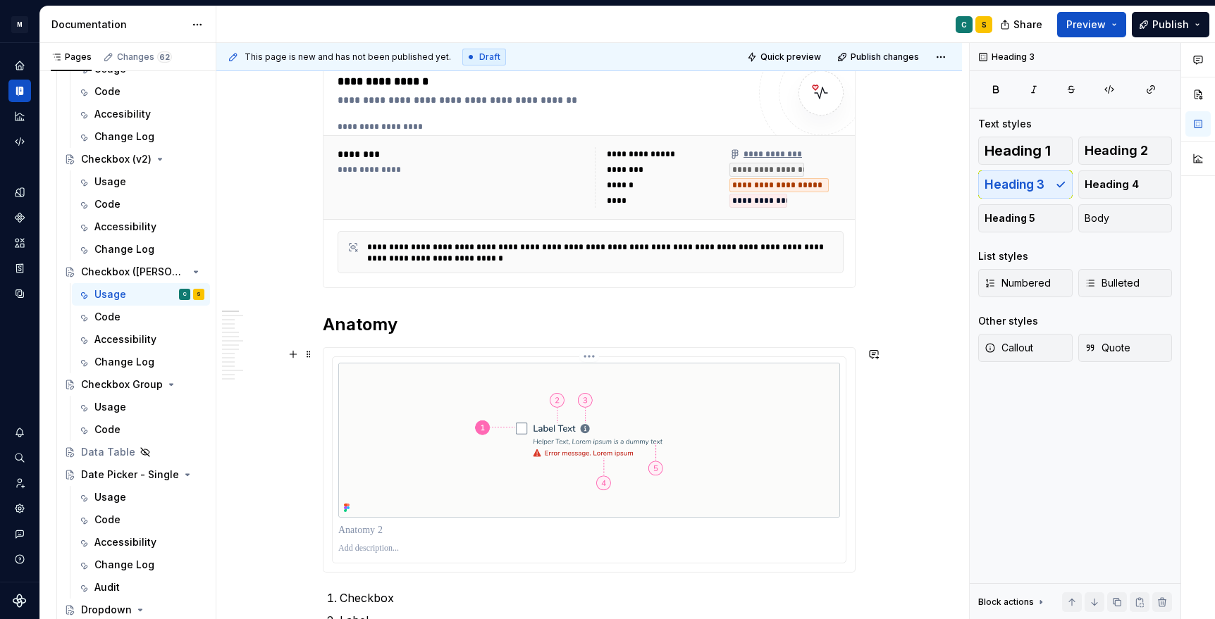
scroll to position [294, 0]
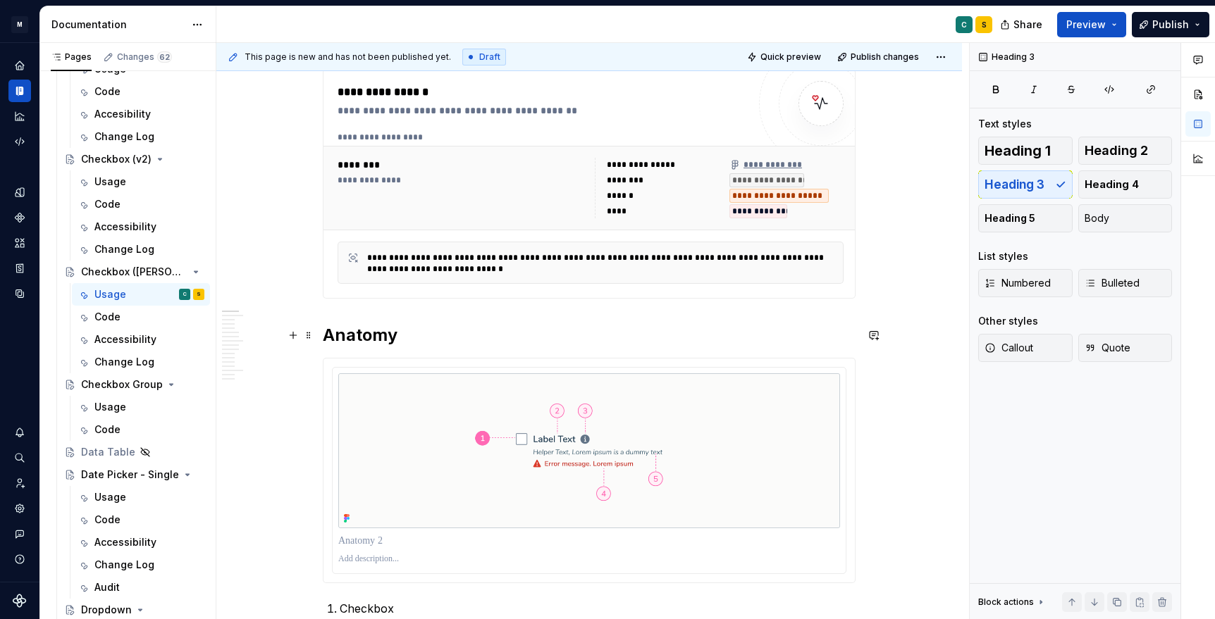
click at [418, 340] on h2 "Anatomy" at bounding box center [589, 335] width 533 height 23
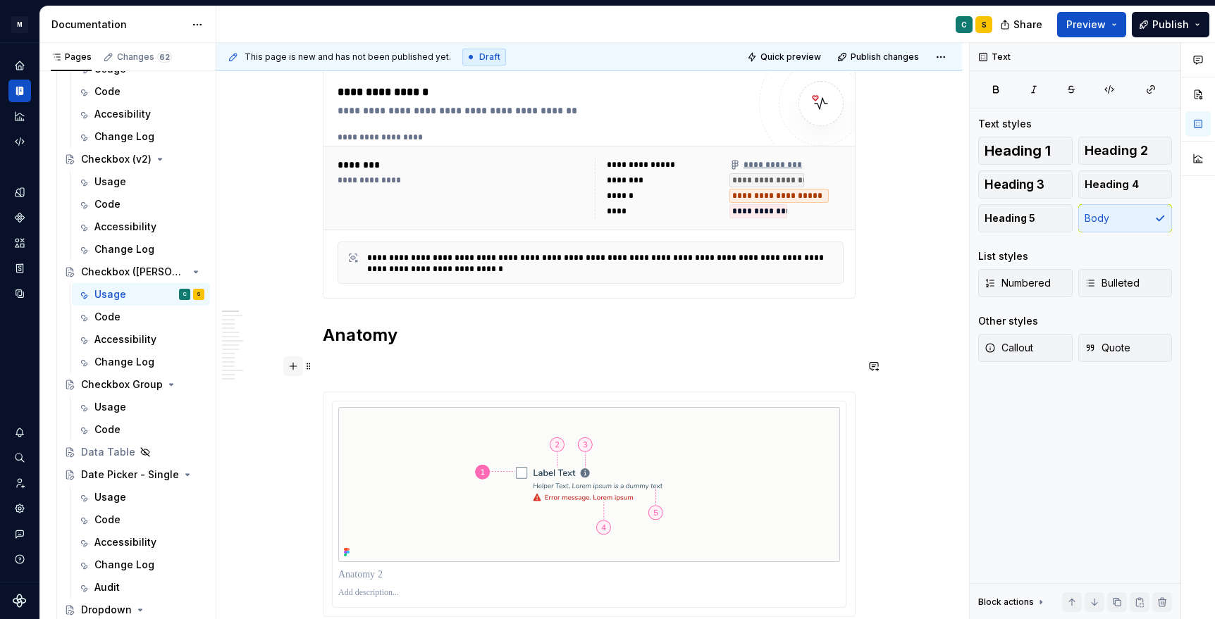
click at [297, 369] on button "button" at bounding box center [293, 367] width 20 height 20
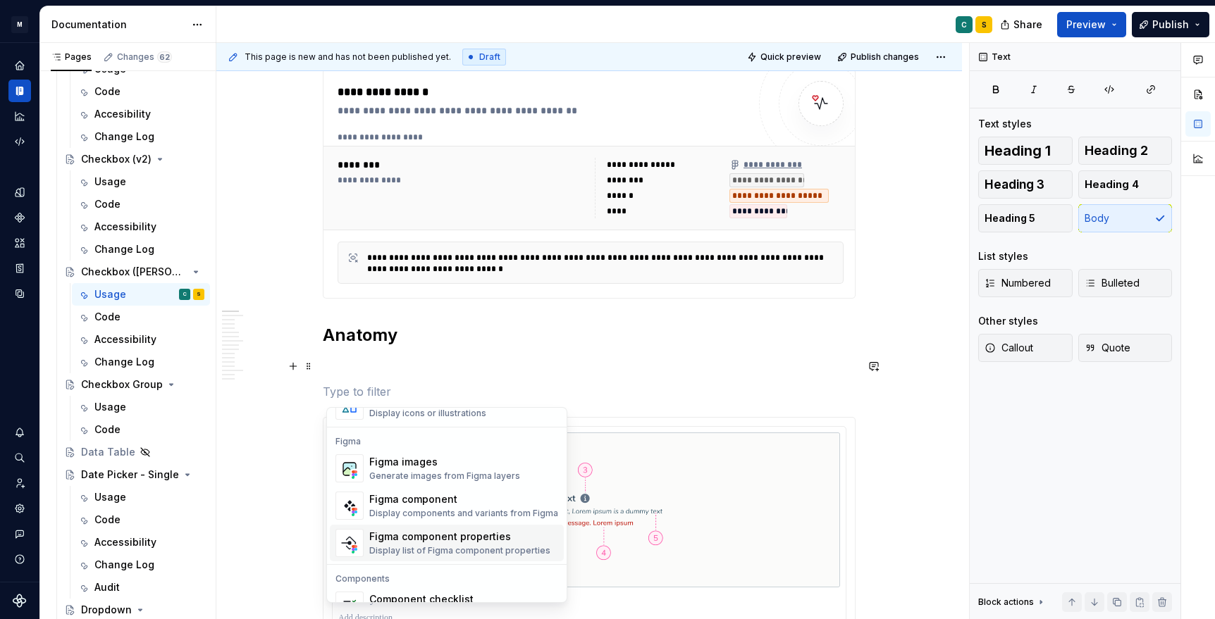
scroll to position [1310, 0]
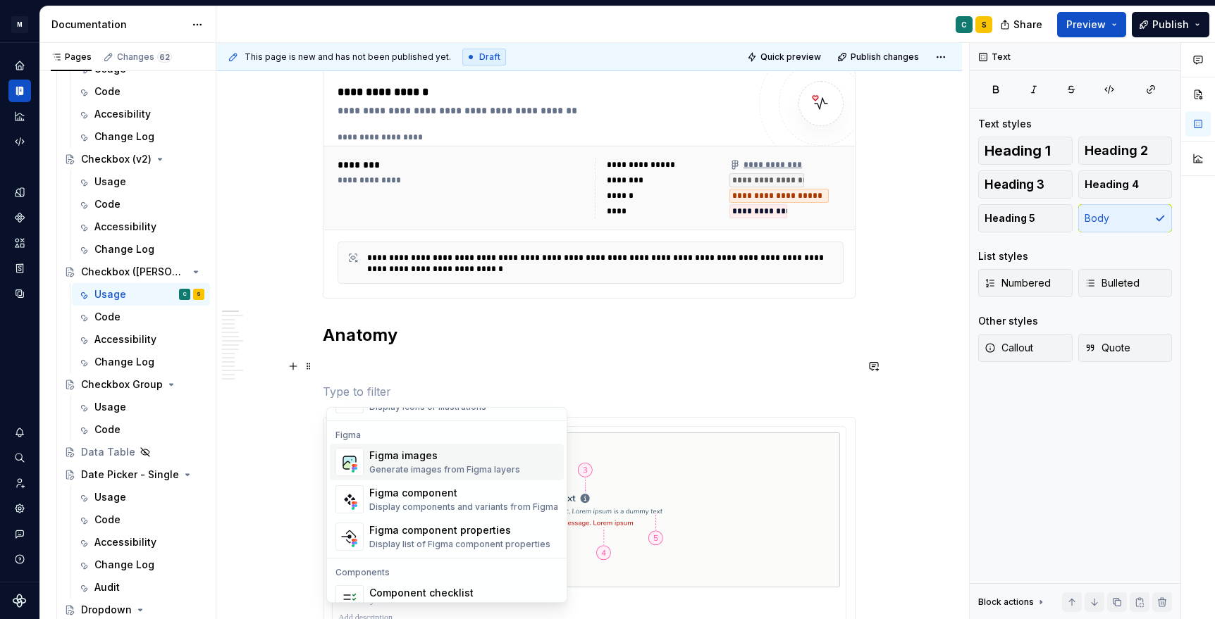
click at [398, 459] on div "Figma images" at bounding box center [444, 456] width 151 height 14
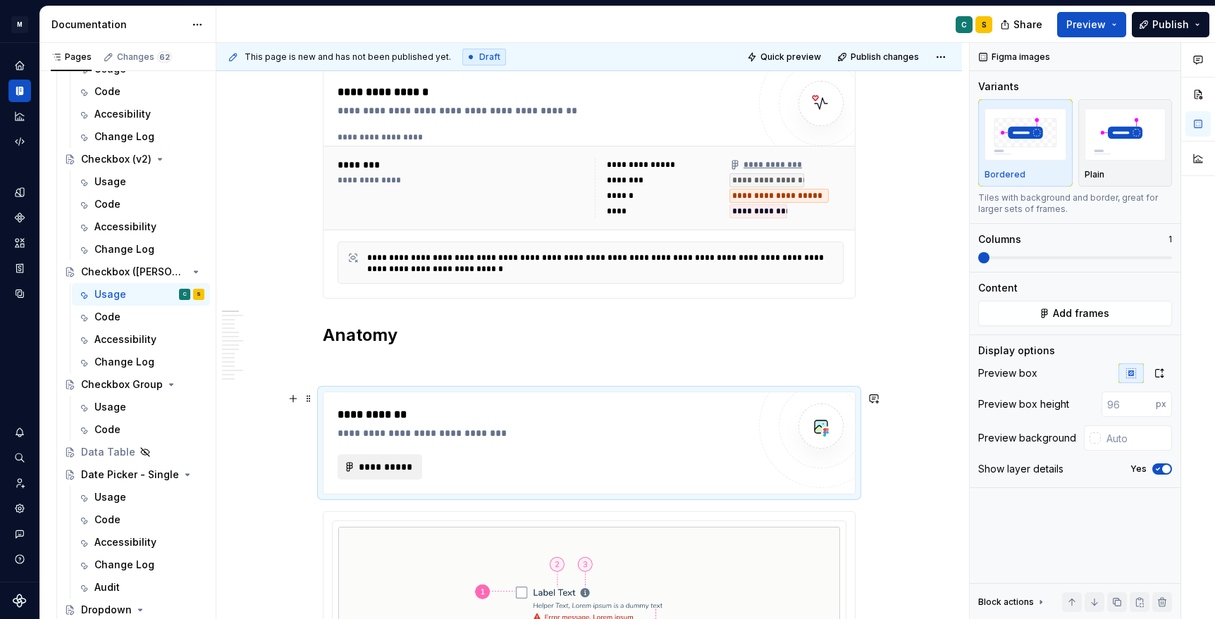
click at [395, 476] on button "**********" at bounding box center [380, 466] width 85 height 25
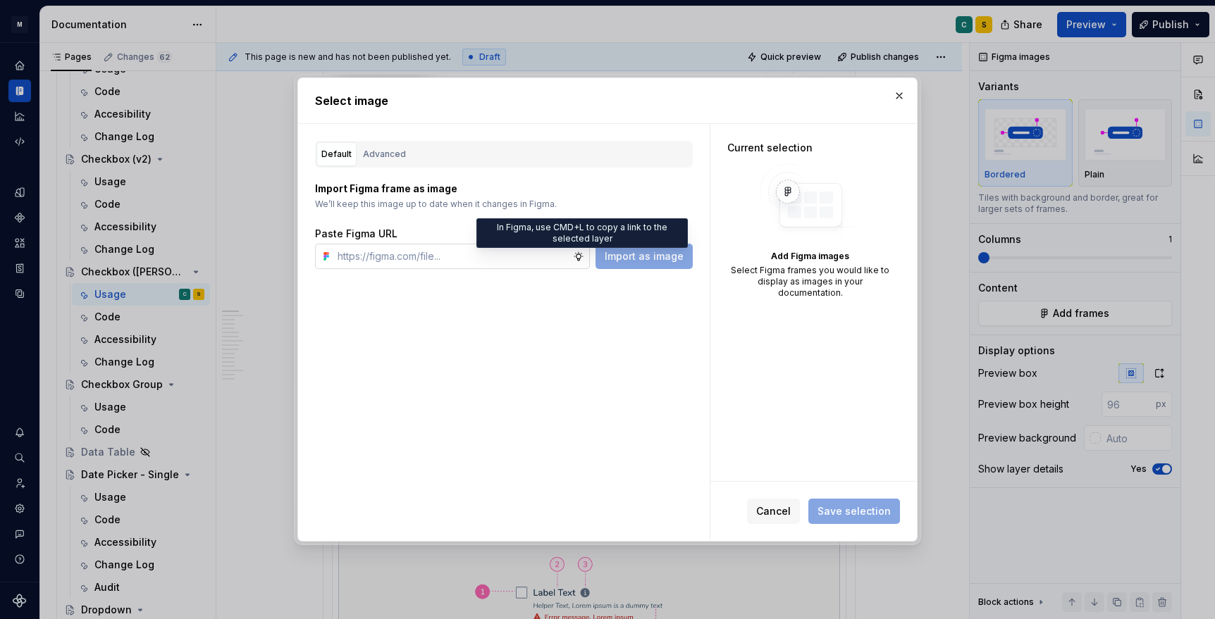
type textarea "*"
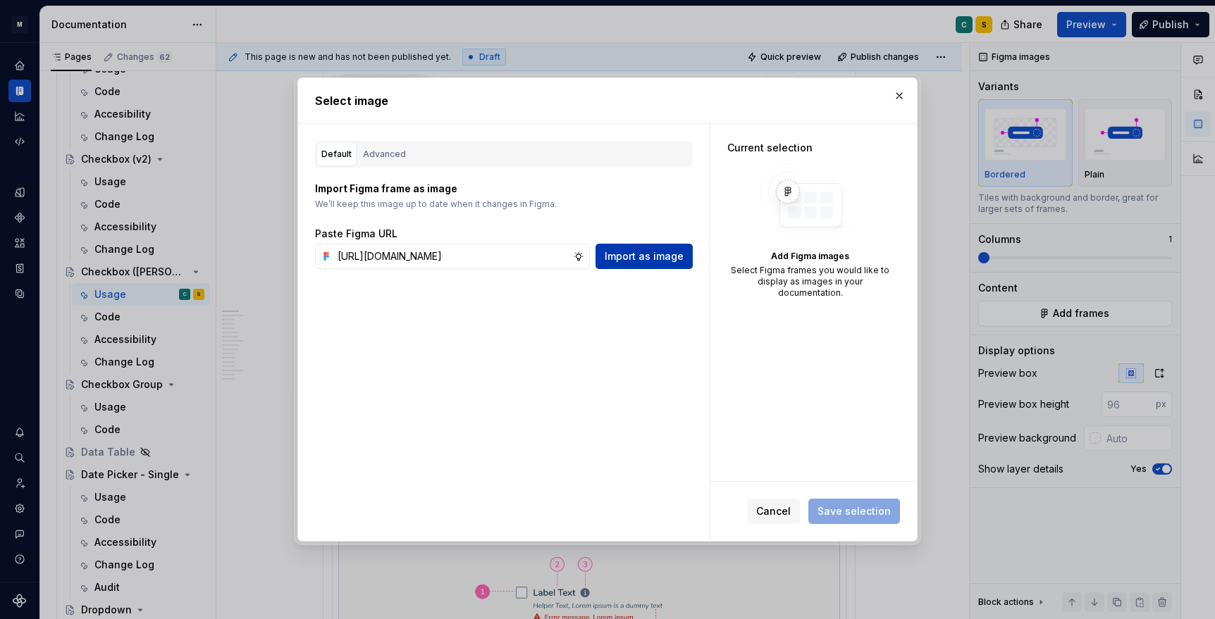
type input "[URL][DOMAIN_NAME]"
click at [657, 263] on button "Import as image" at bounding box center [643, 256] width 97 height 25
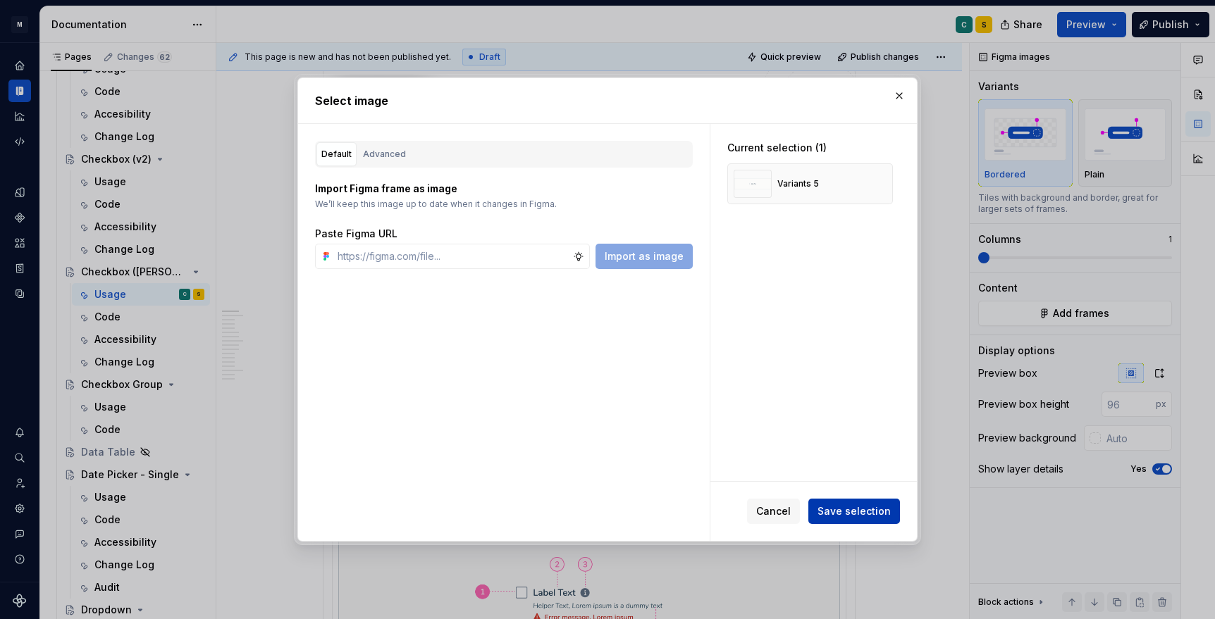
click at [834, 511] on span "Save selection" at bounding box center [853, 511] width 73 height 14
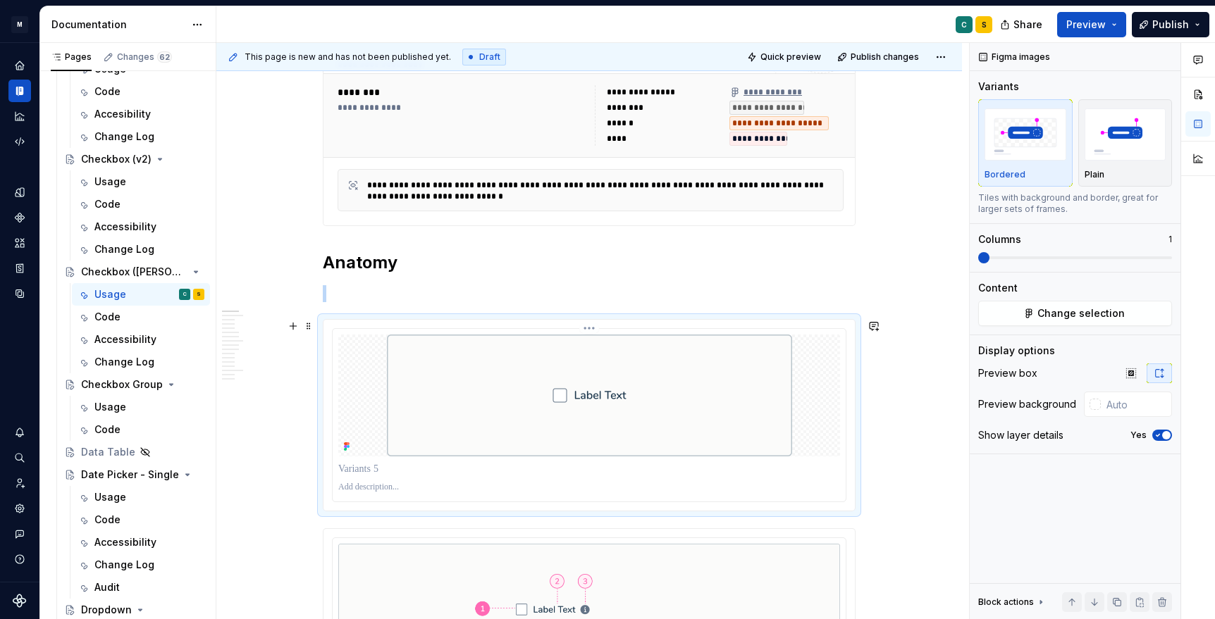
scroll to position [367, 0]
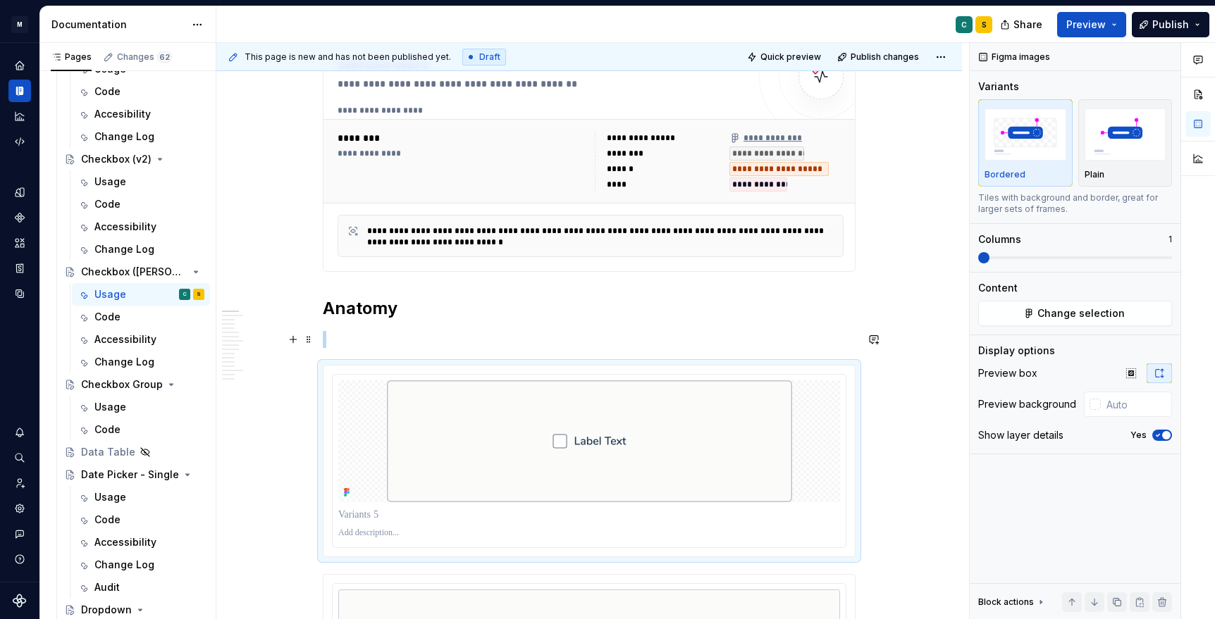
scroll to position [307, 0]
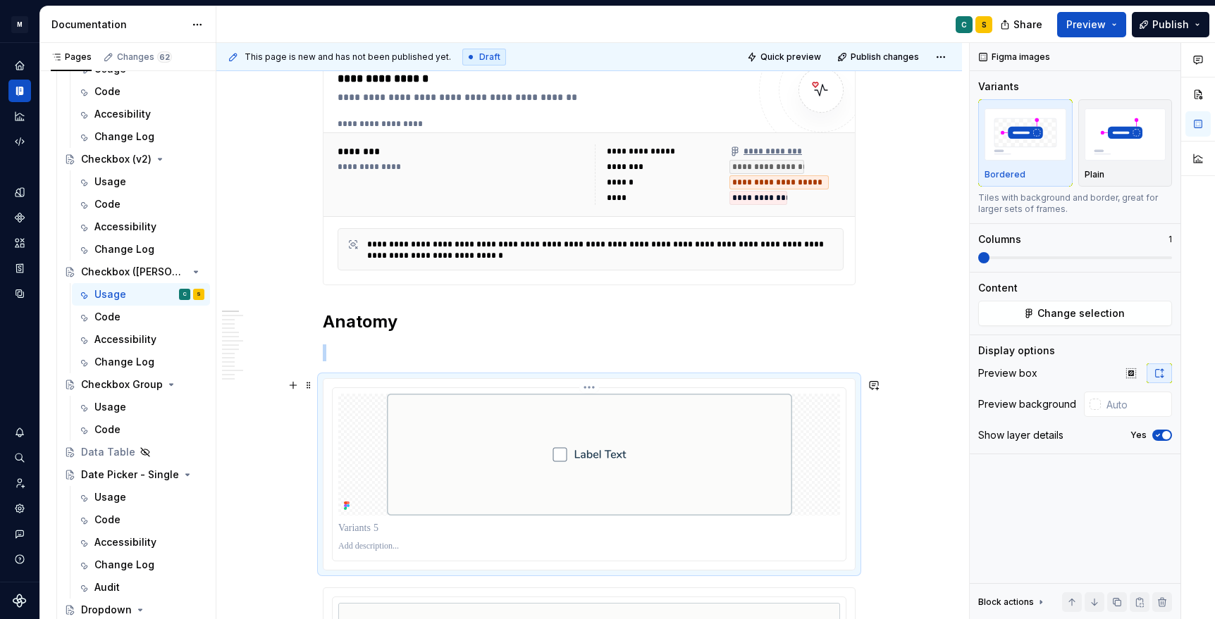
click at [682, 463] on img at bounding box center [589, 455] width 405 height 122
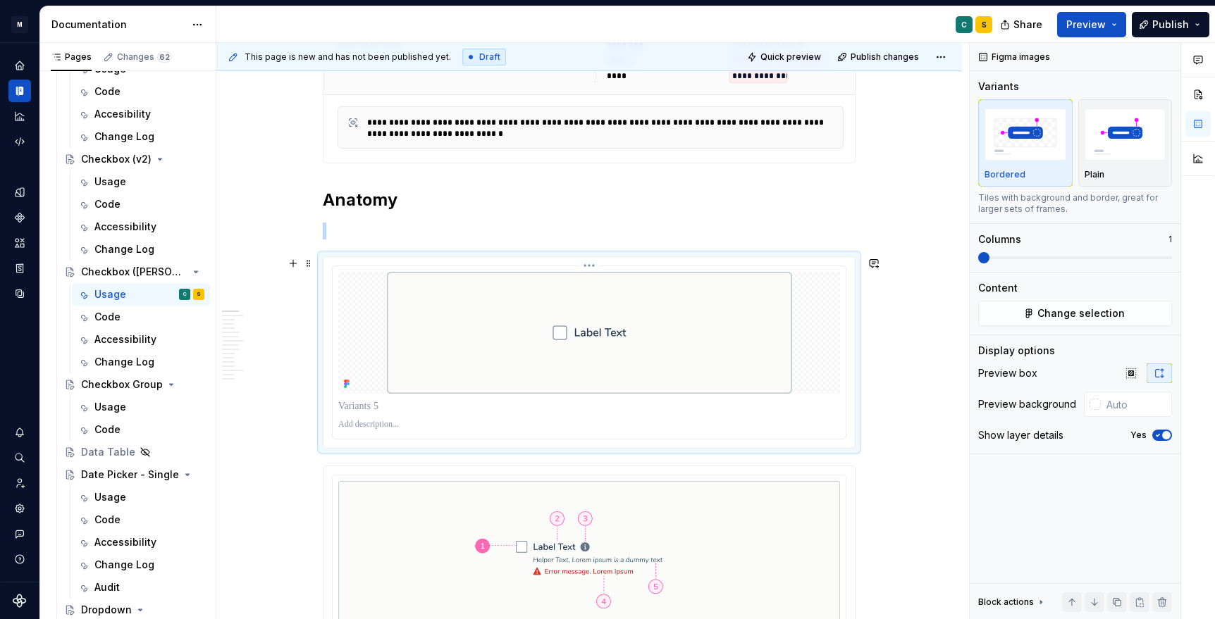
scroll to position [431, 0]
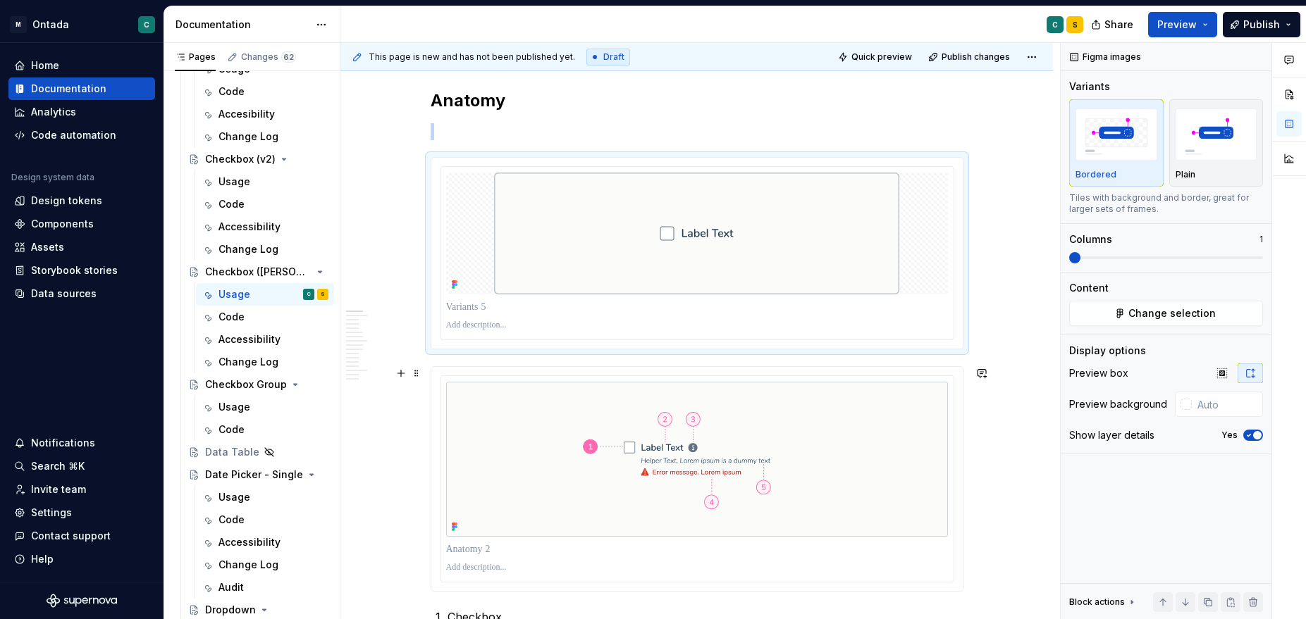
scroll to position [490, 0]
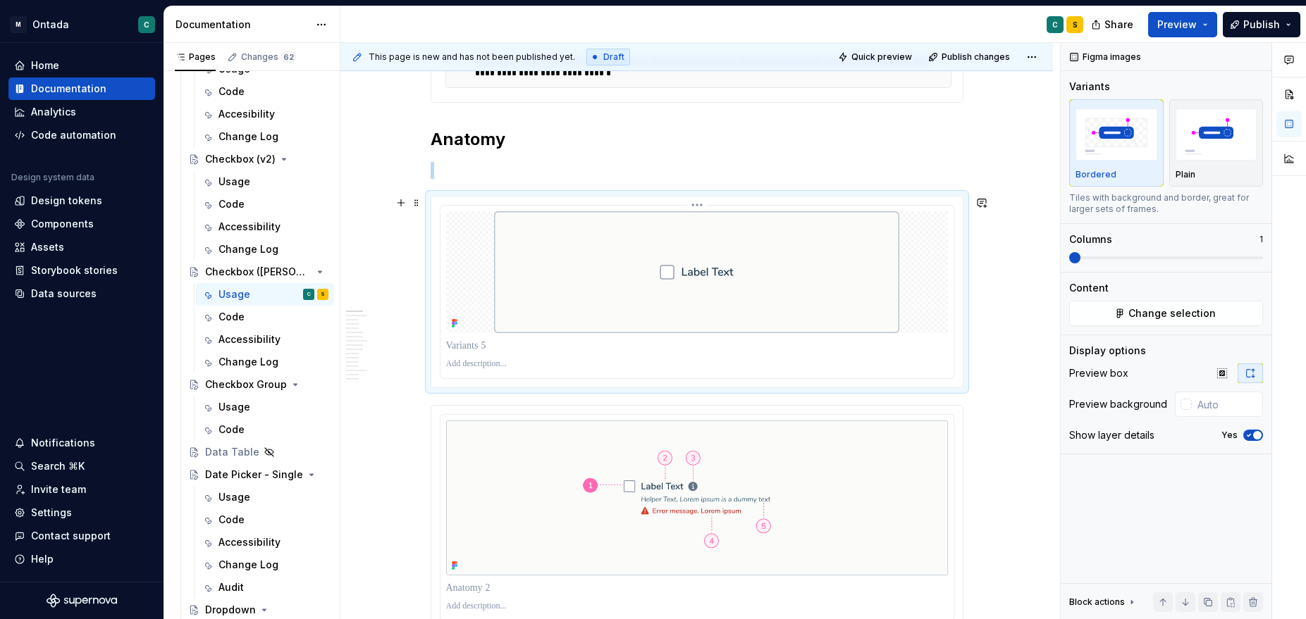
click at [860, 278] on img at bounding box center [696, 272] width 405 height 122
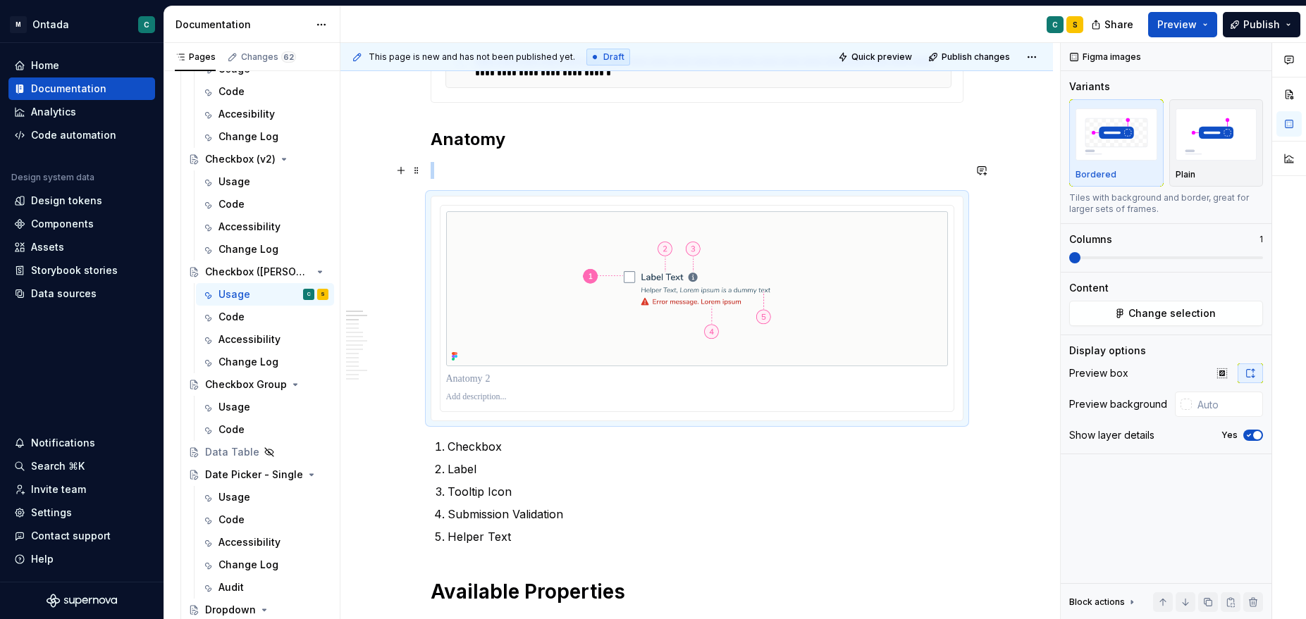
click at [757, 166] on p at bounding box center [697, 170] width 533 height 17
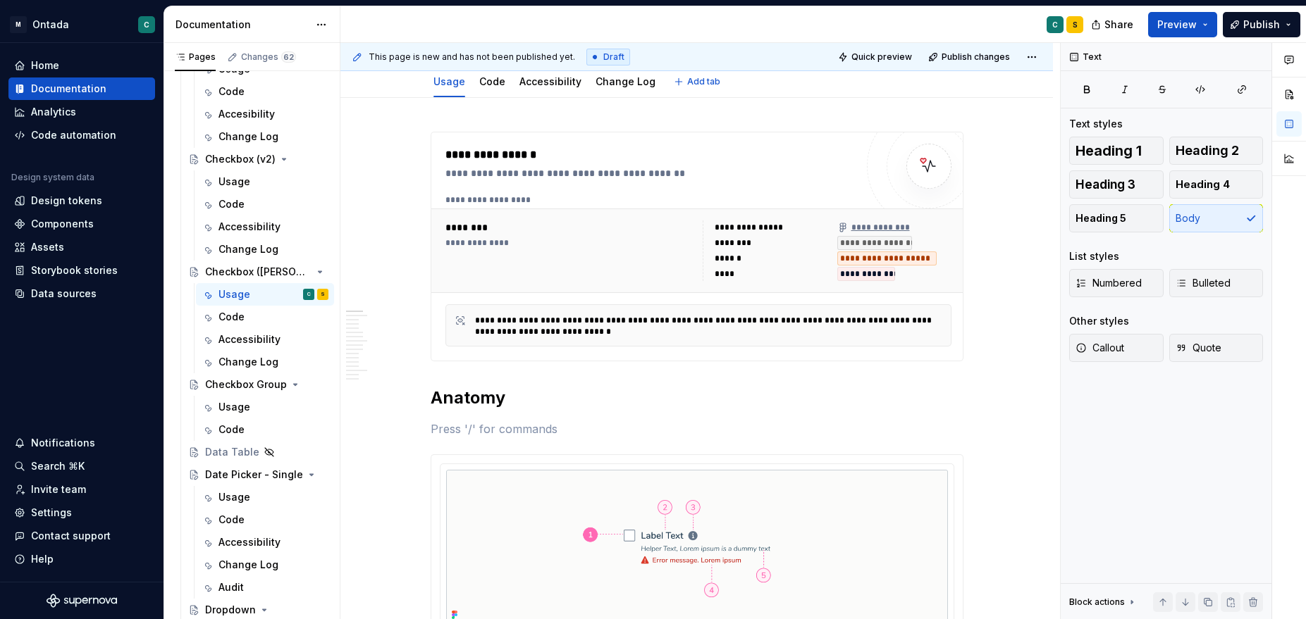
scroll to position [0, 0]
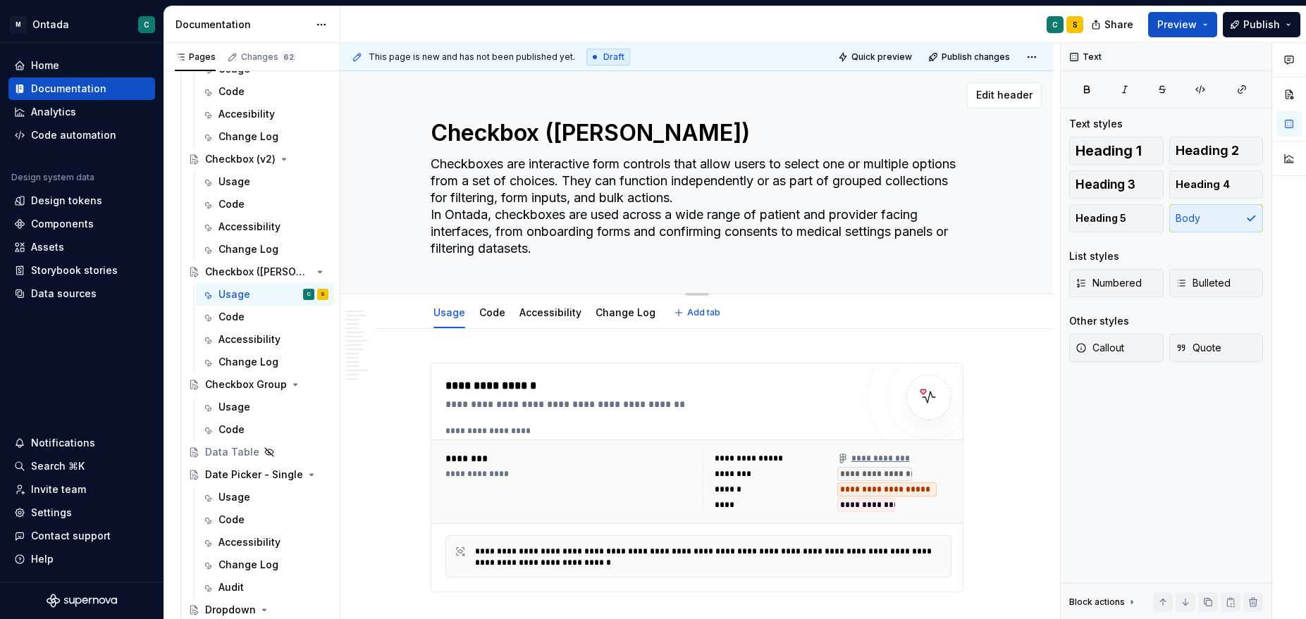
click at [773, 202] on textarea "Checkboxes are interactive form controls that allow users to select one or mult…" at bounding box center [694, 206] width 533 height 107
click at [772, 202] on textarea "Checkboxes are interactive form controls that allow users to select one or mult…" at bounding box center [694, 206] width 533 height 107
type textarea "*"
type textarea "Checkboxes are interactive form controls that allow users to select one or mult…"
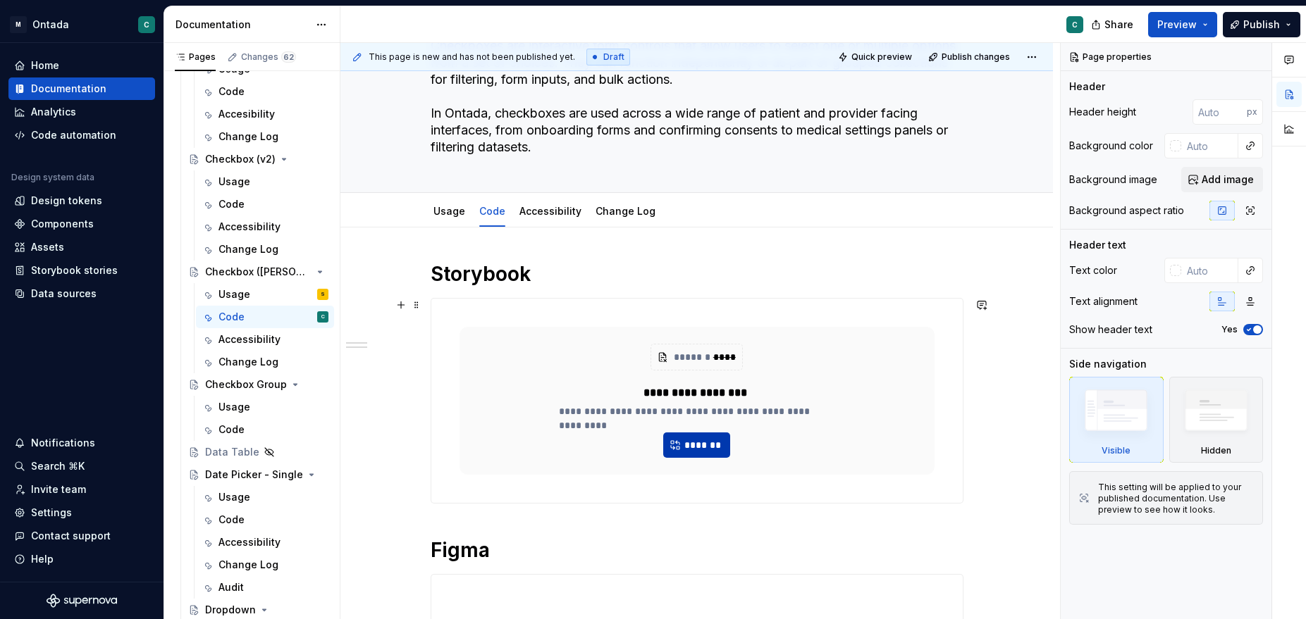
scroll to position [131, 0]
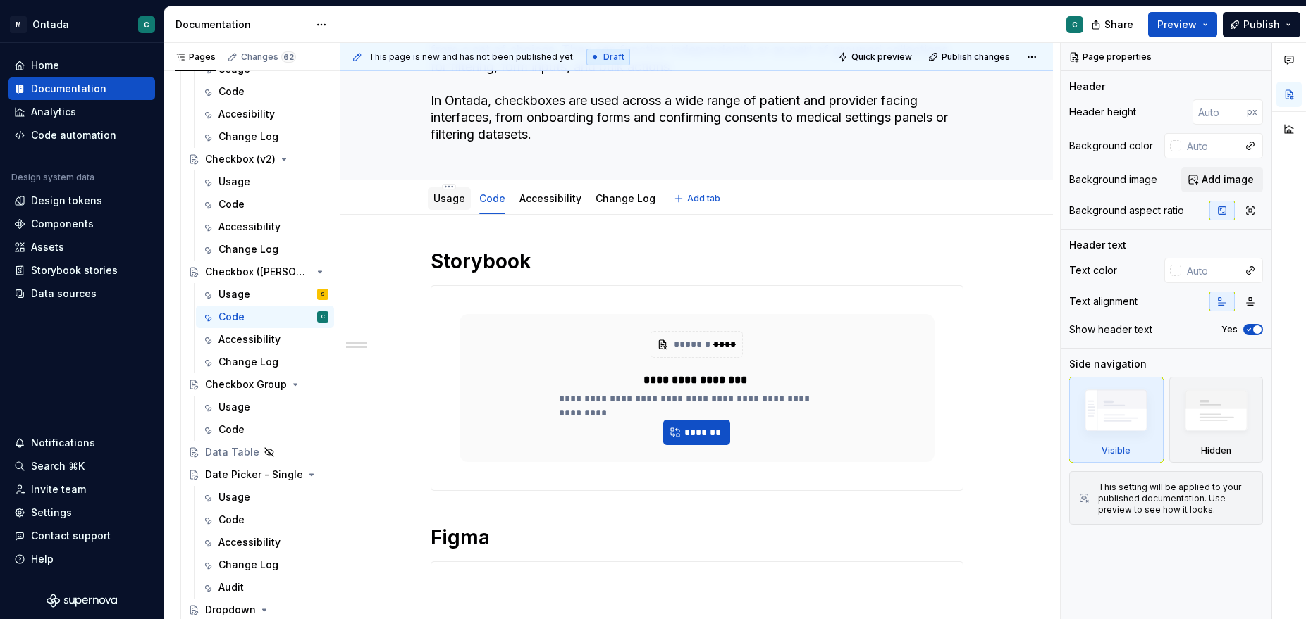
click at [449, 201] on link "Usage" at bounding box center [449, 198] width 32 height 12
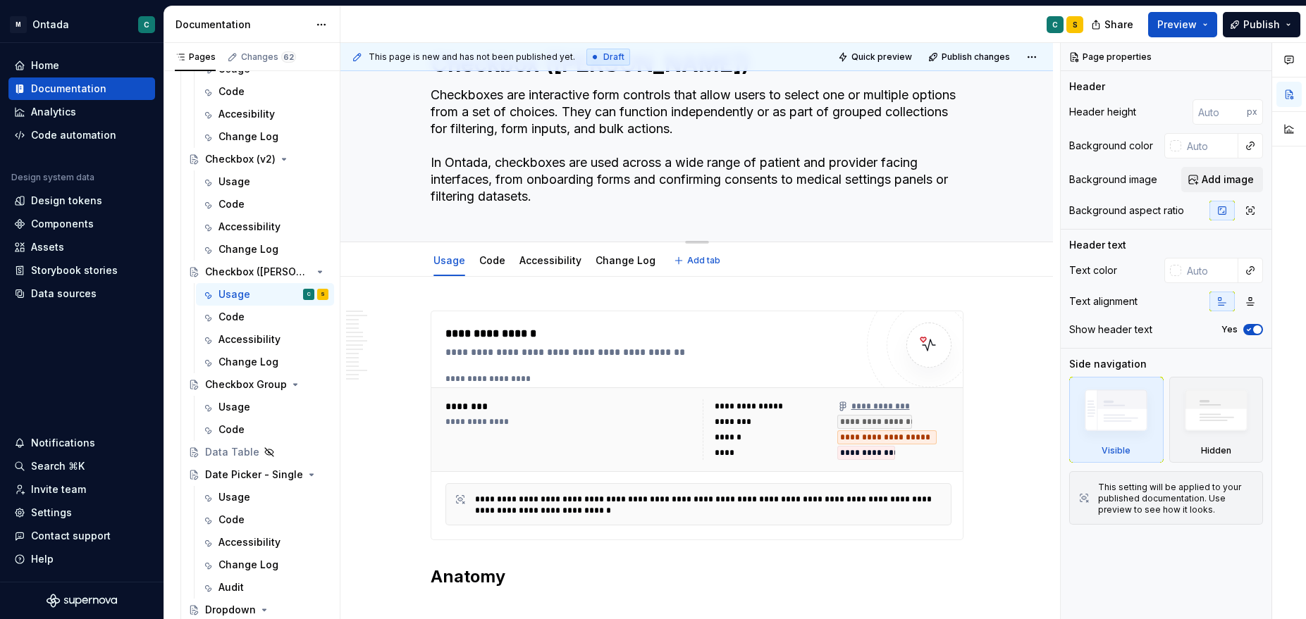
type textarea "*"
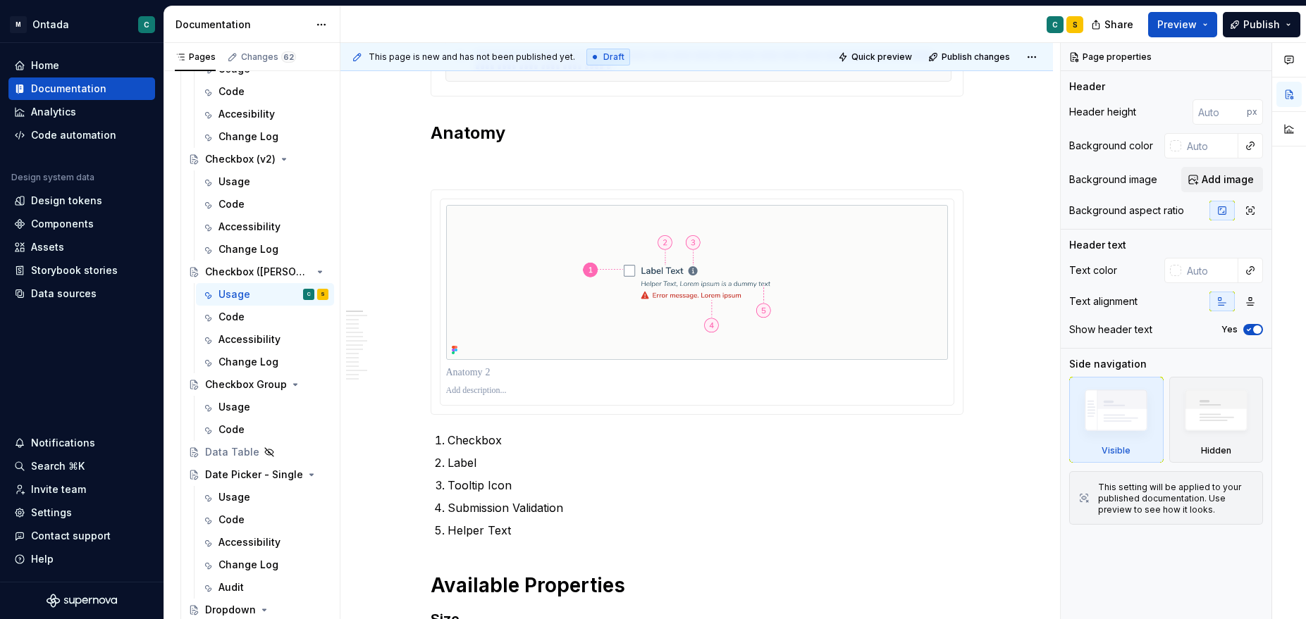
scroll to position [542, 0]
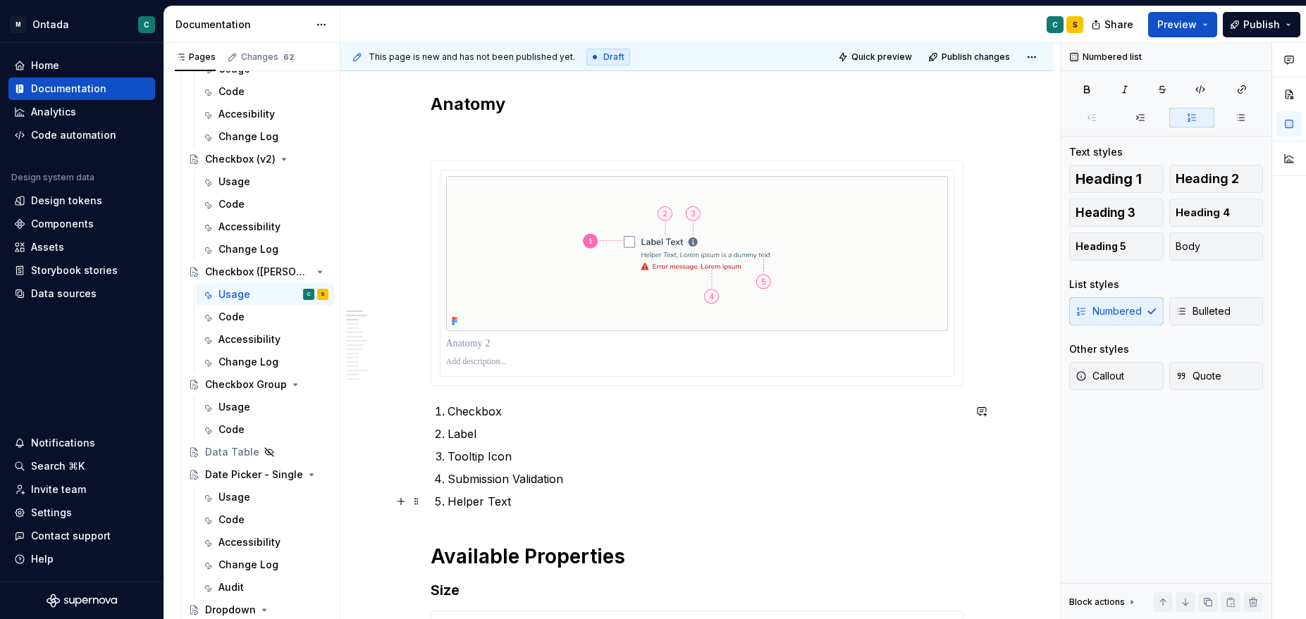
click at [522, 498] on p "Helper Text" at bounding box center [705, 501] width 516 height 17
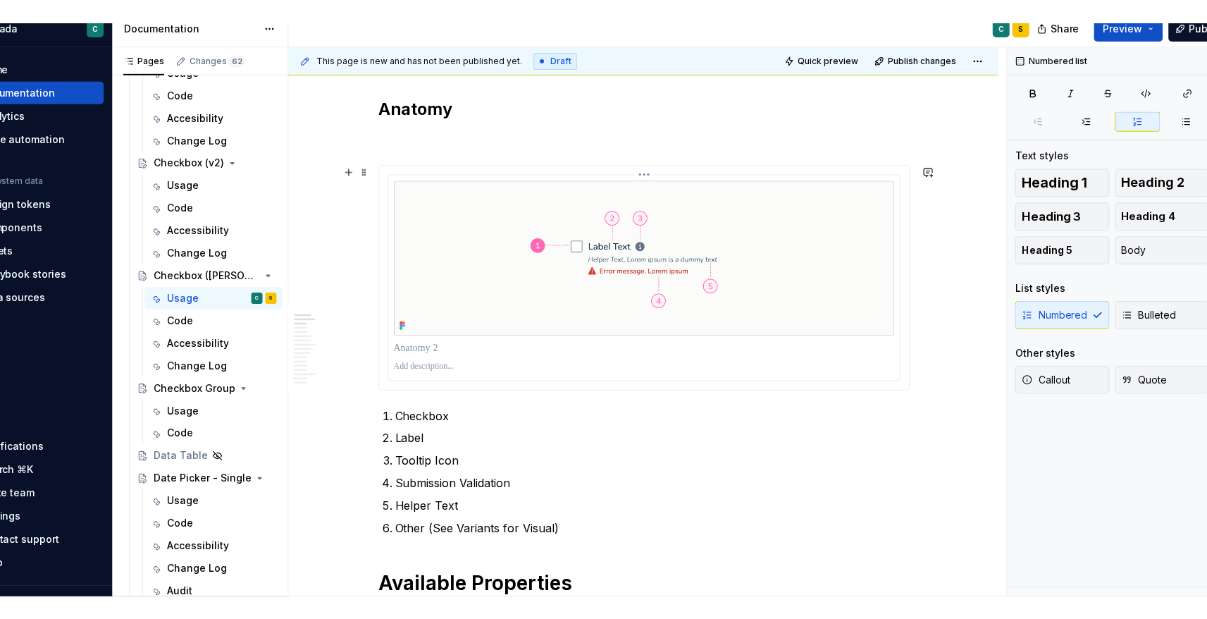
scroll to position [543, 0]
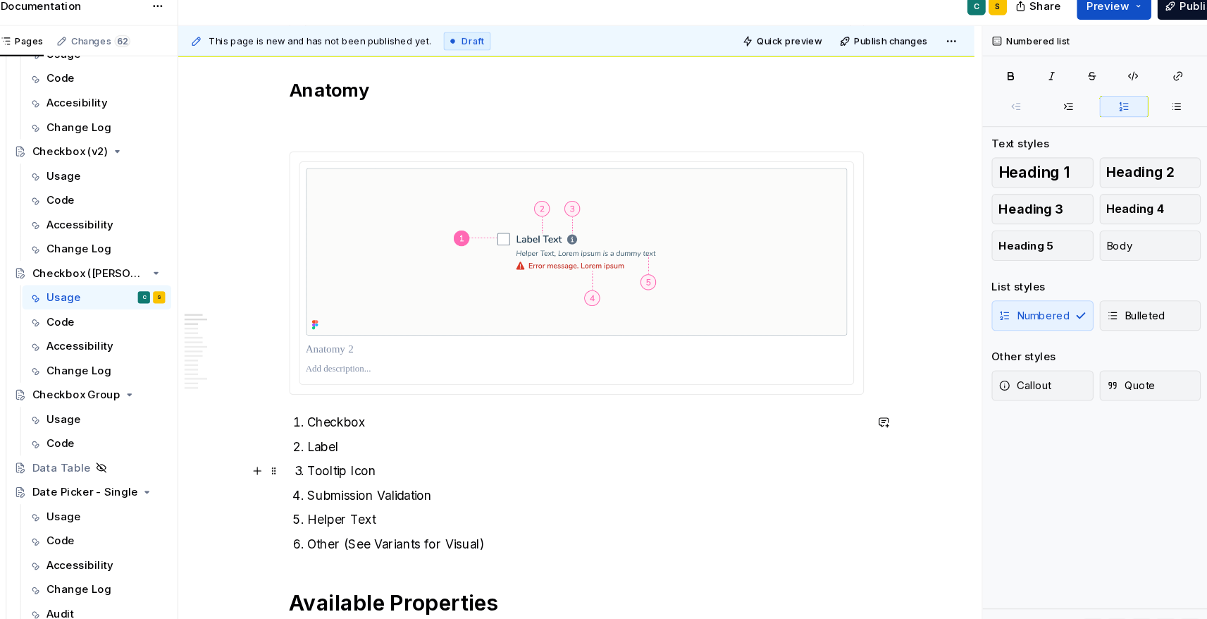
click at [392, 447] on p "Tooltip Icon" at bounding box center [594, 455] width 516 height 17
click at [372, 407] on p "Checkbox" at bounding box center [594, 410] width 516 height 17
click at [450, 456] on p "Tooltip Icon" at bounding box center [594, 455] width 516 height 17
click at [478, 482] on p "Submission Validation" at bounding box center [594, 477] width 516 height 17
click at [450, 500] on p "Helper Text" at bounding box center [594, 500] width 516 height 17
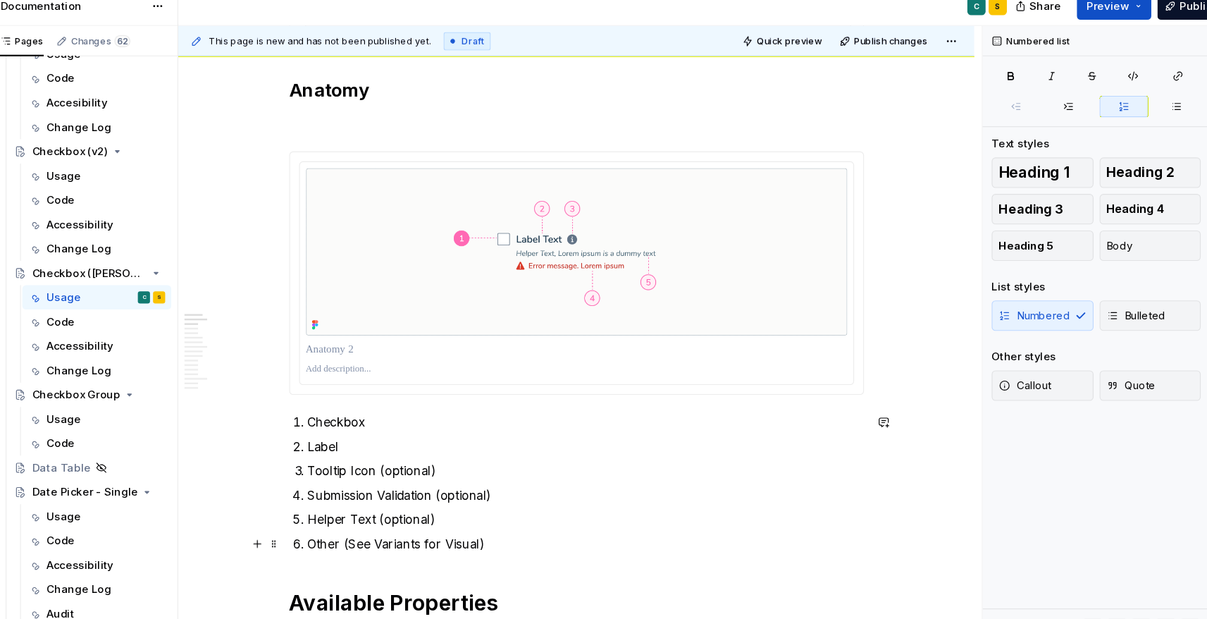
drag, startPoint x: 371, startPoint y: 522, endPoint x: 563, endPoint y: 523, distance: 192.4
click at [563, 523] on p "Other (See Variants for Visual)" at bounding box center [594, 522] width 516 height 17
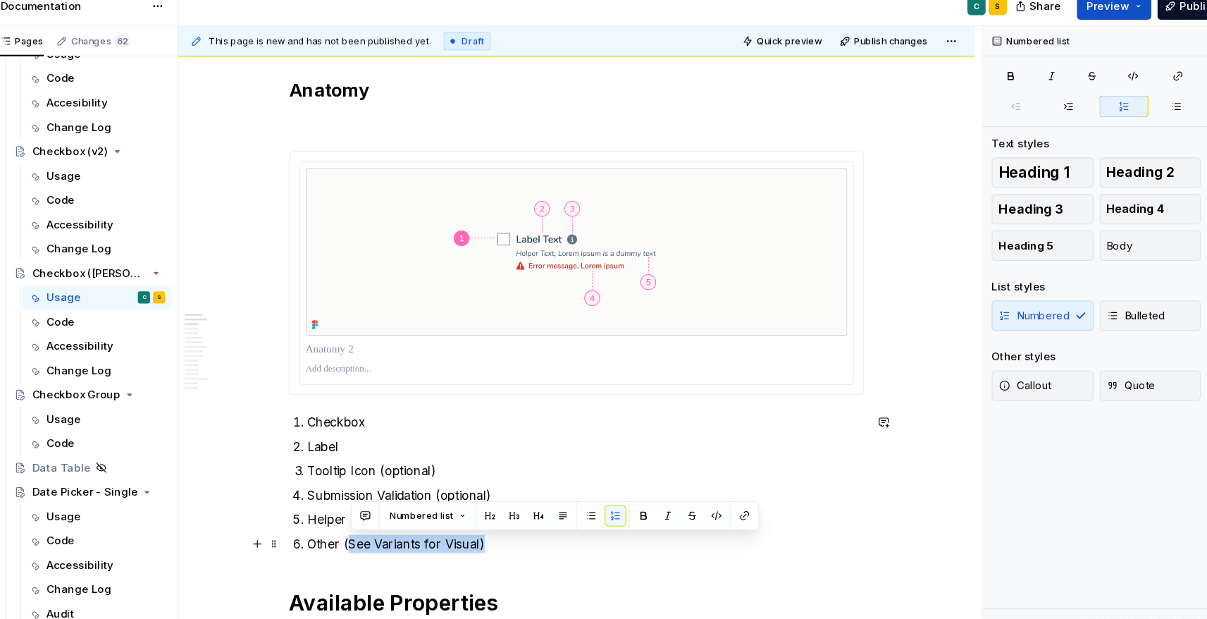
drag, startPoint x: 559, startPoint y: 523, endPoint x: 374, endPoint y: 524, distance: 184.6
click at [374, 524] on p "Other (See Variants for Visual)" at bounding box center [594, 522] width 516 height 17
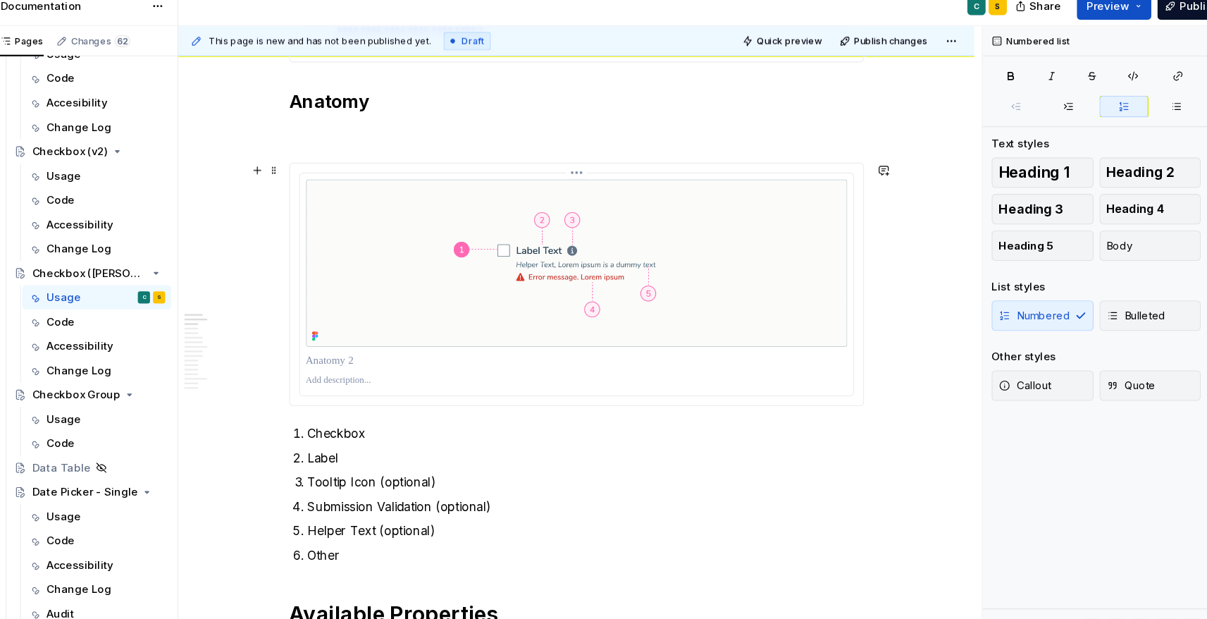
scroll to position [535, 0]
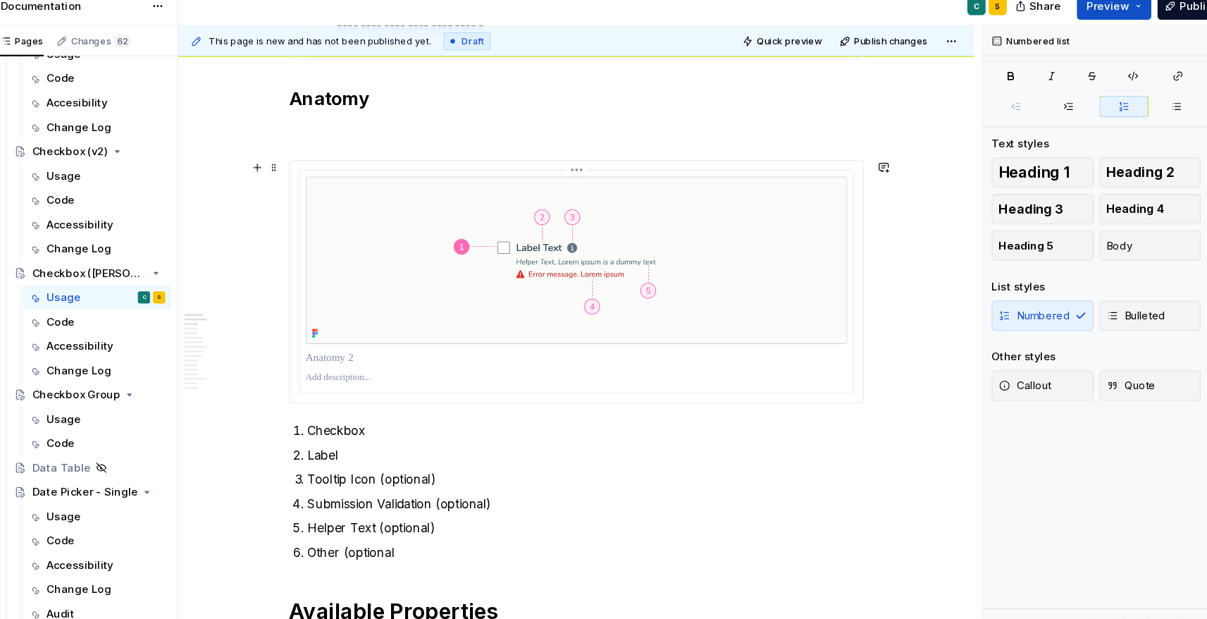
click at [698, 352] on p at bounding box center [586, 350] width 502 height 14
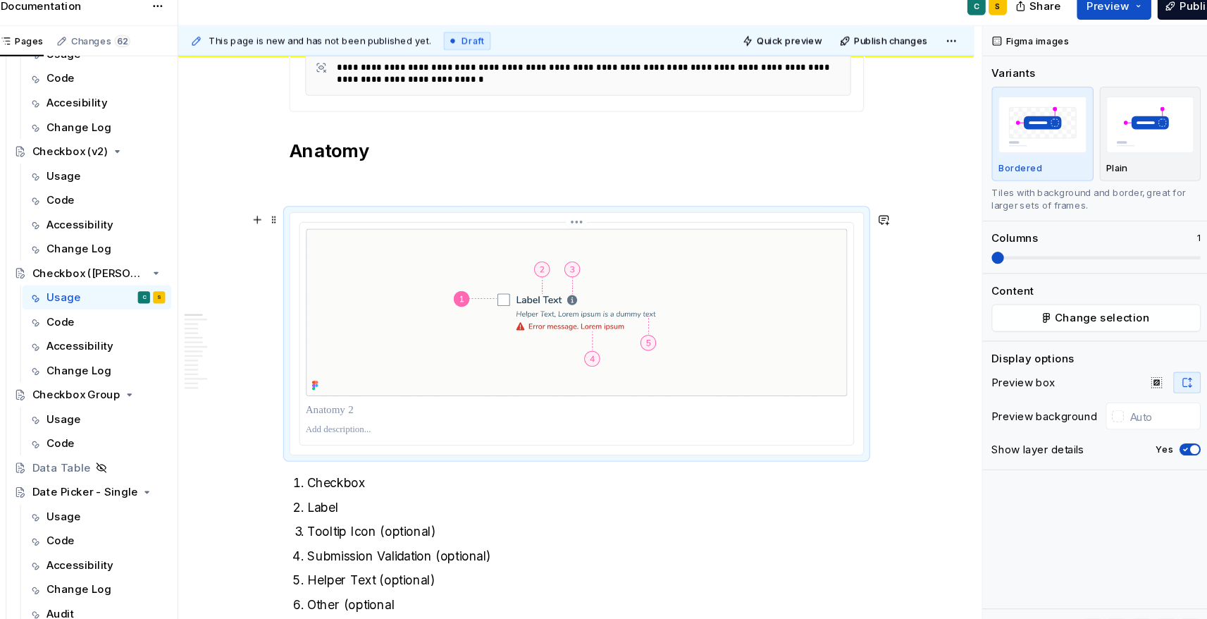
scroll to position [488, 0]
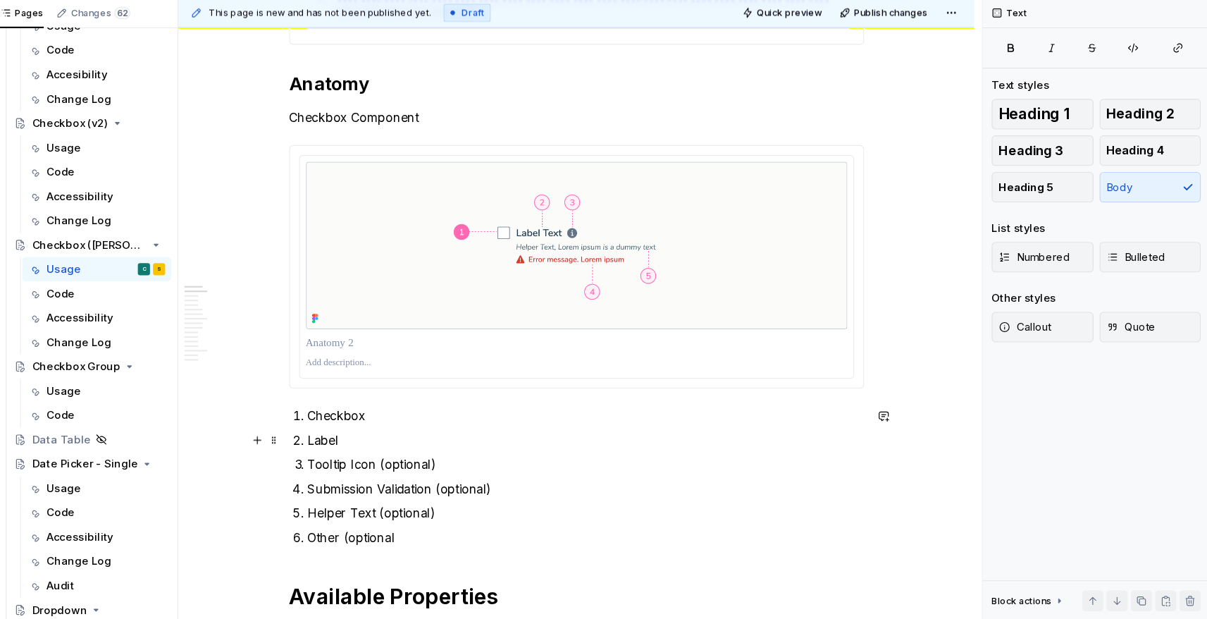
scroll to position [528, 0]
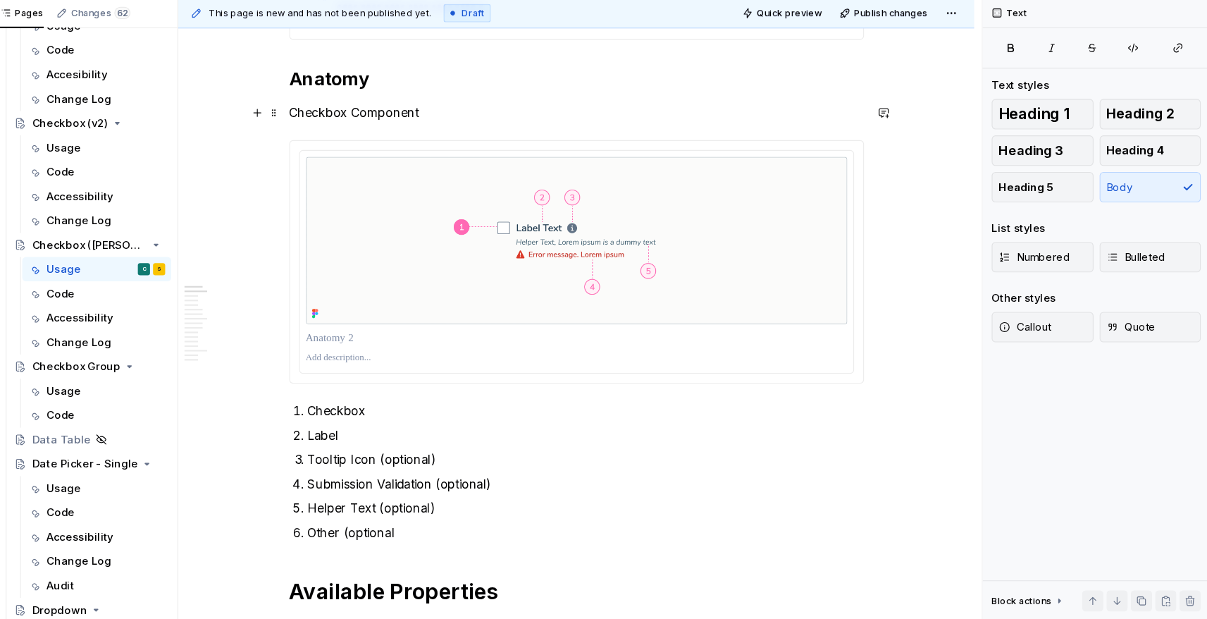
click at [359, 151] on p "Checkbox Component" at bounding box center [585, 149] width 533 height 17
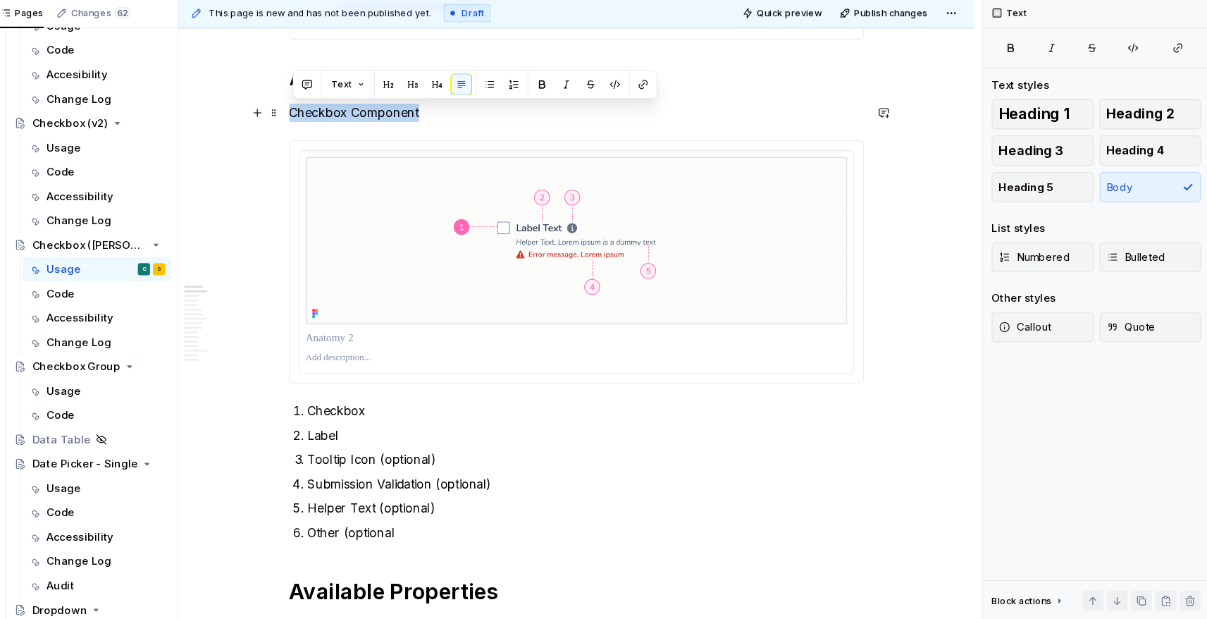
click at [359, 151] on p "Checkbox Component" at bounding box center [585, 149] width 533 height 17
click at [459, 123] on button "button" at bounding box center [457, 123] width 20 height 20
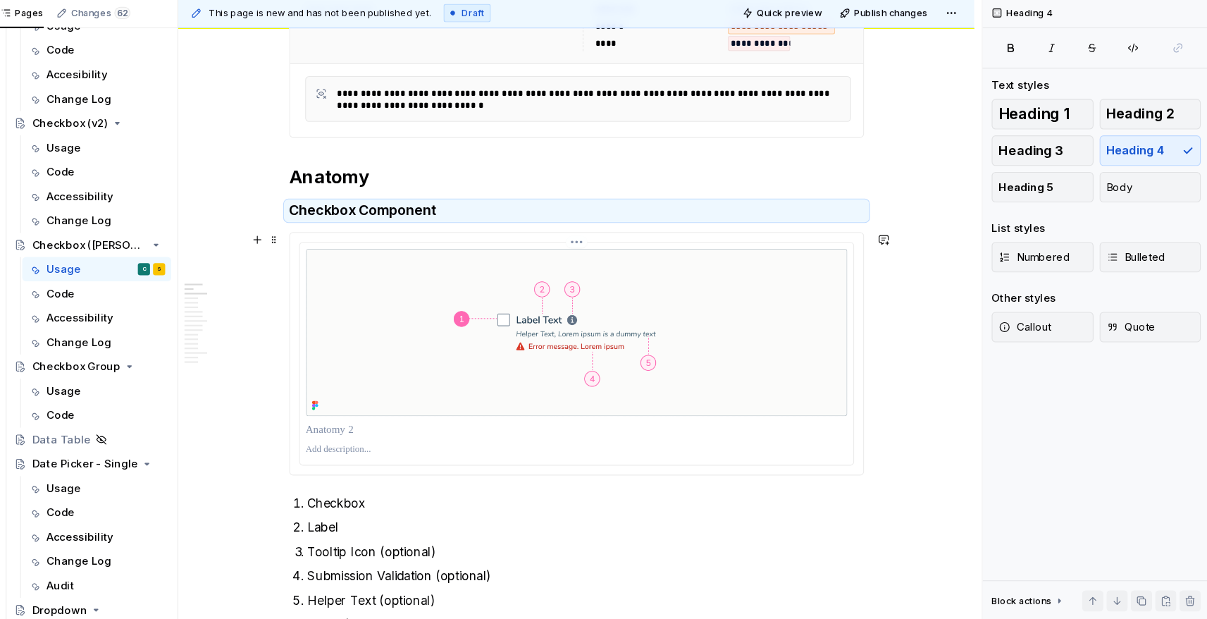
scroll to position [433, 0]
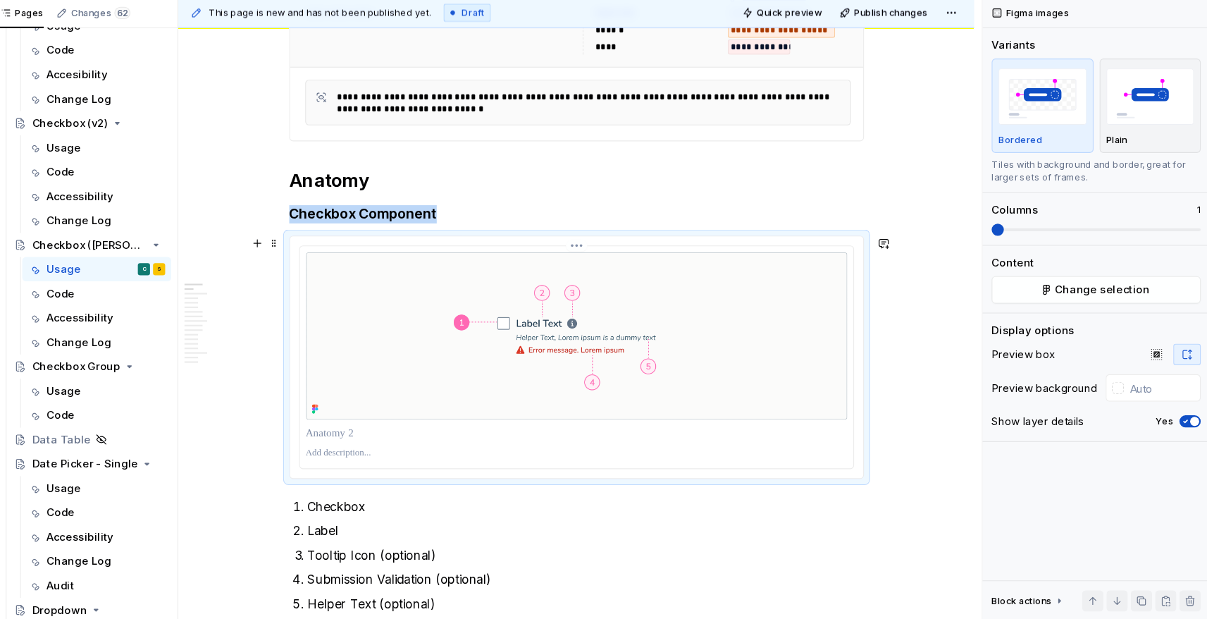
scroll to position [530, 0]
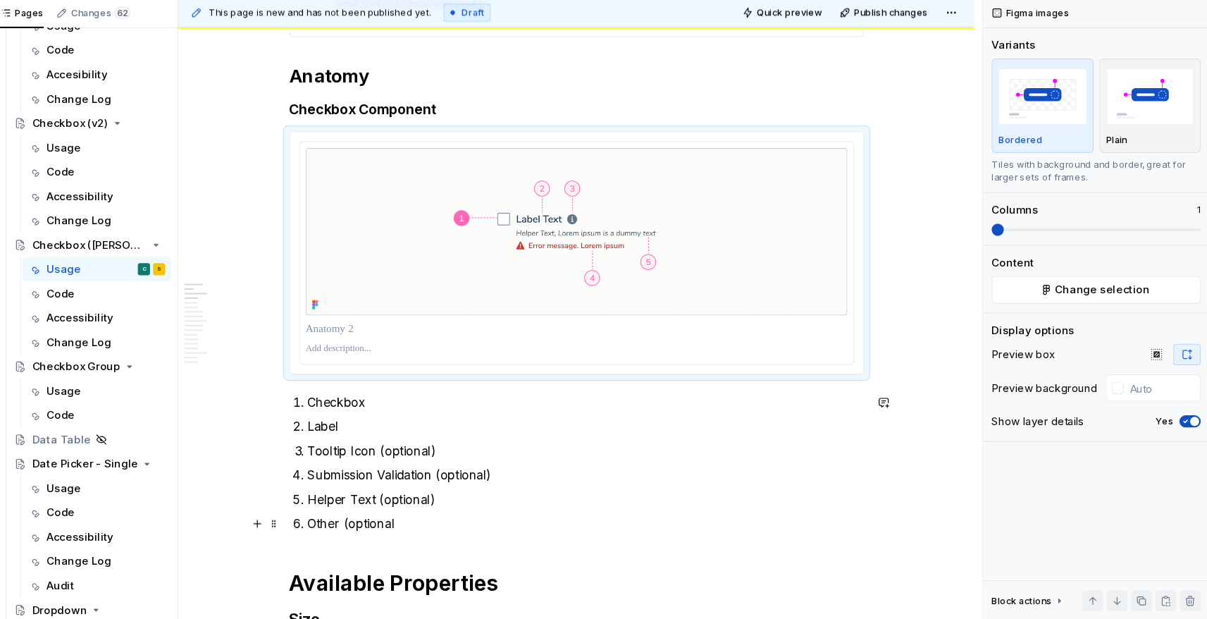
click at [427, 529] on p "Other (optional" at bounding box center [594, 530] width 516 height 17
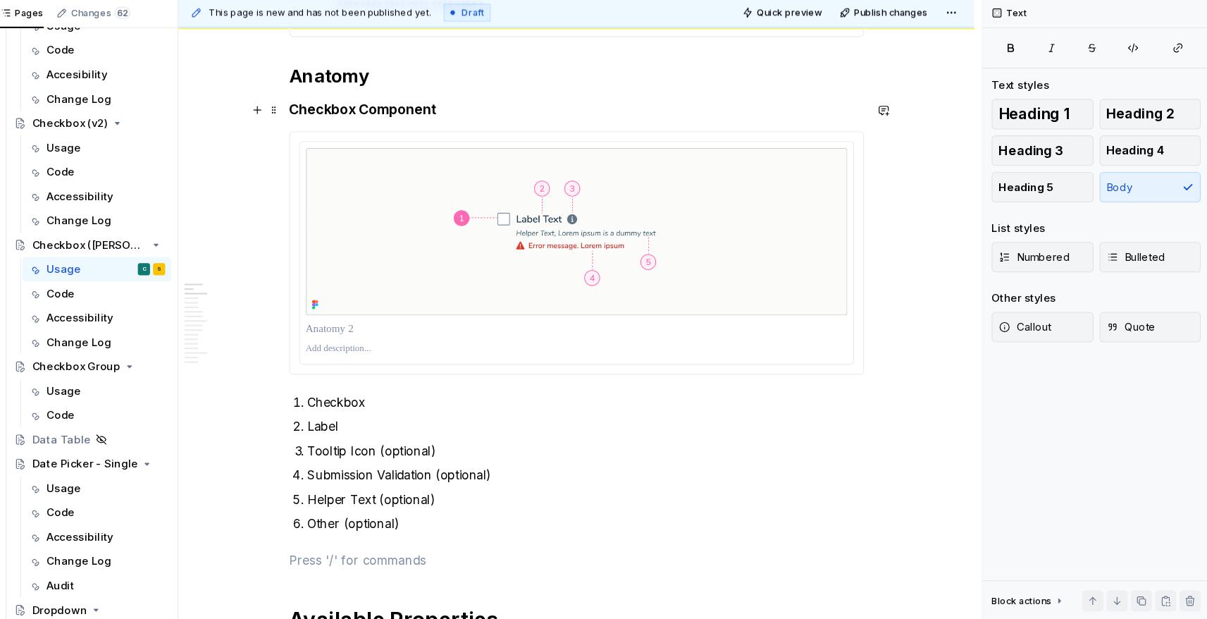
click at [392, 154] on h4 "Checkbox Component" at bounding box center [585, 147] width 533 height 17
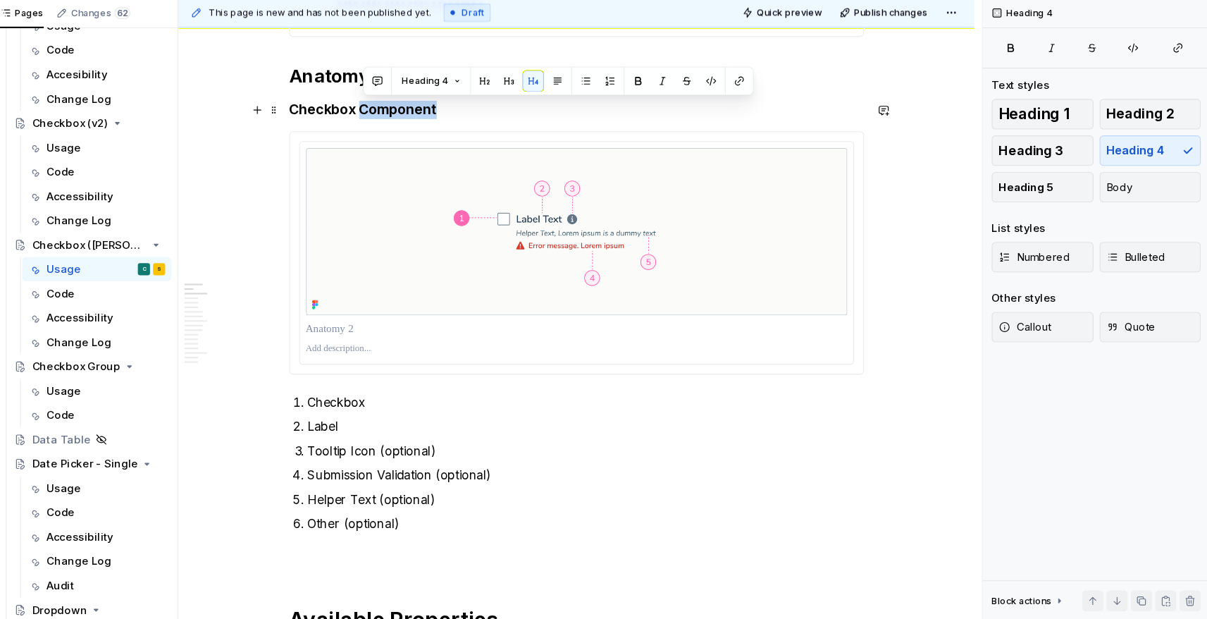
click at [392, 154] on h4 "Checkbox Component" at bounding box center [585, 147] width 533 height 17
copy h4 "Checkbox Component"
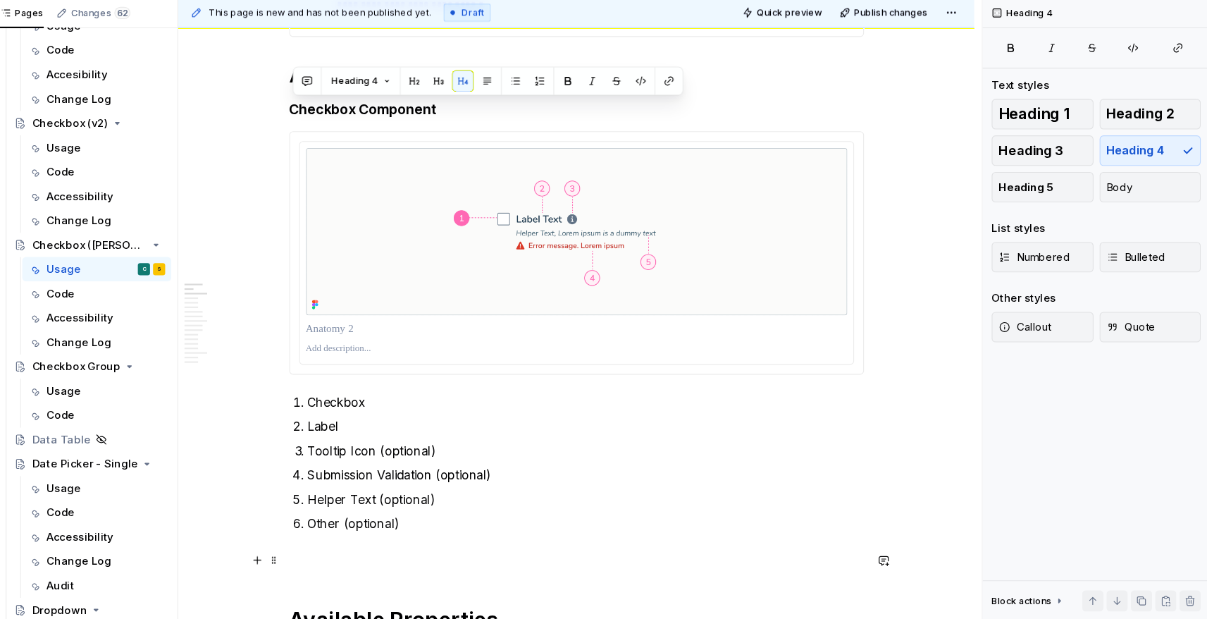
click at [331, 566] on p at bounding box center [585, 564] width 533 height 17
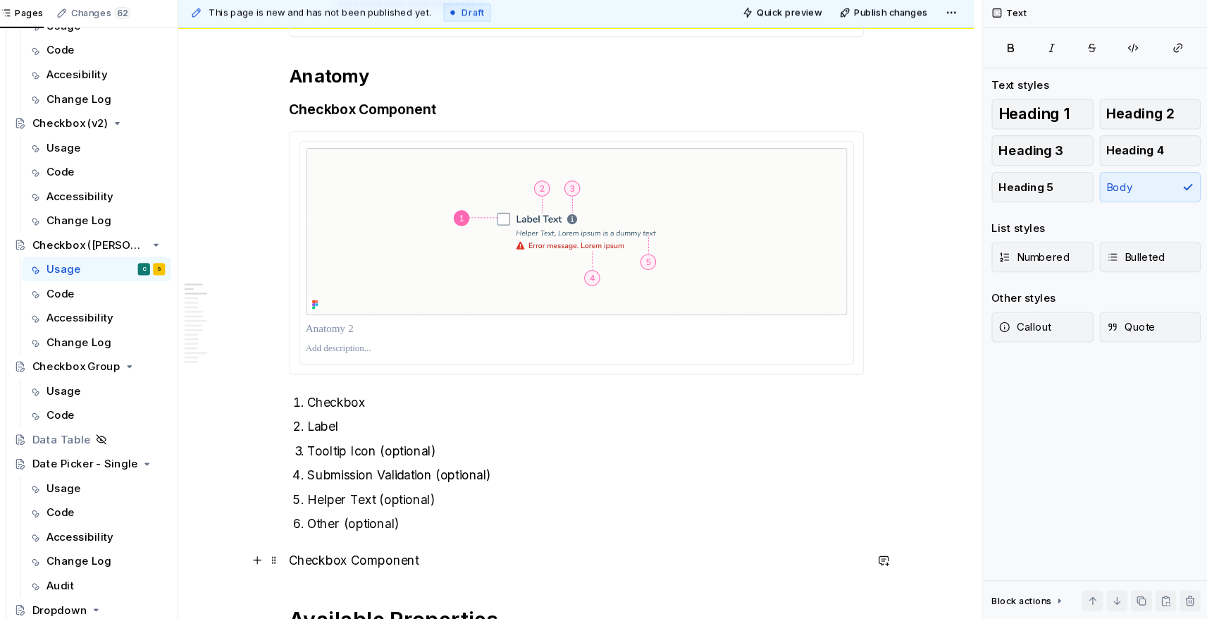
click at [402, 566] on p "Checkbox Component" at bounding box center [585, 564] width 533 height 17
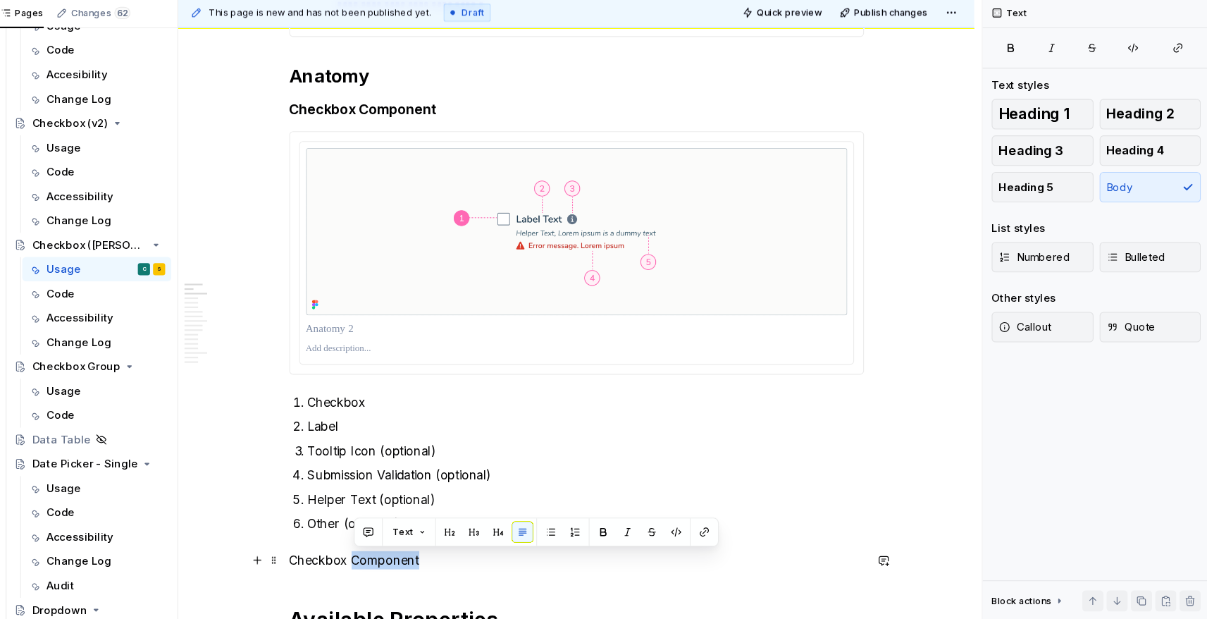
click at [402, 566] on p "Checkbox Component" at bounding box center [585, 564] width 533 height 17
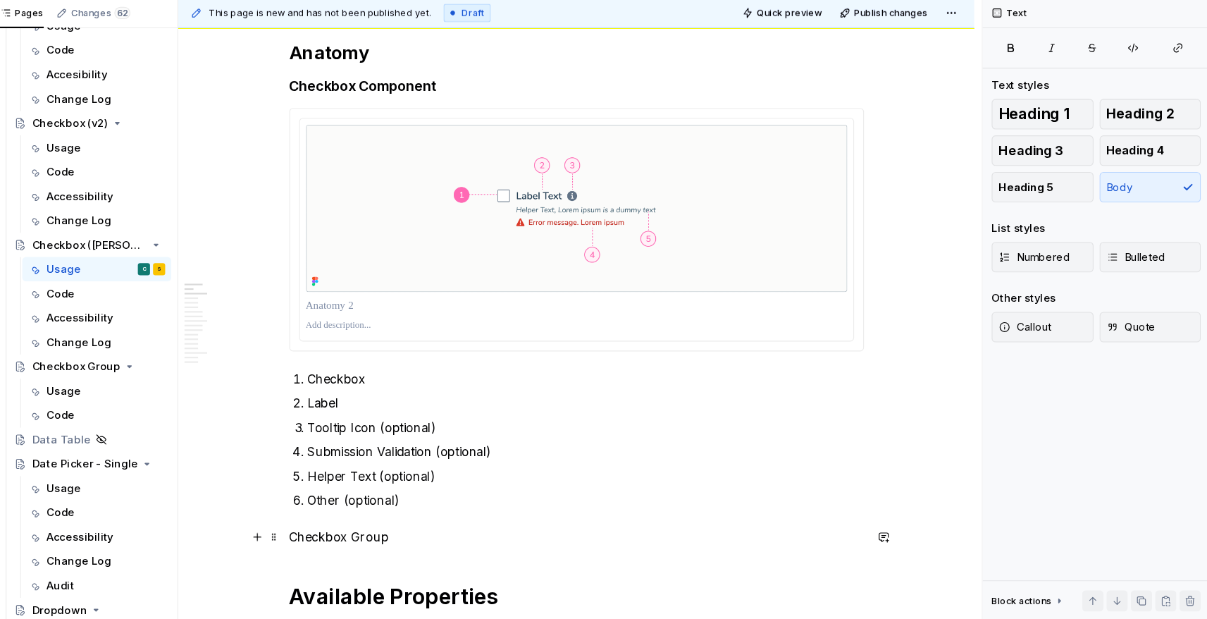
click at [375, 535] on p "Checkbox Group" at bounding box center [585, 542] width 533 height 17
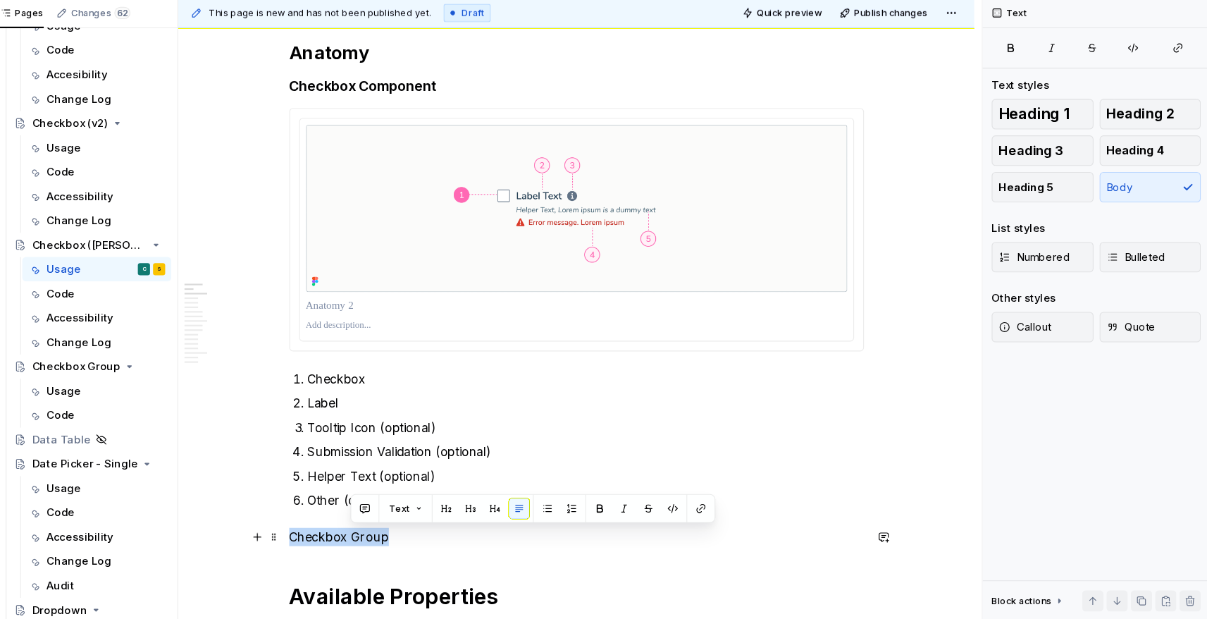
click at [375, 535] on p "Checkbox Group" at bounding box center [585, 542] width 533 height 17
click at [452, 513] on button "button" at bounding box center [457, 517] width 20 height 20
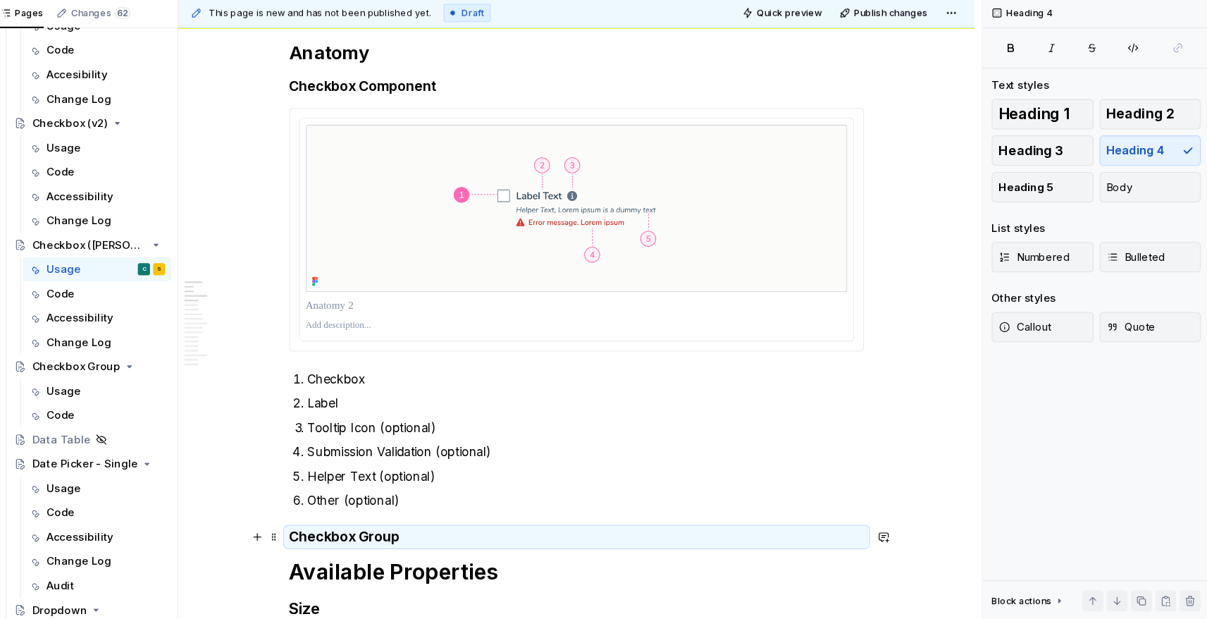
click at [463, 548] on h4 "Checkbox Group" at bounding box center [585, 542] width 533 height 17
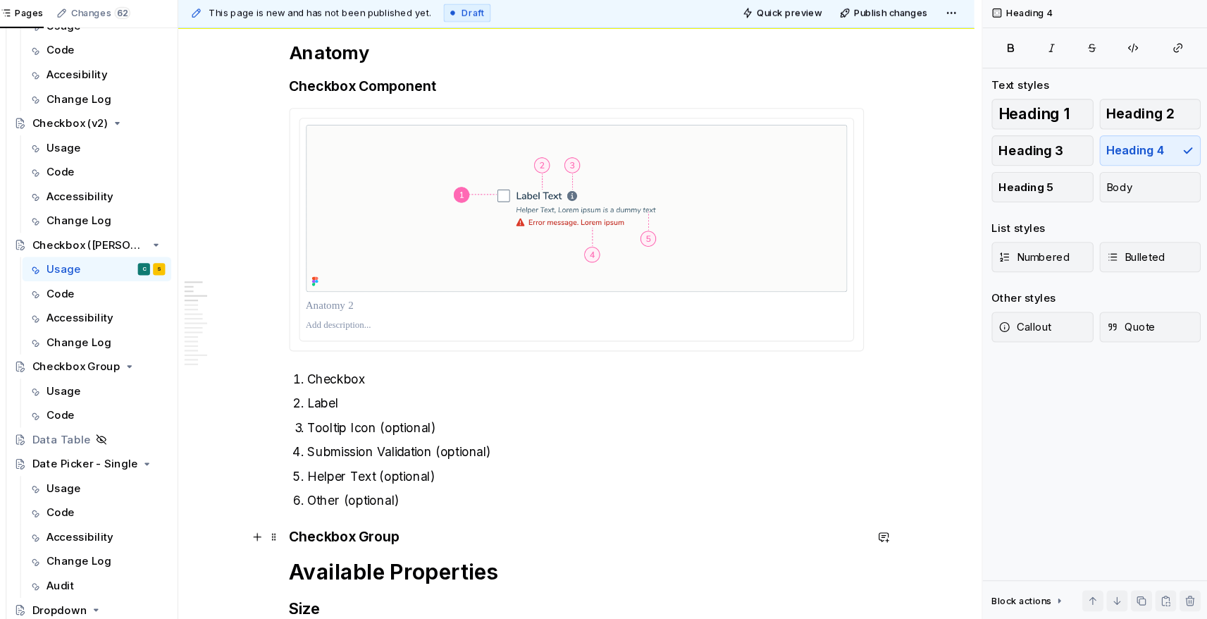
click at [463, 538] on h4 "Checkbox Group" at bounding box center [585, 542] width 533 height 17
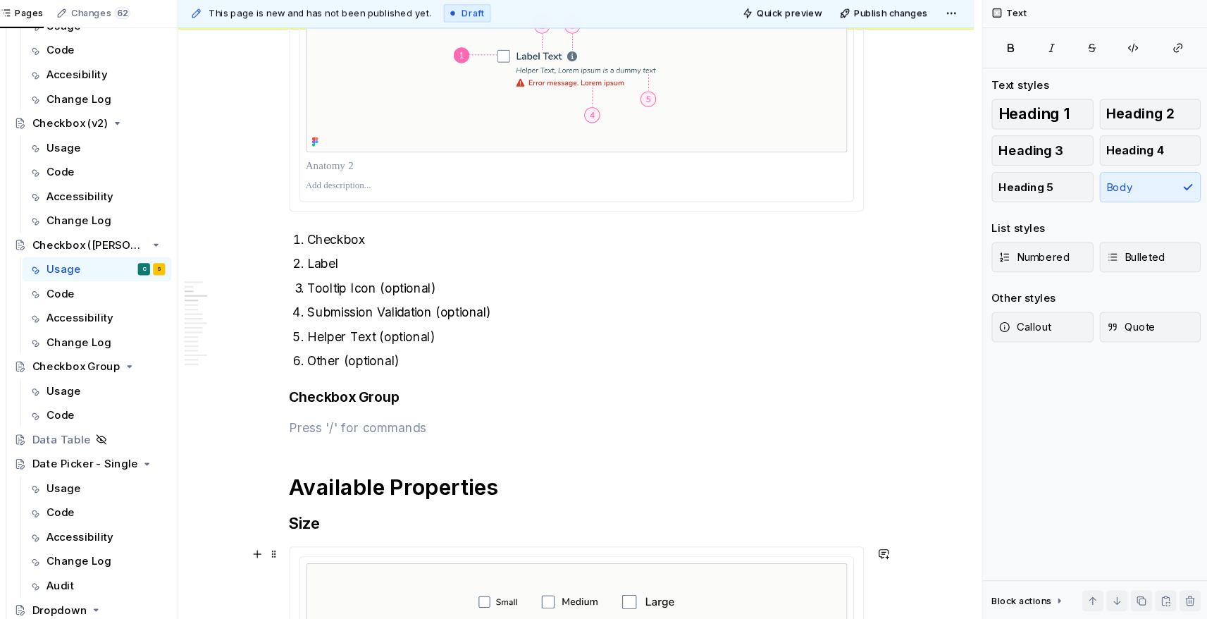
scroll to position [681, 0]
click at [355, 438] on p at bounding box center [585, 441] width 533 height 17
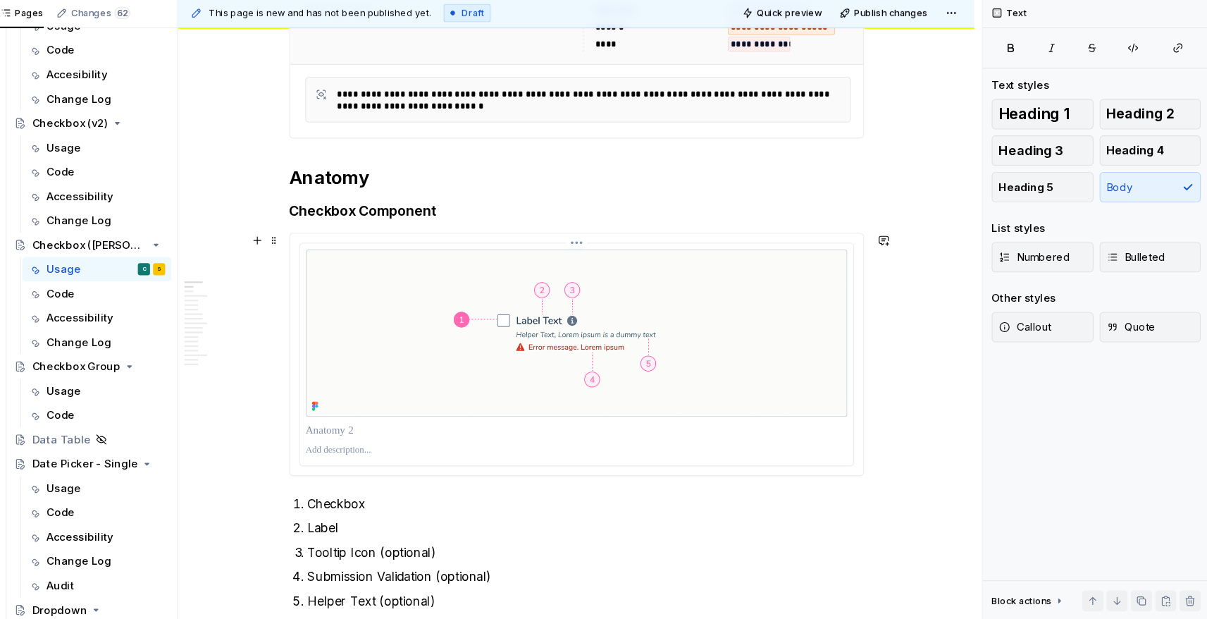
scroll to position [439, 0]
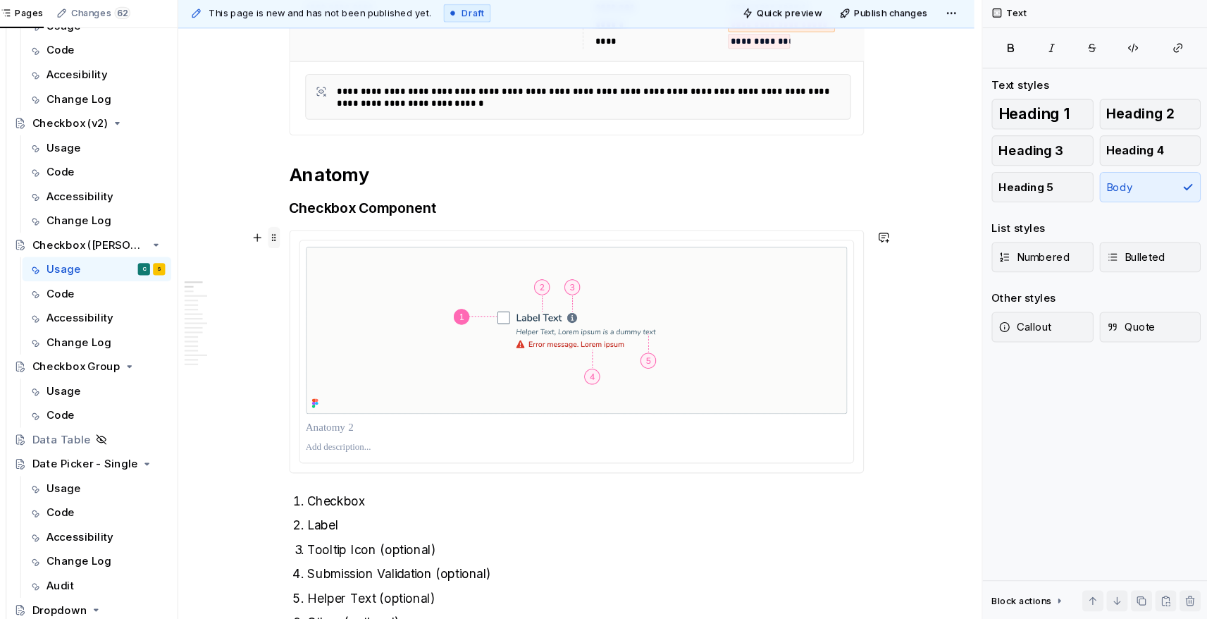
click at [309, 271] on span at bounding box center [304, 265] width 11 height 20
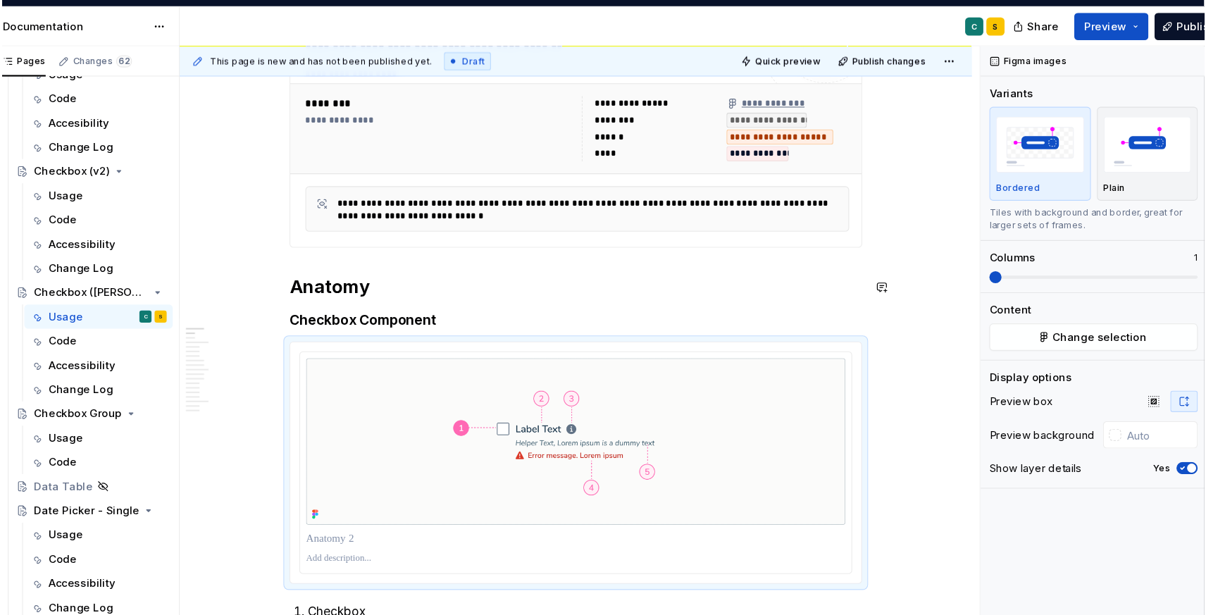
scroll to position [381, 0]
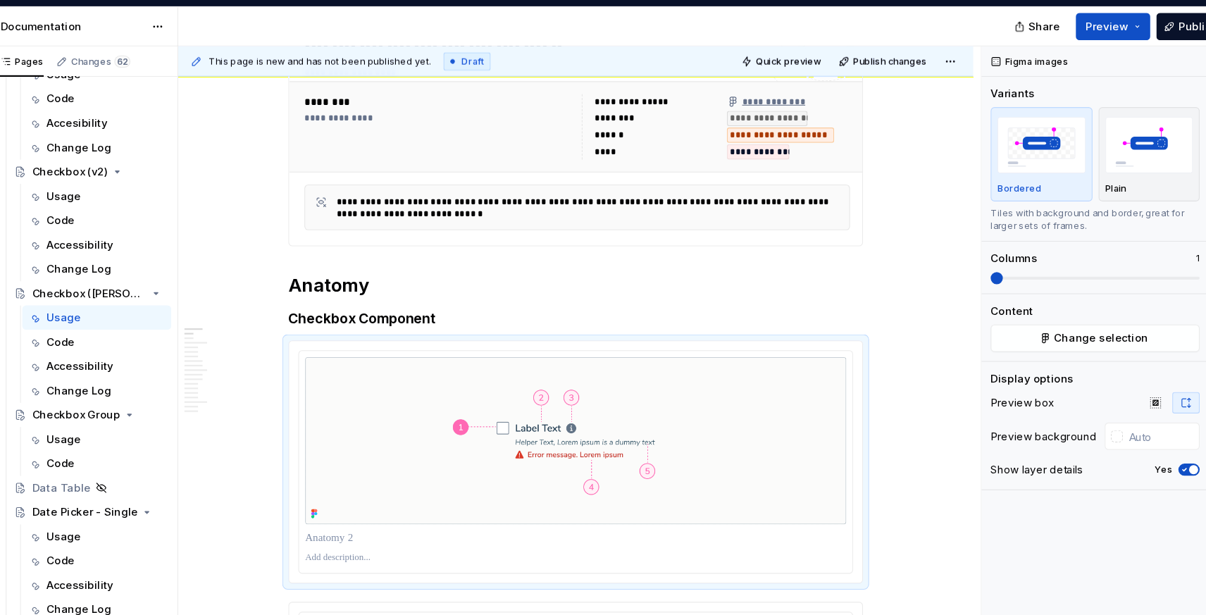
type textarea "*"
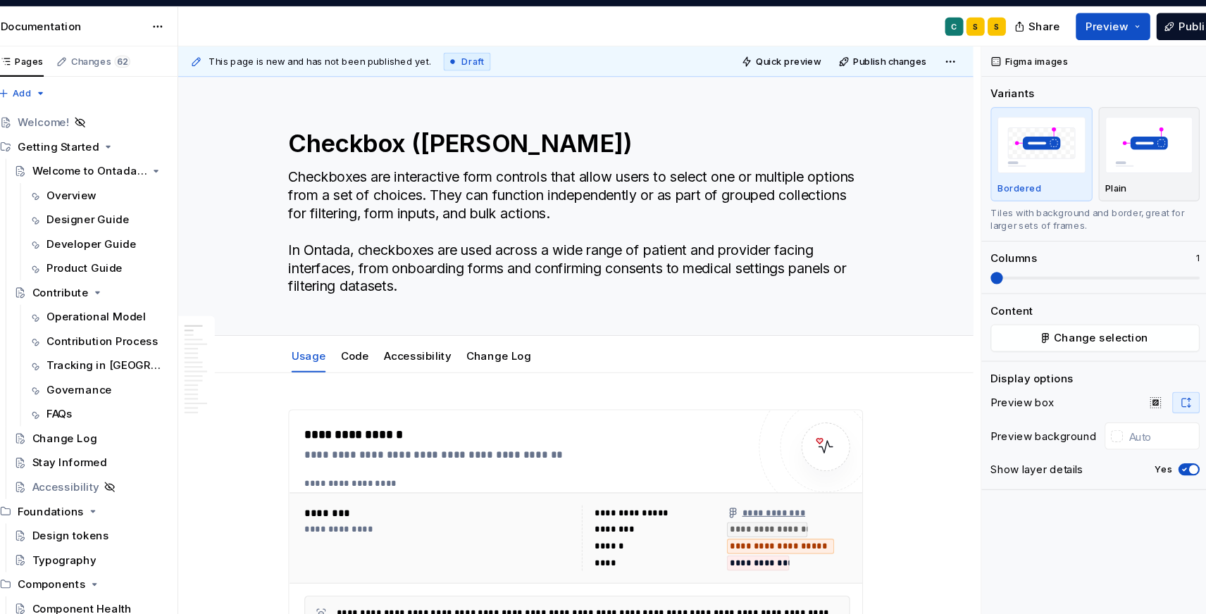
scroll to position [381, 0]
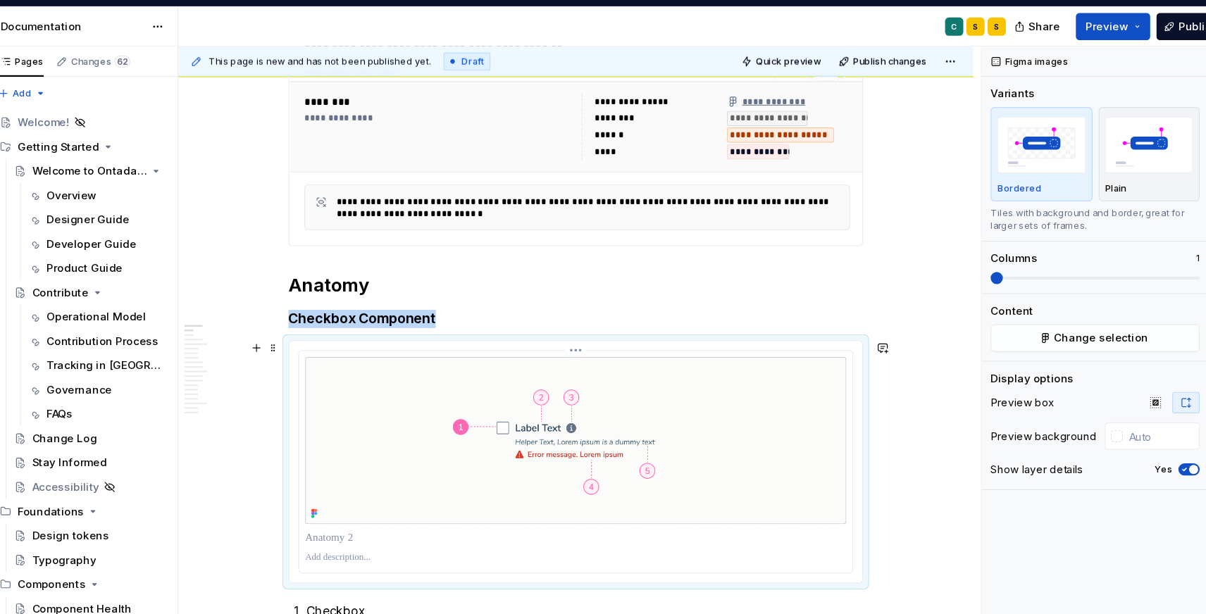
click at [582, 327] on html "M Ontada C Design system data Documentation C S S Share Preview Publish Pages C…" at bounding box center [603, 307] width 1206 height 614
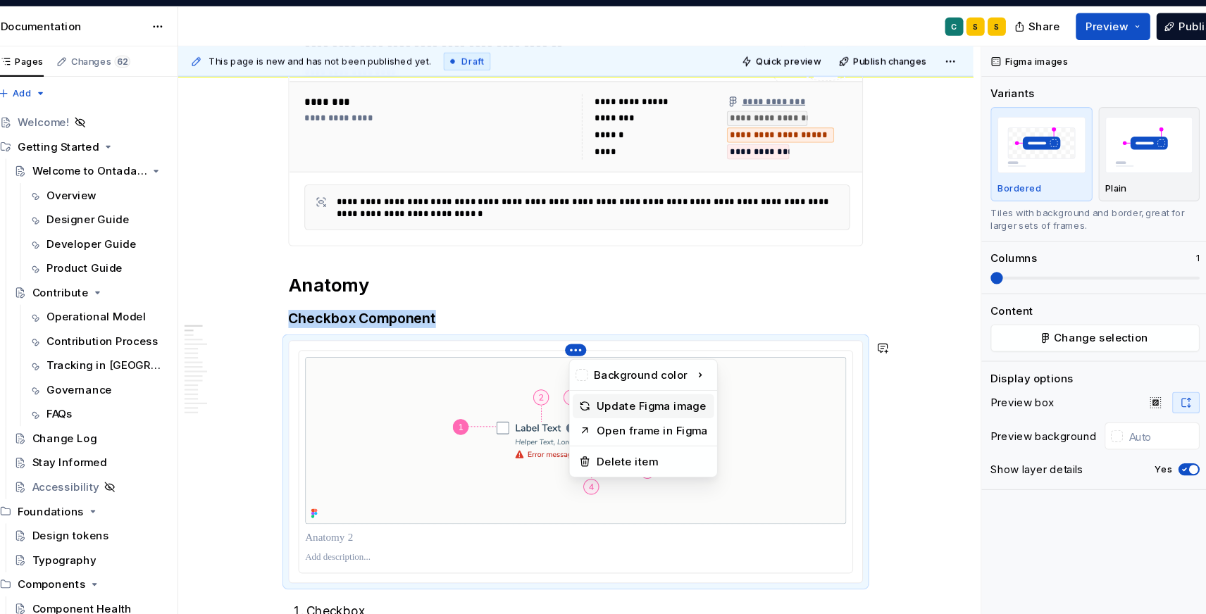
click at [608, 382] on div "Update Figma image" at bounding box center [656, 377] width 103 height 14
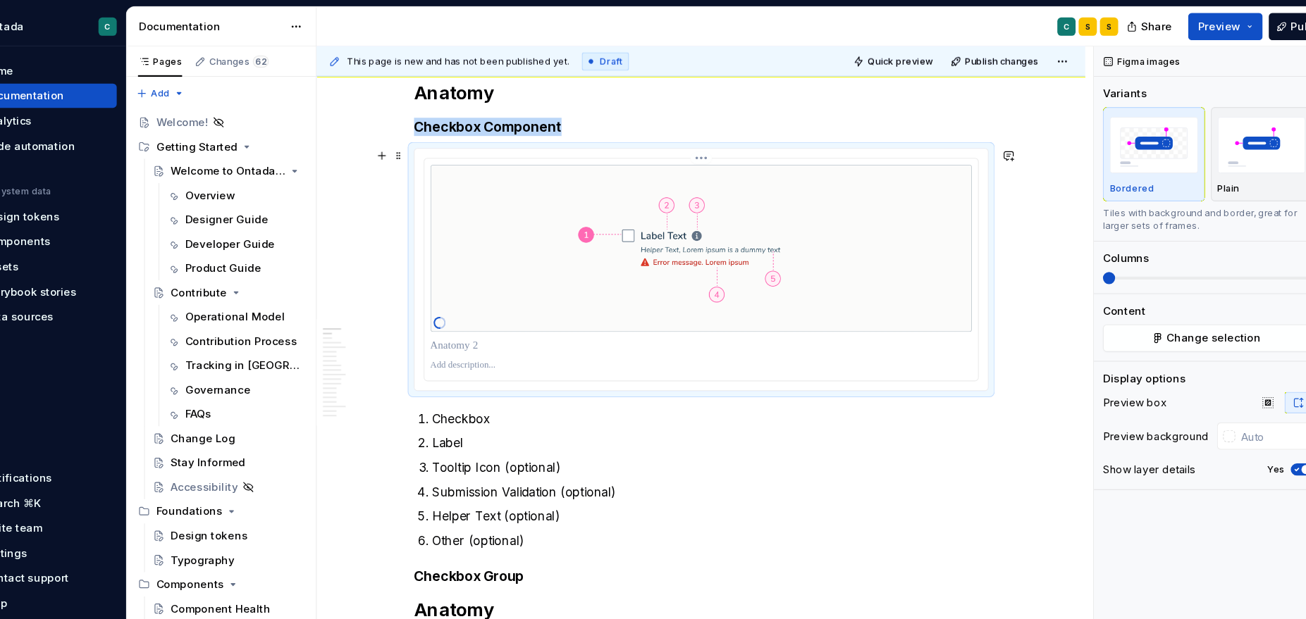
scroll to position [629, 0]
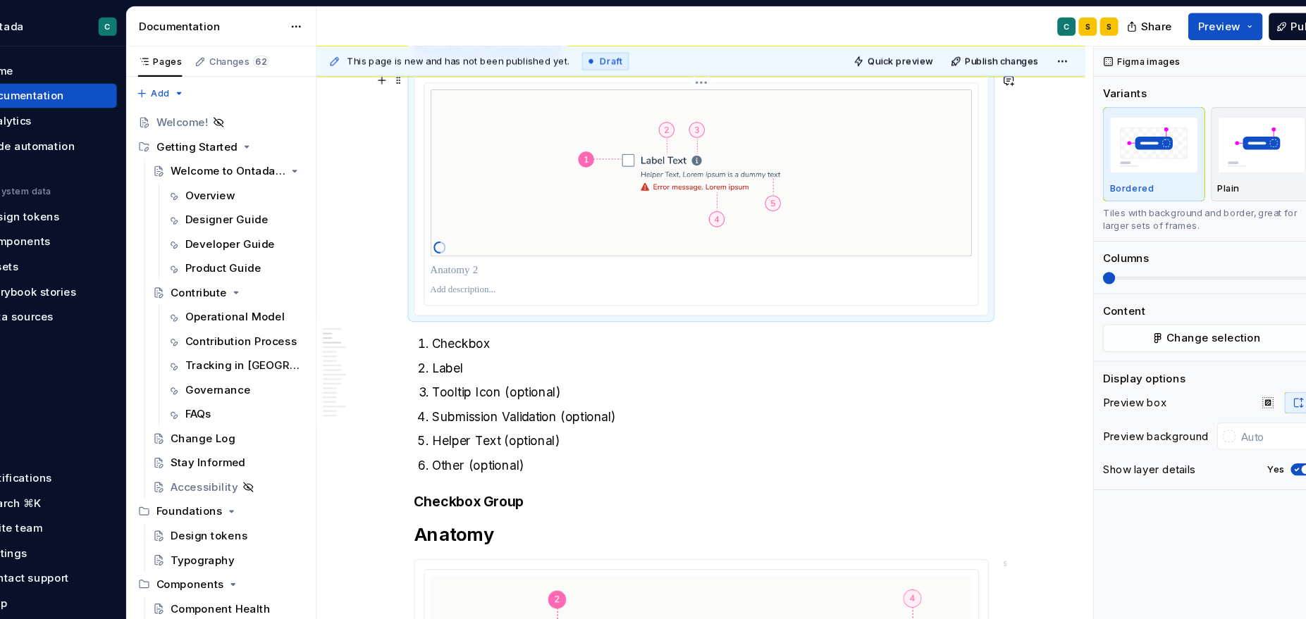
click at [459, 247] on p at bounding box center [697, 251] width 502 height 14
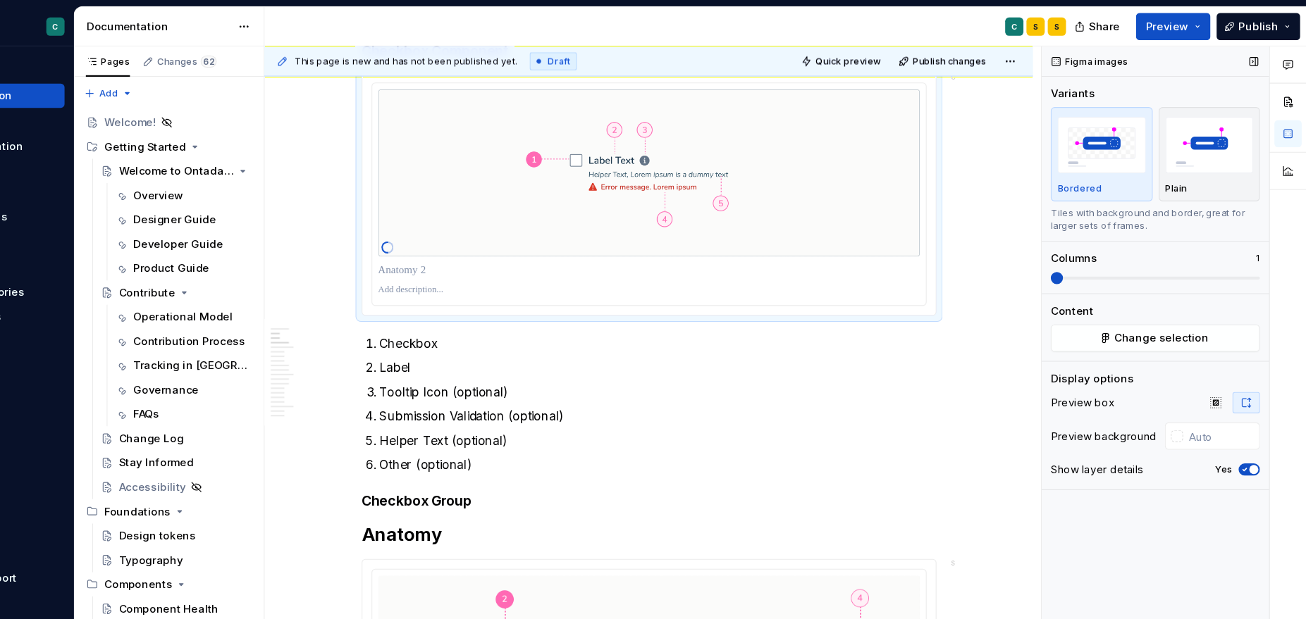
scroll to position [0, 0]
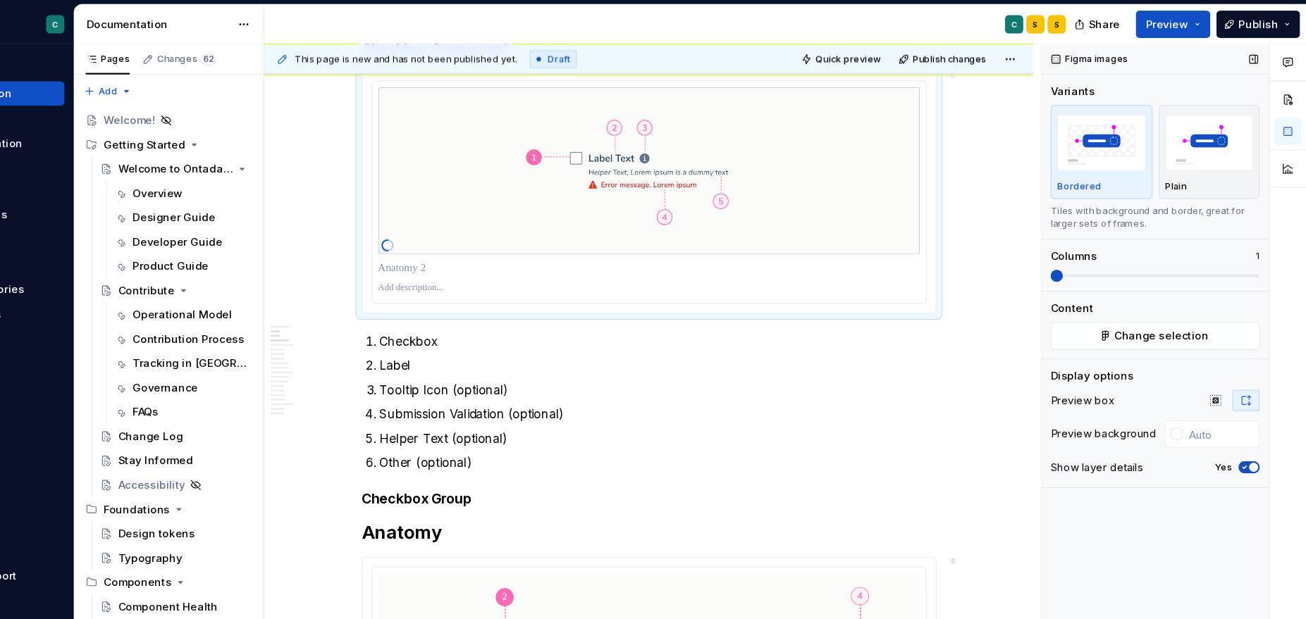
click at [1206, 437] on span "button" at bounding box center [1257, 435] width 8 height 8
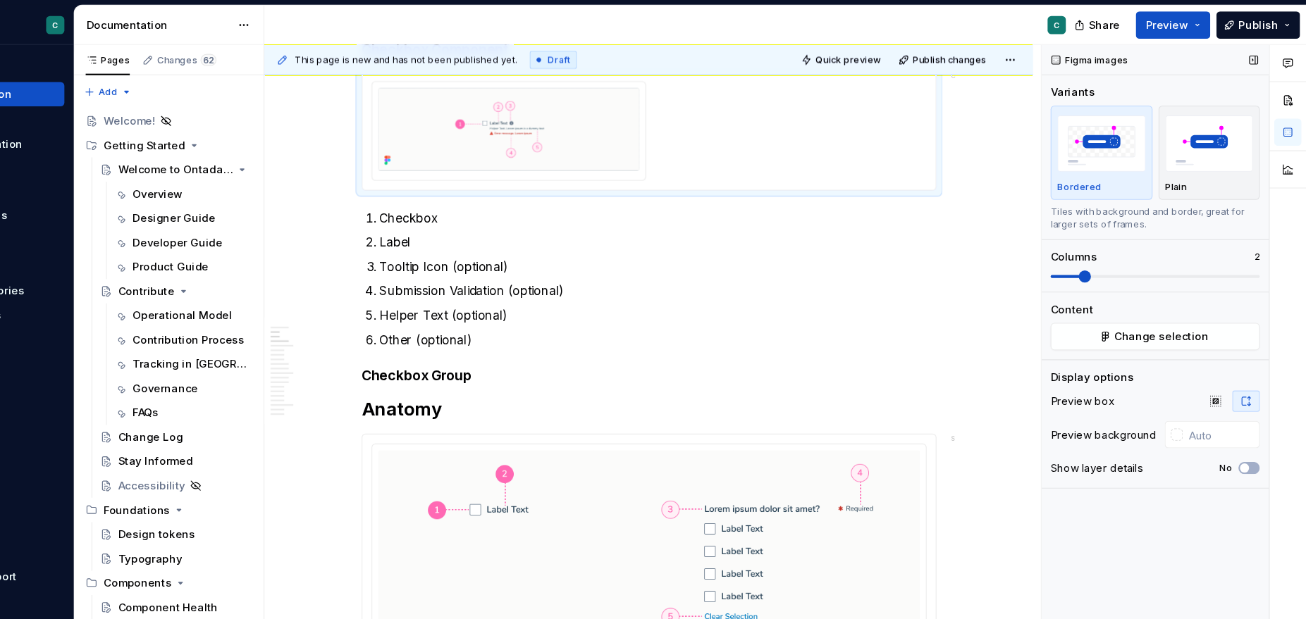
click at [1096, 259] on span at bounding box center [1100, 257] width 11 height 11
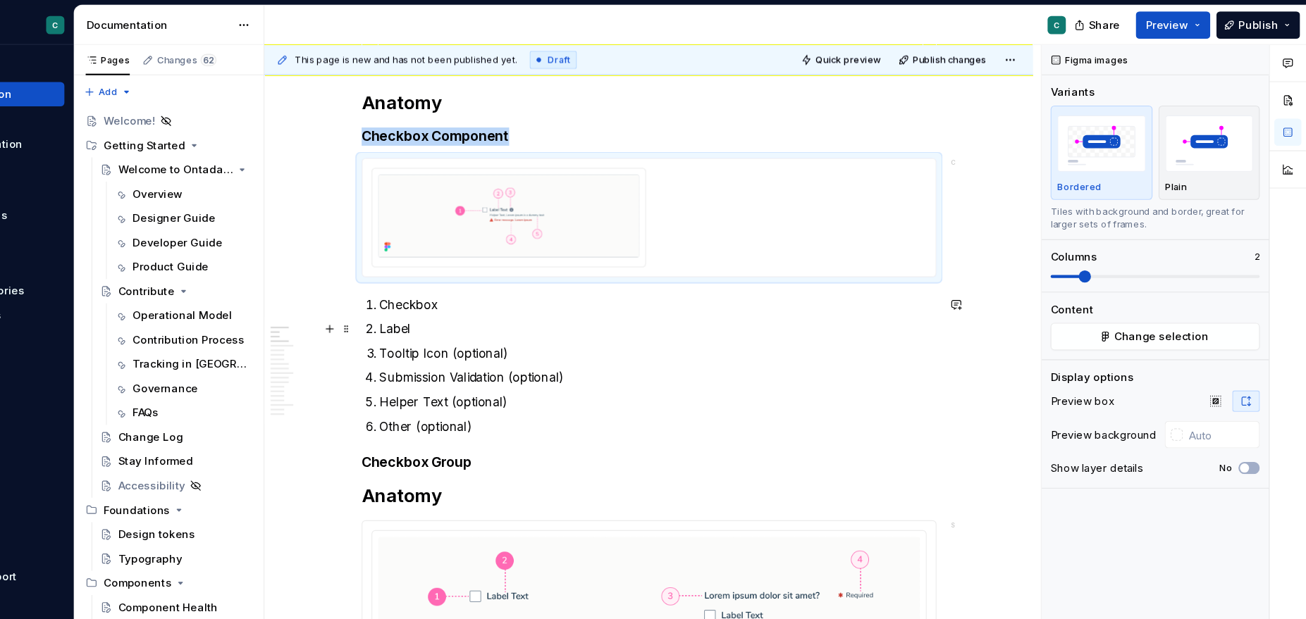
scroll to position [552, 0]
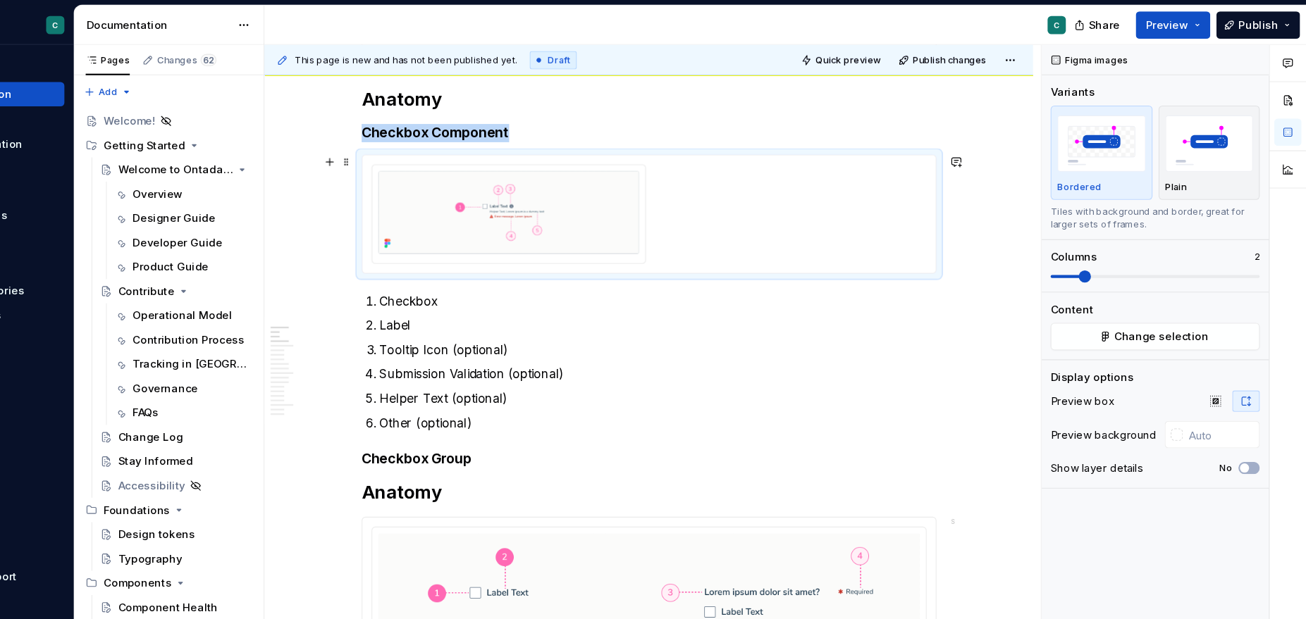
click at [754, 173] on div at bounding box center [697, 200] width 514 height 92
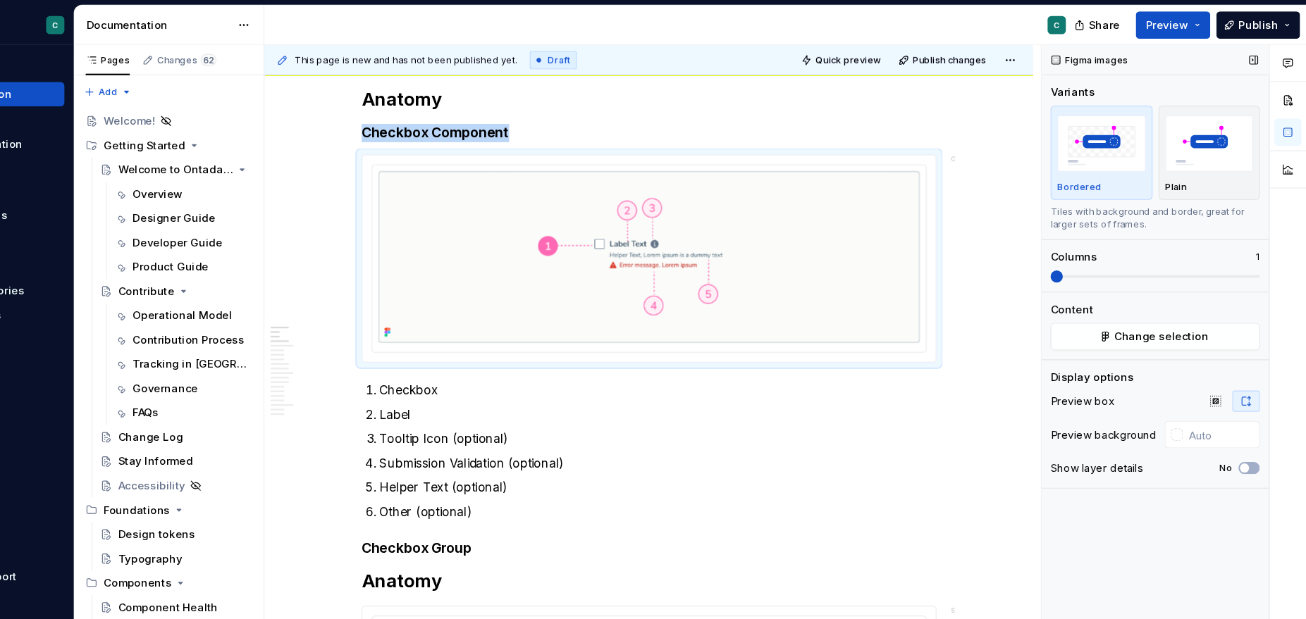
click at [1069, 252] on span at bounding box center [1074, 257] width 11 height 11
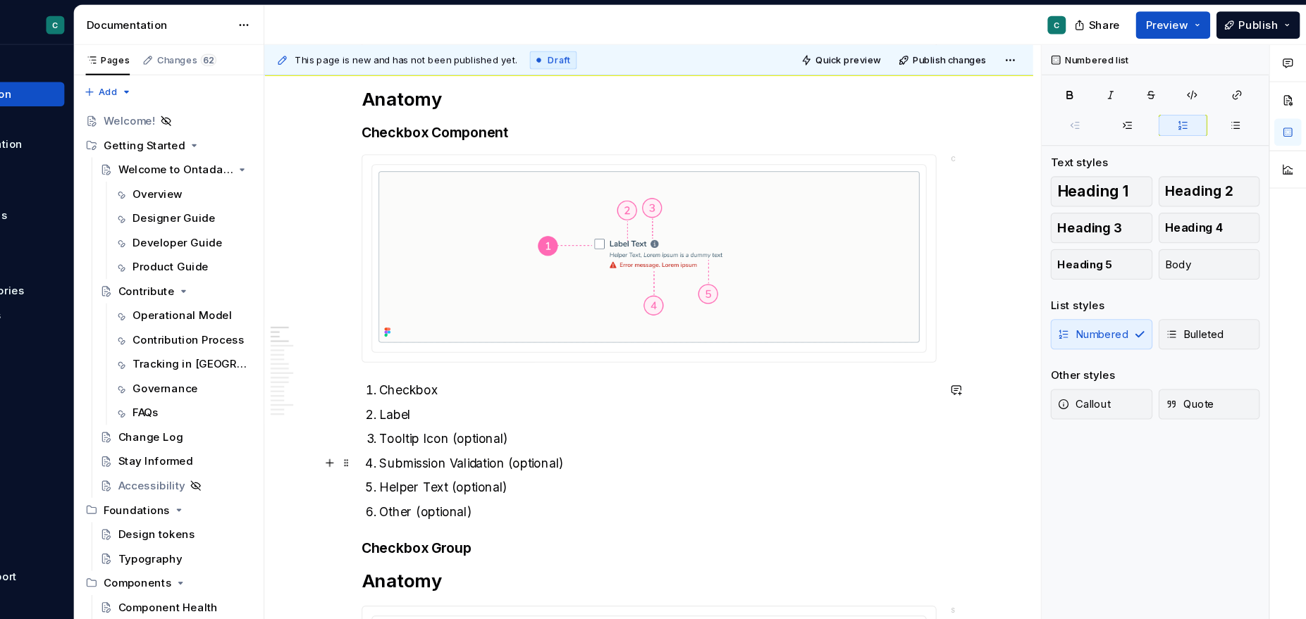
click at [922, 423] on p "Submission Validation (optional)" at bounding box center [705, 430] width 516 height 17
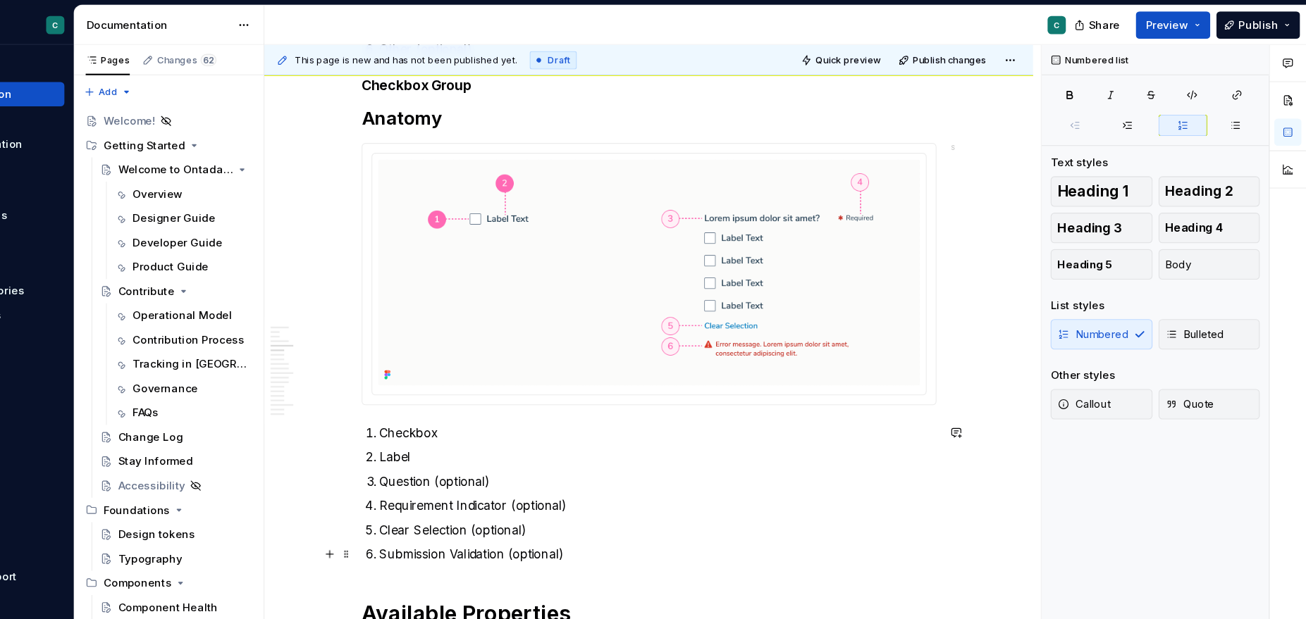
scroll to position [979, 0]
click at [700, 290] on img at bounding box center [697, 255] width 502 height 209
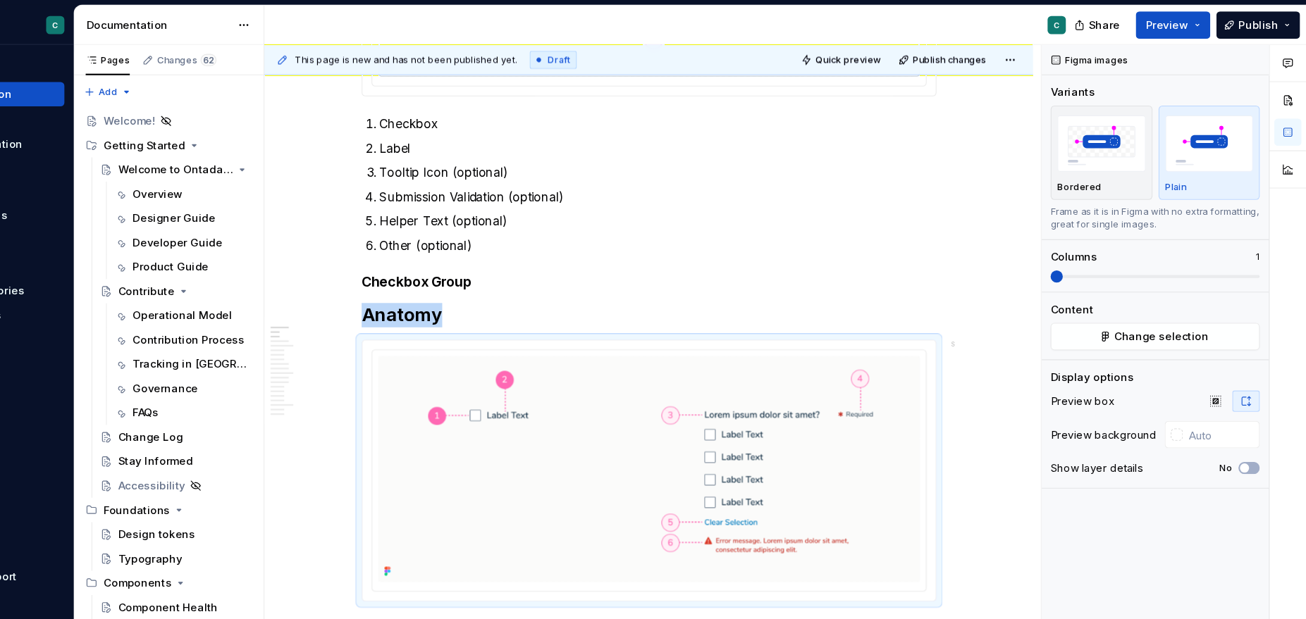
scroll to position [857, 0]
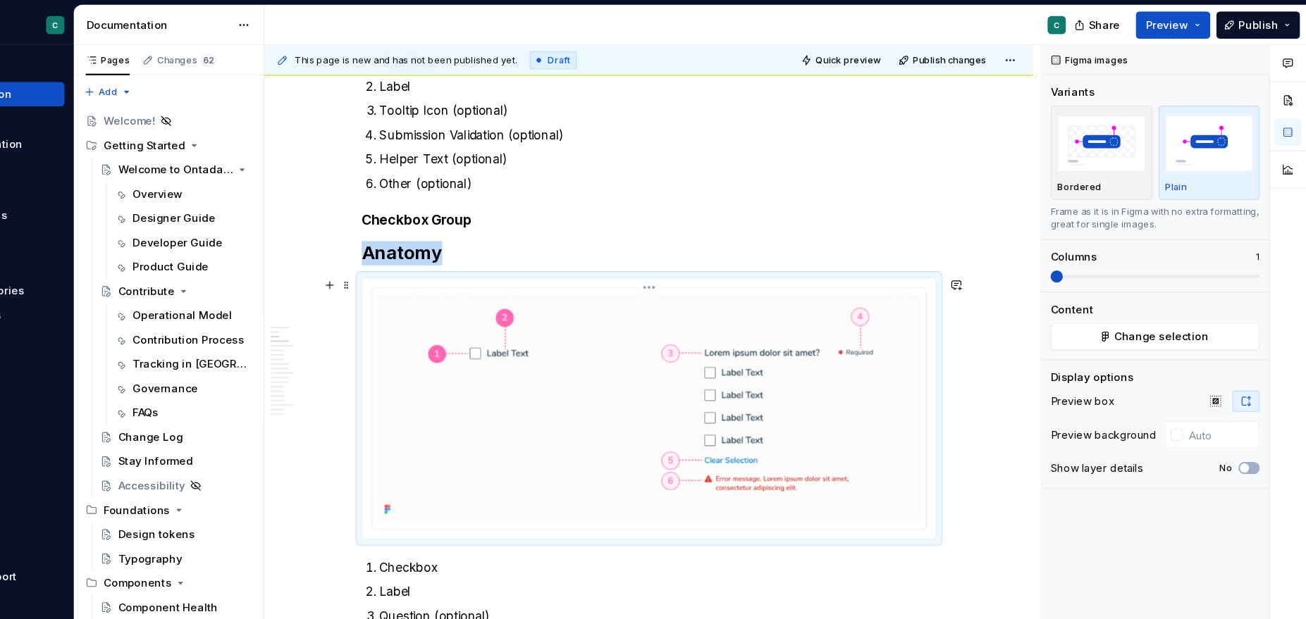
click at [700, 290] on img at bounding box center [697, 378] width 502 height 209
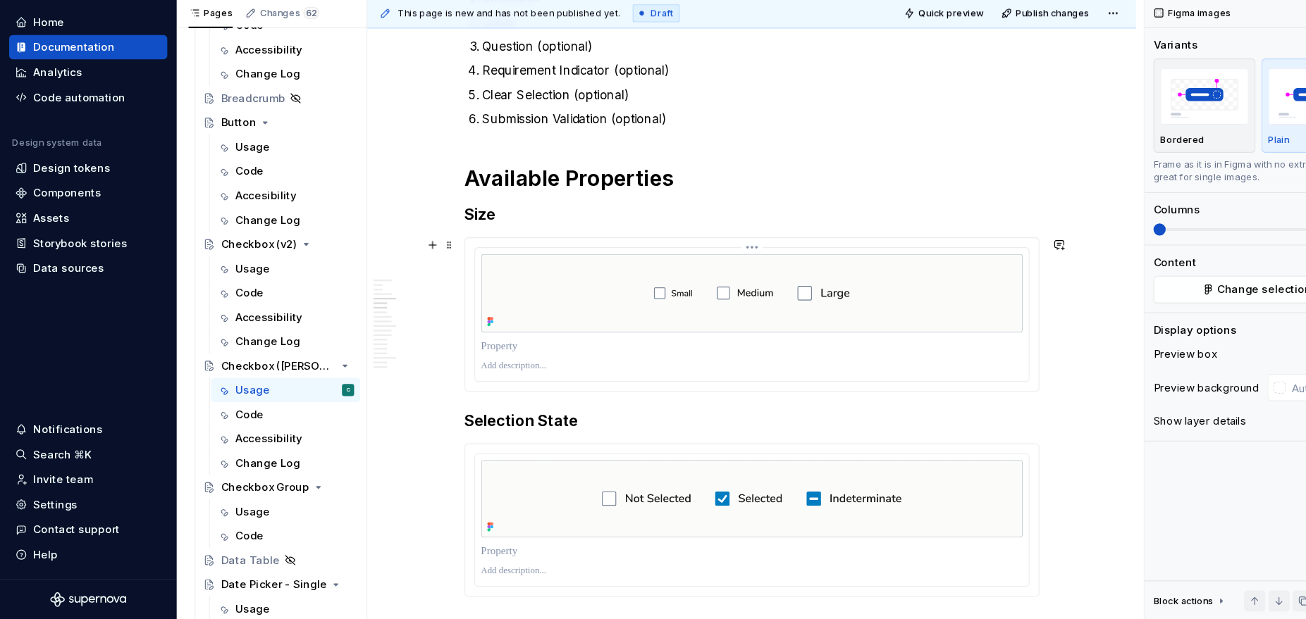
scroll to position [1349, 0]
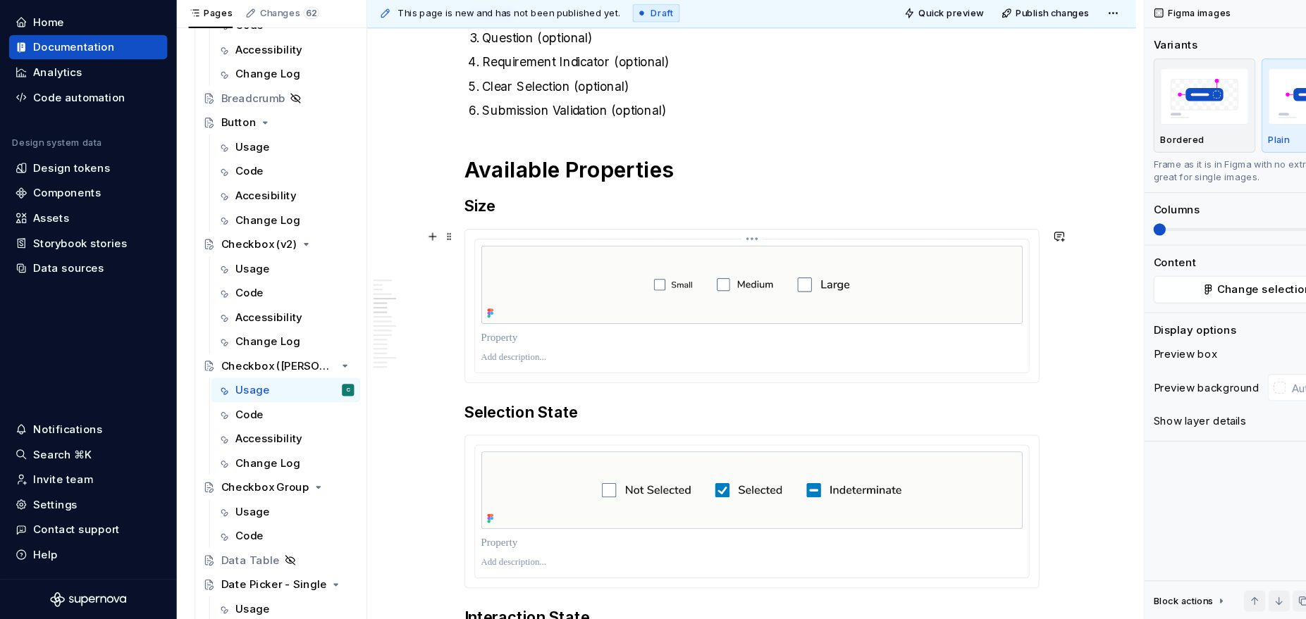
click at [566, 356] on p at bounding box center [697, 358] width 502 height 14
click at [731, 287] on img at bounding box center [697, 309] width 502 height 73
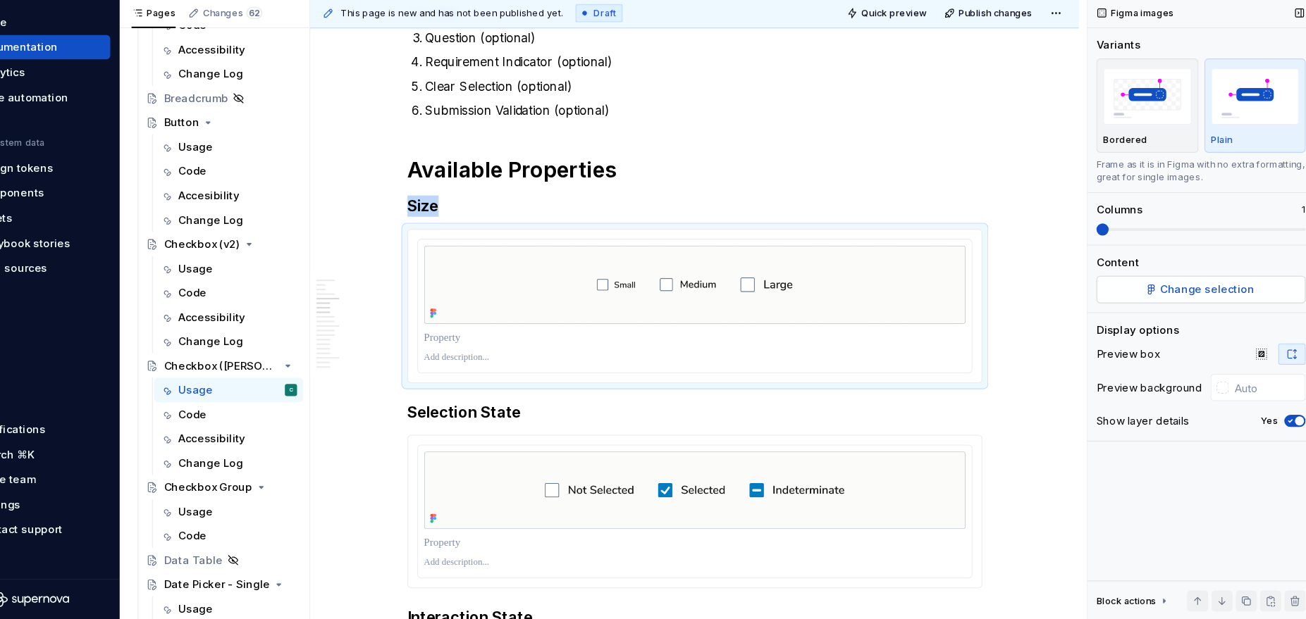
scroll to position [0, 0]
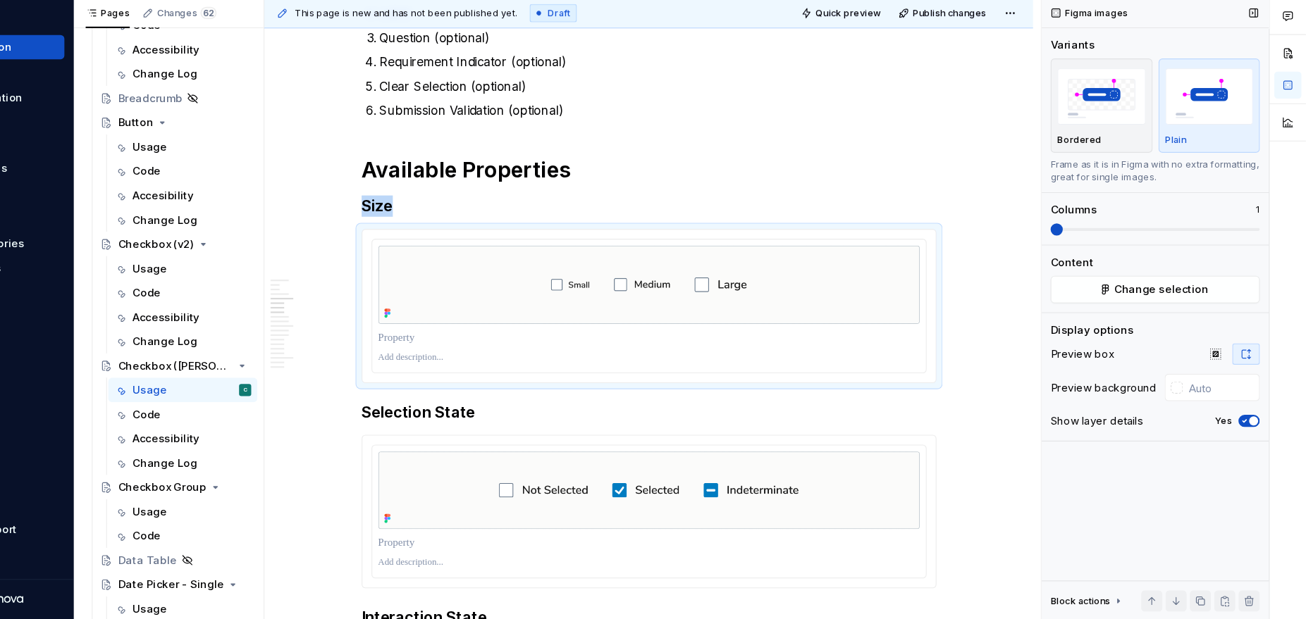
click at [1206, 432] on span "button" at bounding box center [1257, 435] width 8 height 8
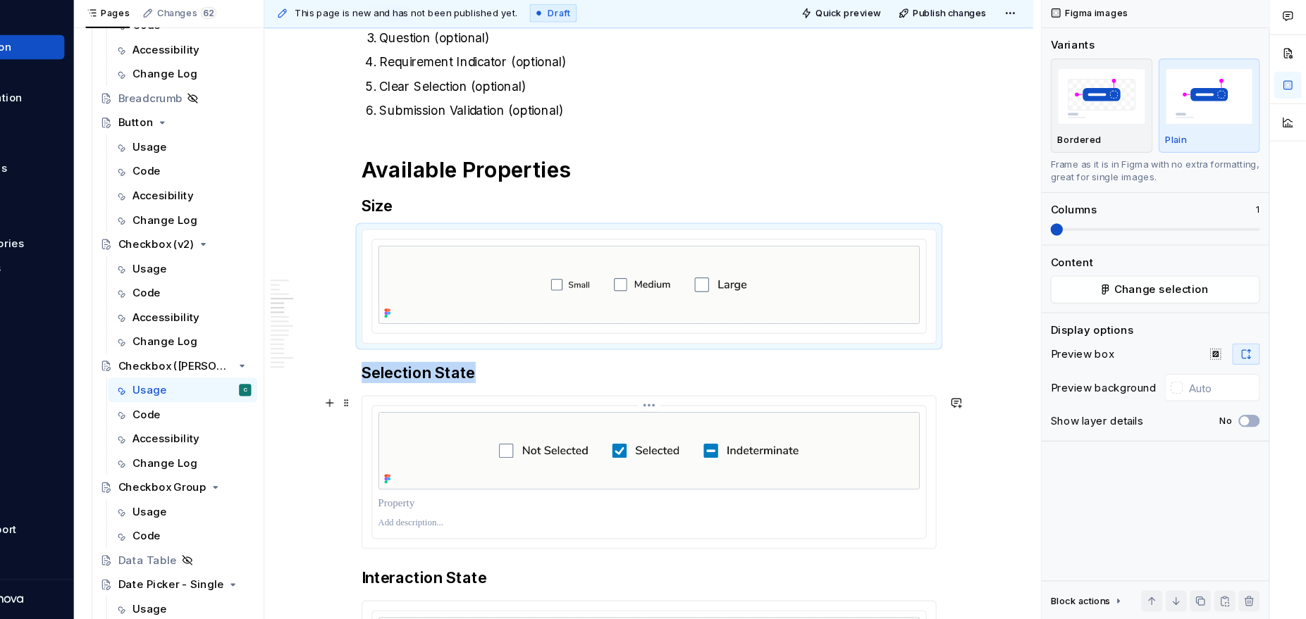
click at [729, 440] on img at bounding box center [697, 463] width 502 height 73
click at [1206, 438] on icon "button" at bounding box center [1248, 435] width 11 height 8
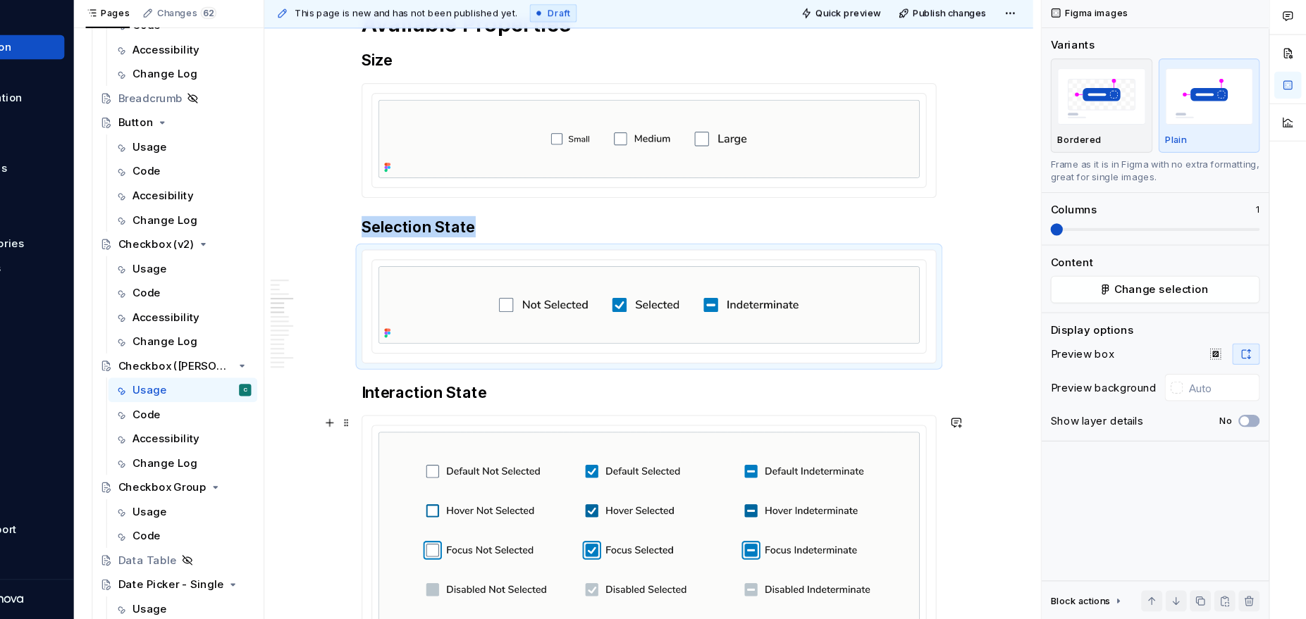
scroll to position [1540, 0]
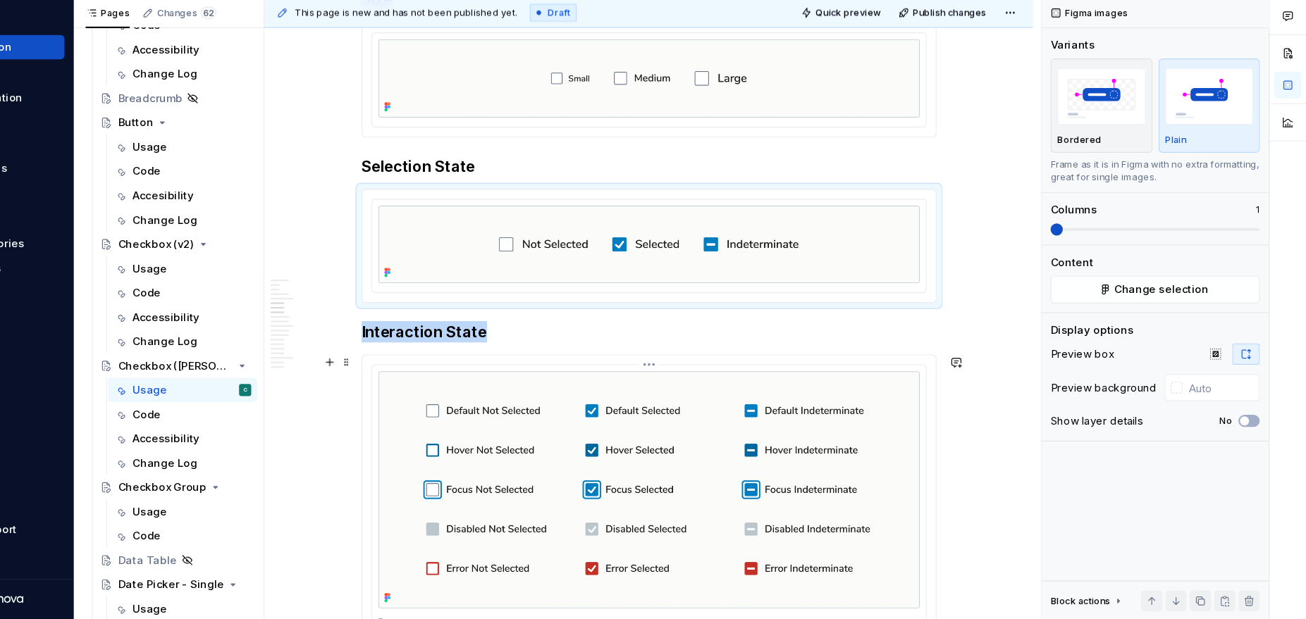
click at [819, 504] on img at bounding box center [697, 500] width 502 height 220
click at [1206, 435] on span "button" at bounding box center [1257, 435] width 8 height 8
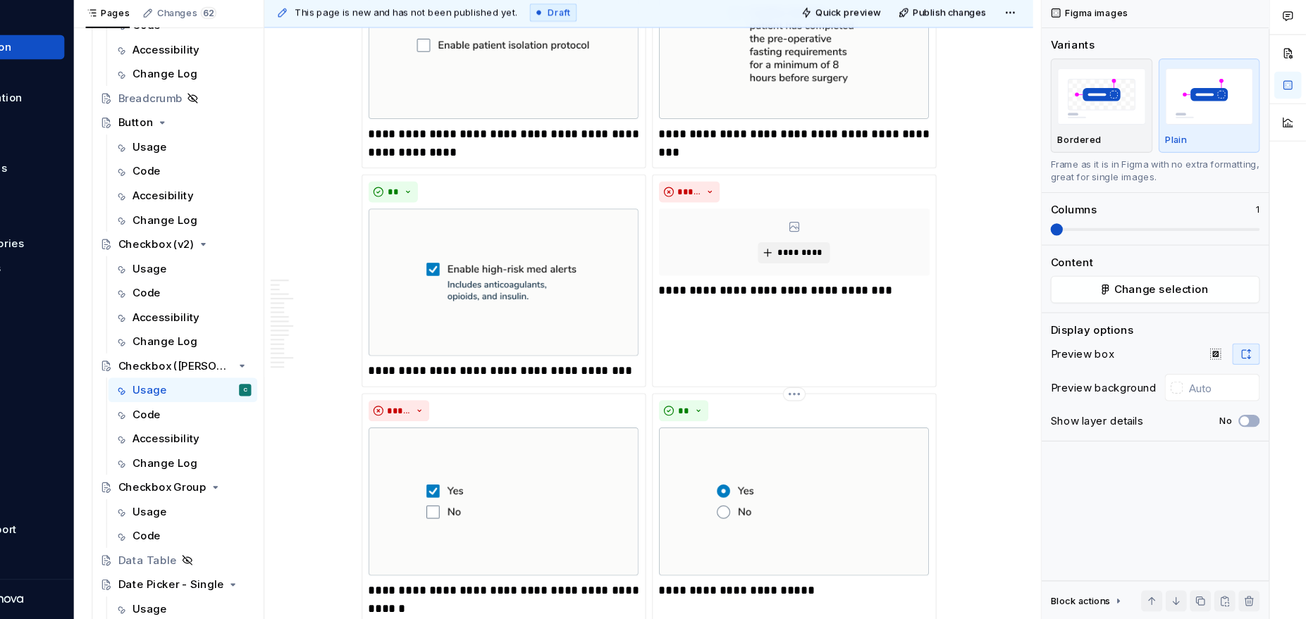
scroll to position [2817, 0]
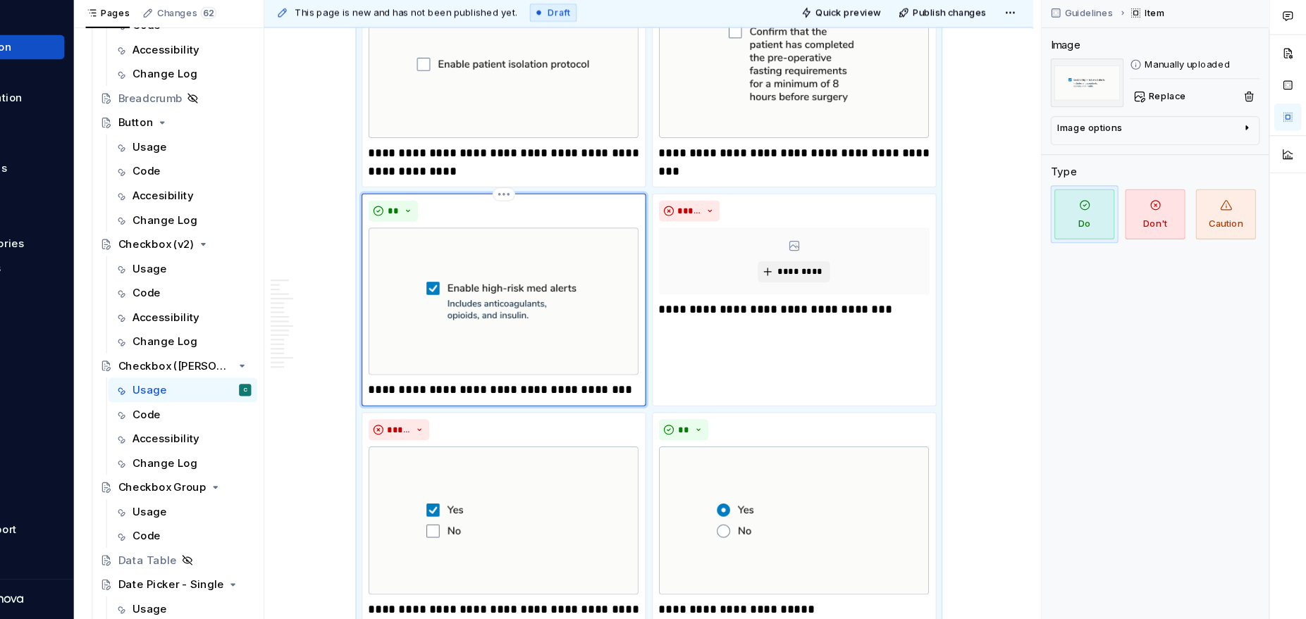
click at [564, 328] on img at bounding box center [562, 324] width 251 height 137
click at [816, 357] on div "**********" at bounding box center [832, 323] width 264 height 197
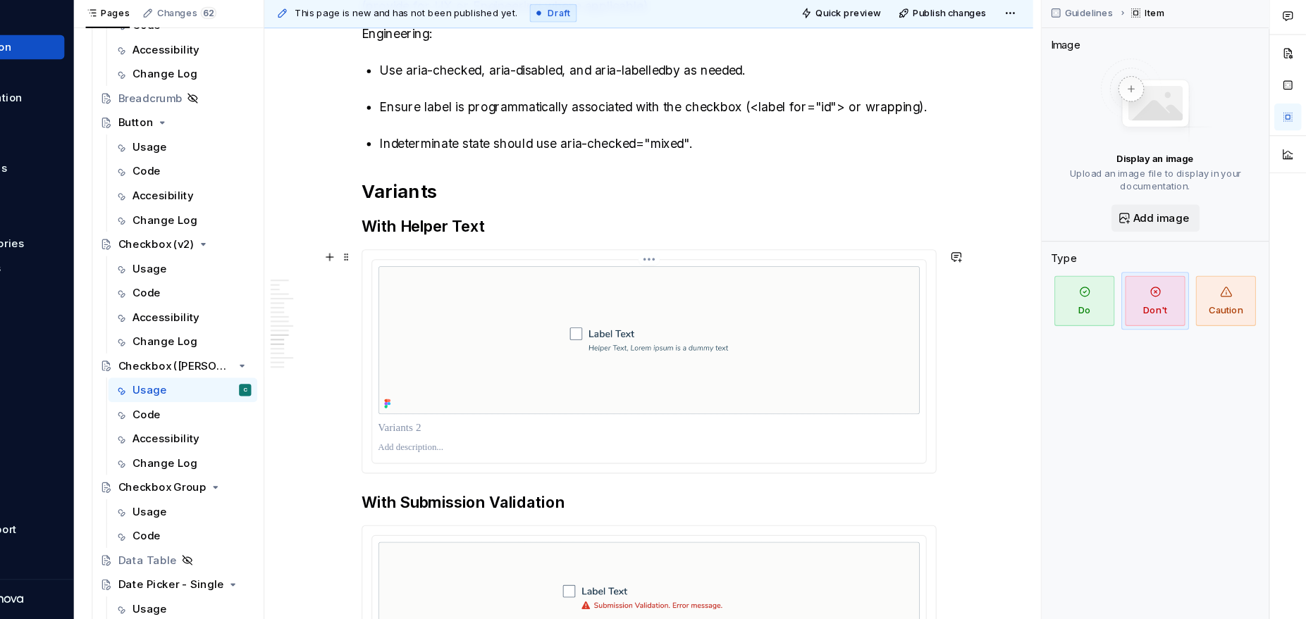
scroll to position [3833, 0]
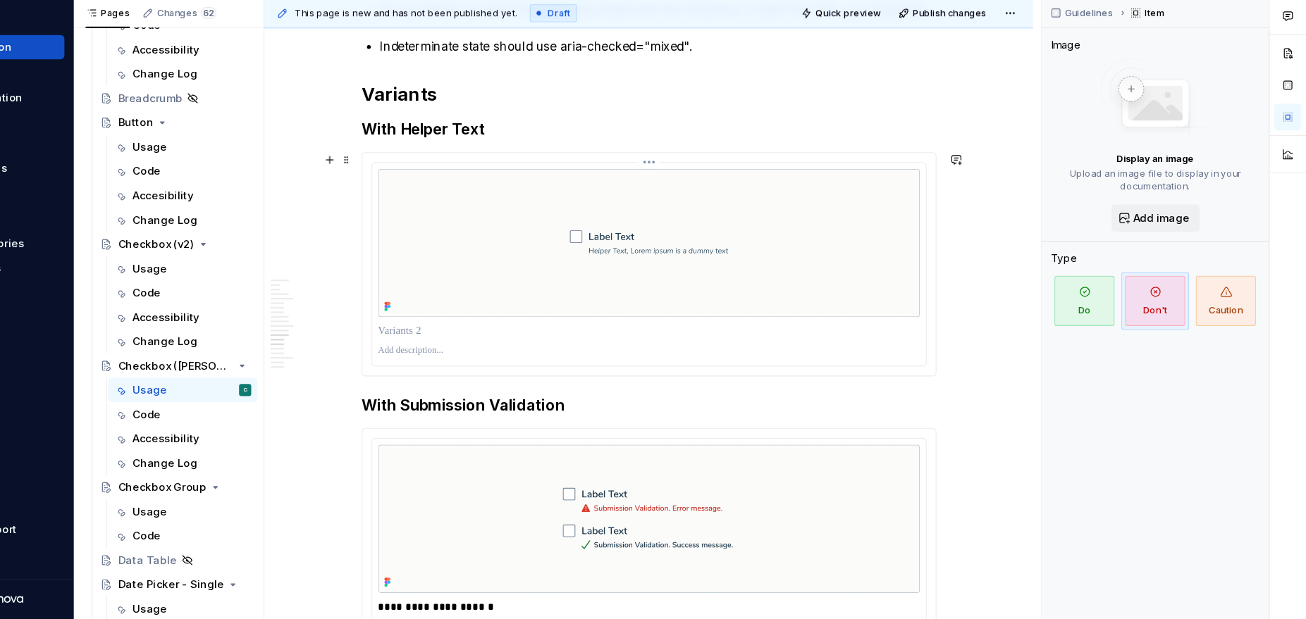
click at [816, 357] on p at bounding box center [697, 352] width 502 height 14
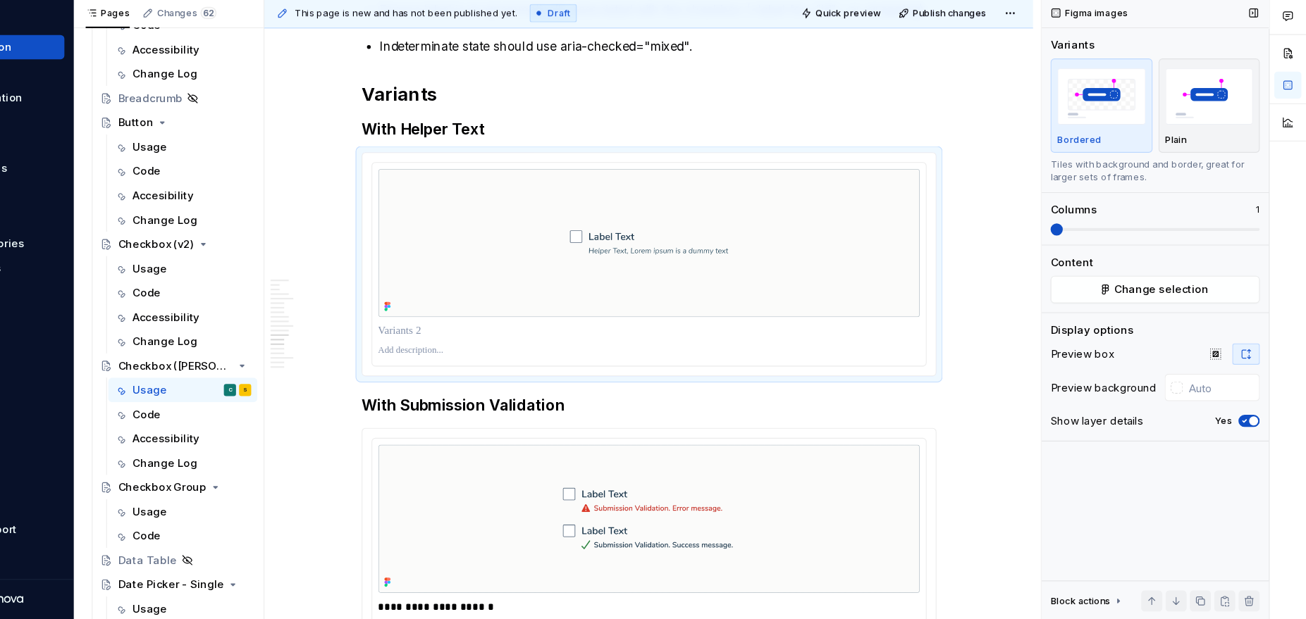
click at [1206, 442] on div "Show layer details Yes" at bounding box center [1166, 436] width 194 height 20
click at [1206, 431] on icon "button" at bounding box center [1248, 435] width 11 height 8
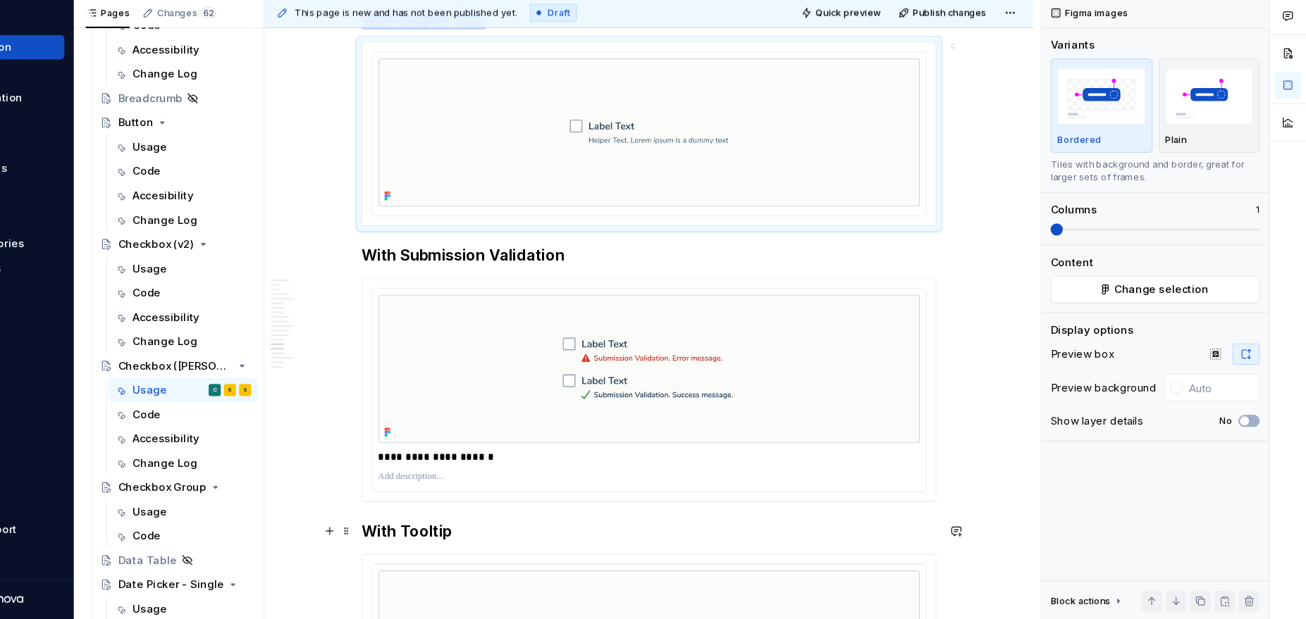
scroll to position [4008, 0]
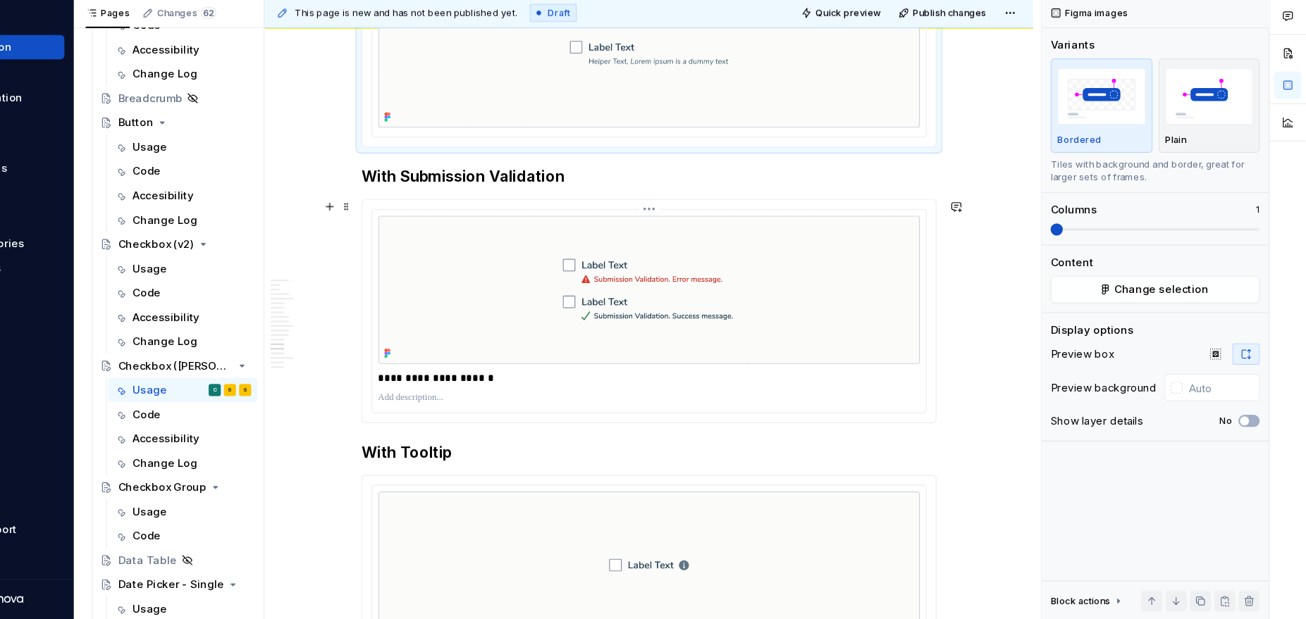
click at [821, 392] on p "**********" at bounding box center [697, 395] width 502 height 14
click at [1206, 435] on span "button" at bounding box center [1257, 435] width 8 height 8
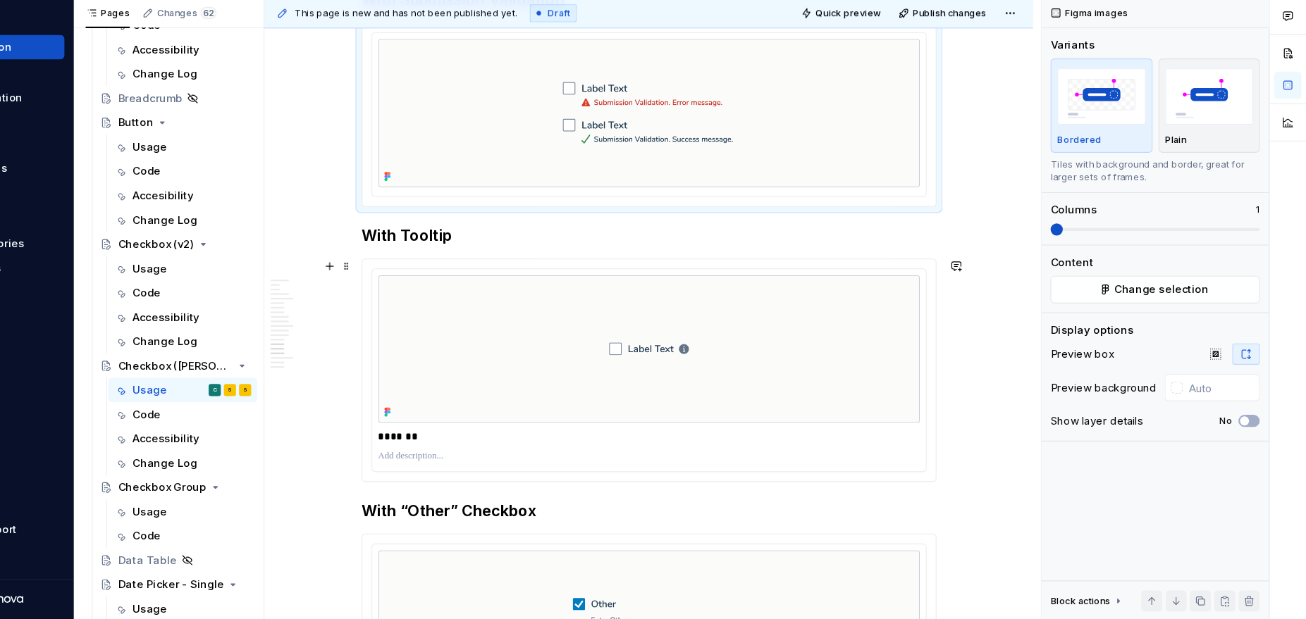
scroll to position [4173, 0]
click at [800, 411] on img at bounding box center [697, 368] width 502 height 137
click at [1206, 434] on span "button" at bounding box center [1257, 435] width 8 height 8
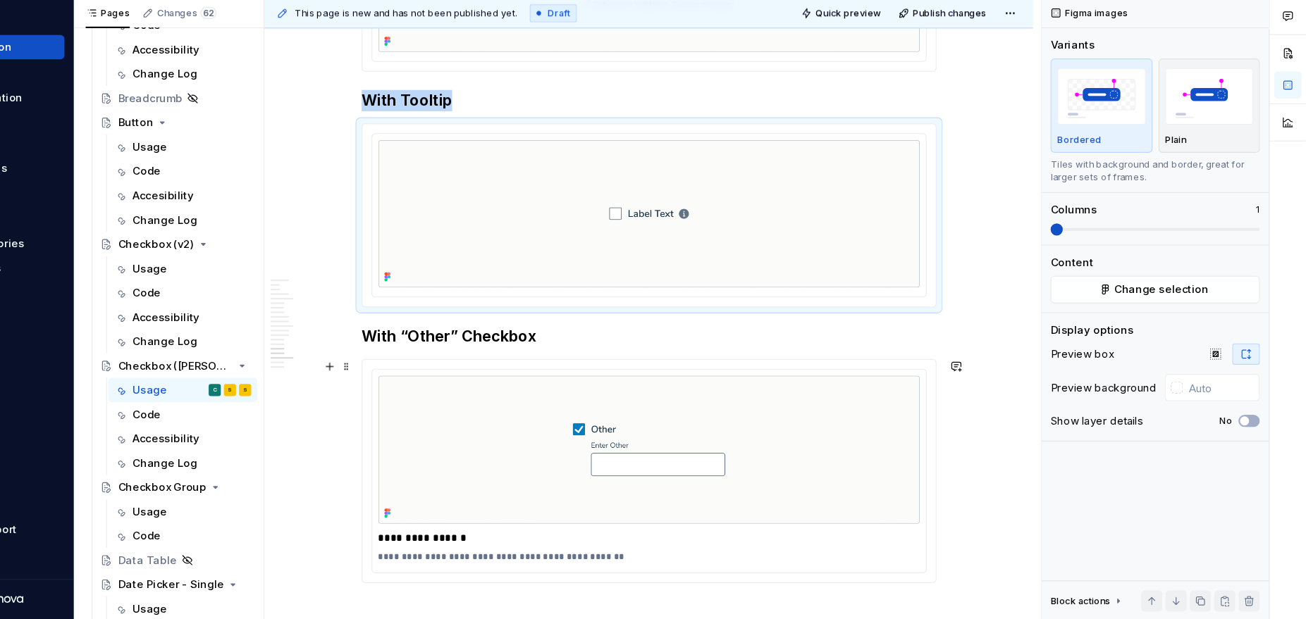
scroll to position [4402, 0]
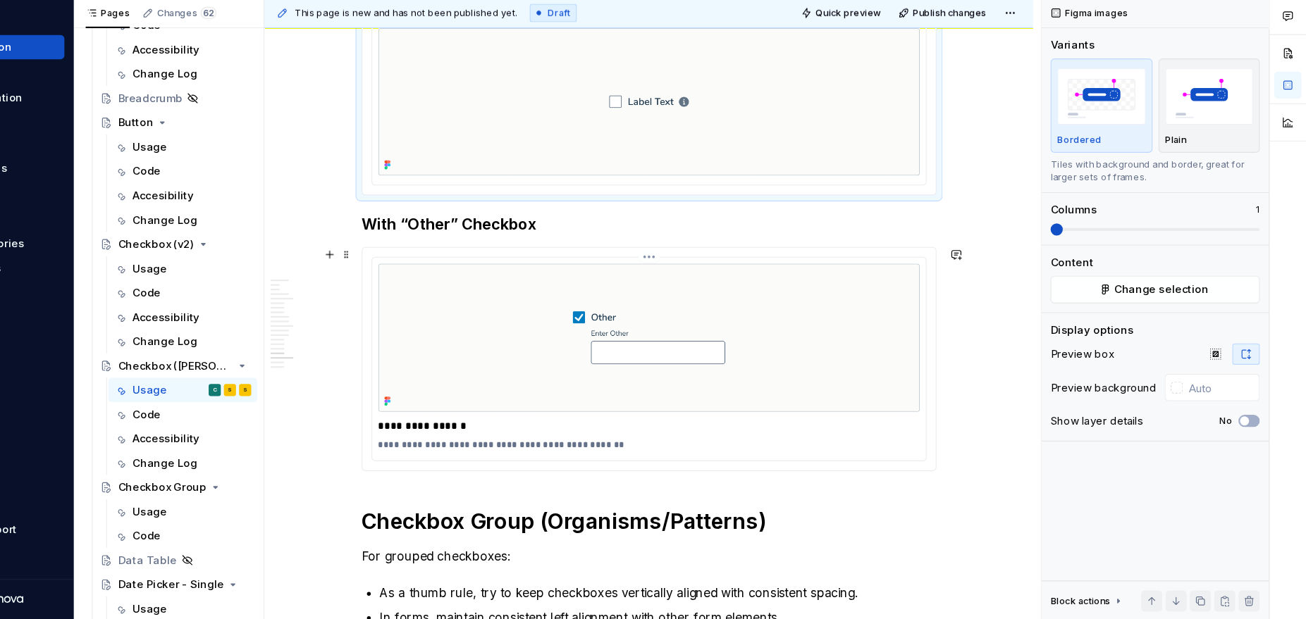
click at [797, 442] on p "**********" at bounding box center [697, 440] width 502 height 14
click at [1206, 437] on span "button" at bounding box center [1257, 435] width 8 height 8
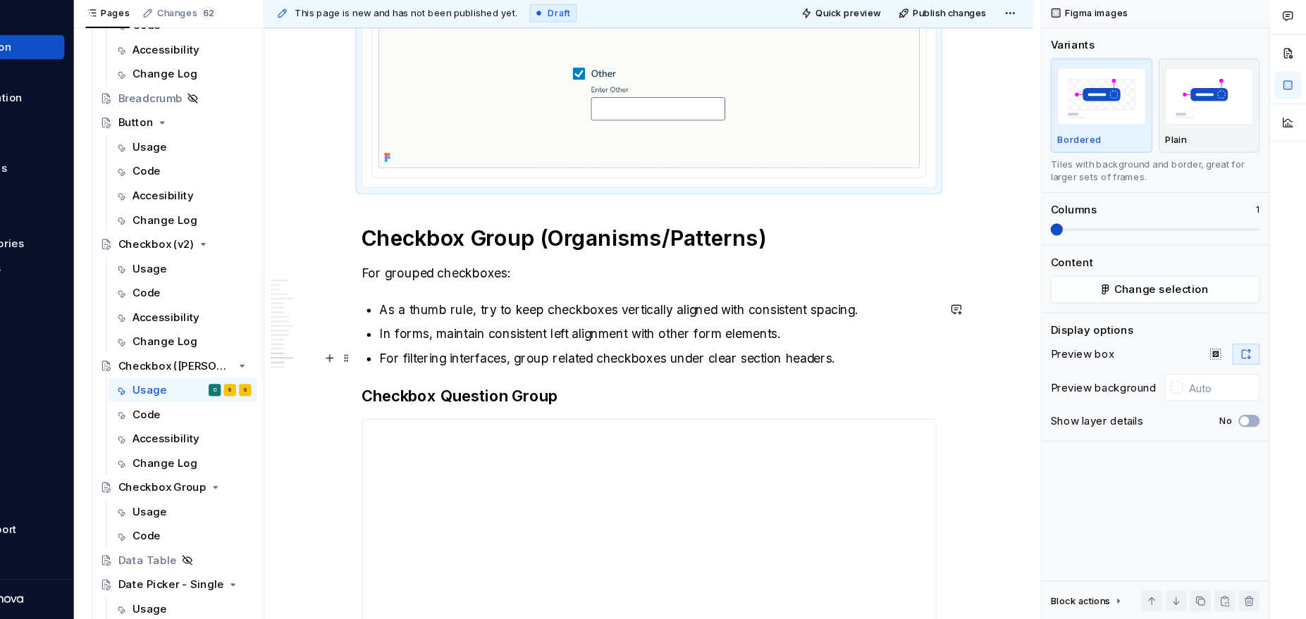
scroll to position [4880, 0]
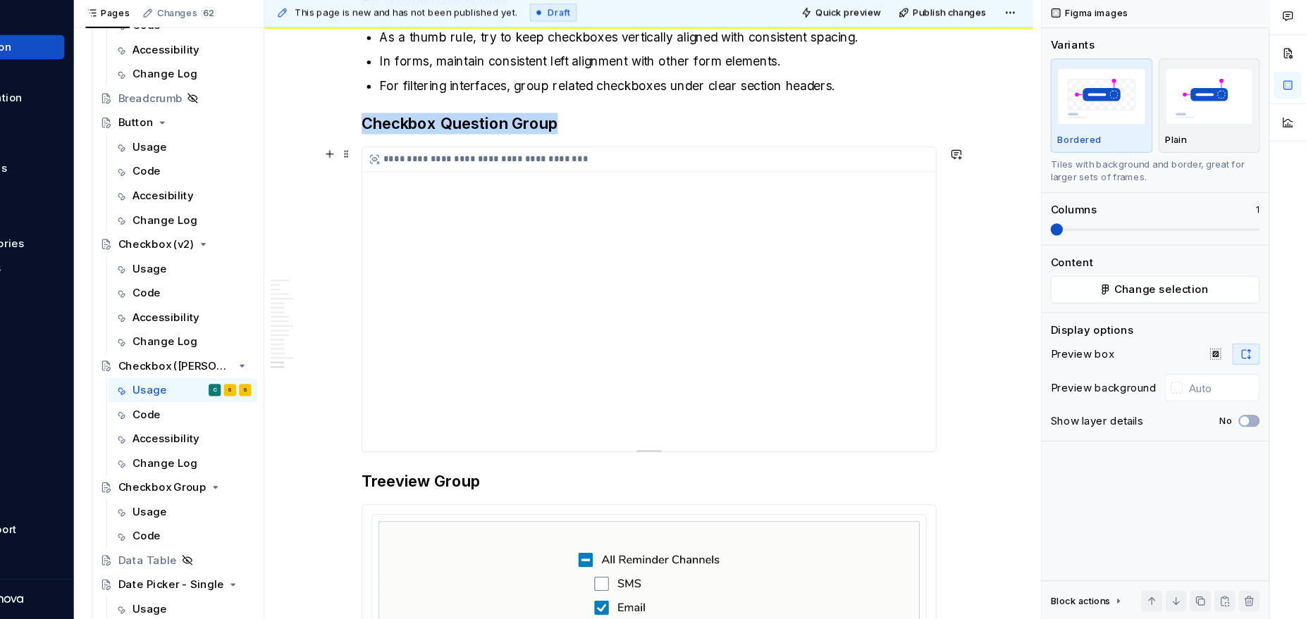
click at [761, 356] on div "**********" at bounding box center [696, 323] width 531 height 282
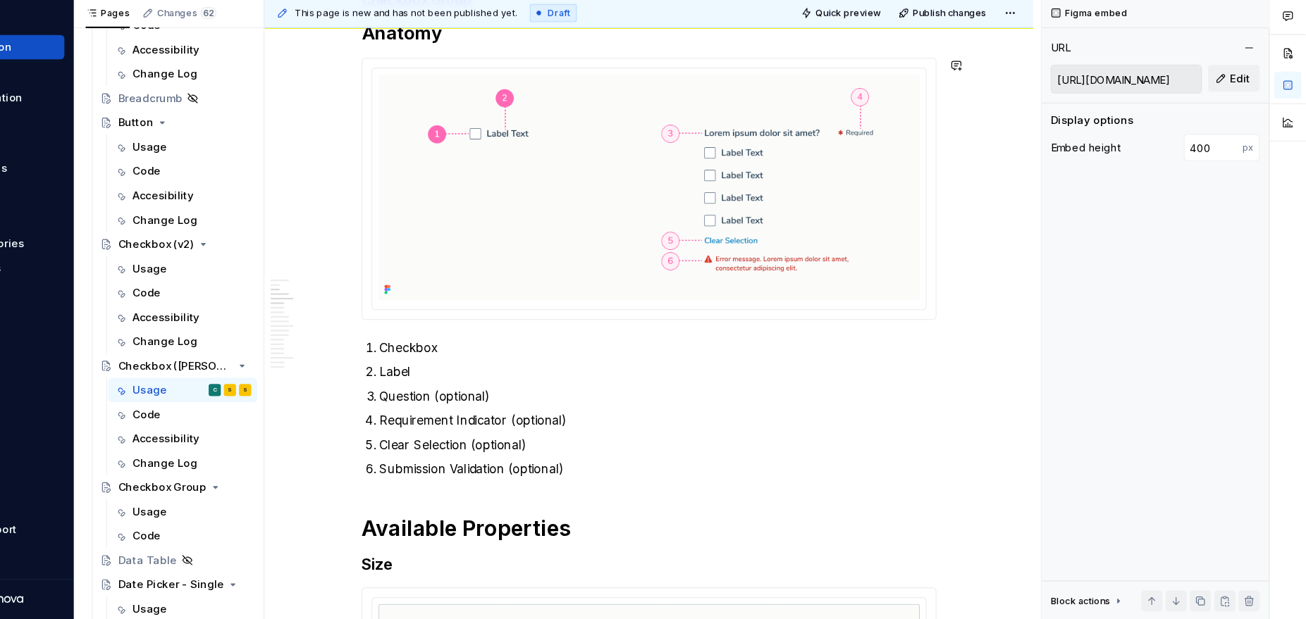
scroll to position [1035, 0]
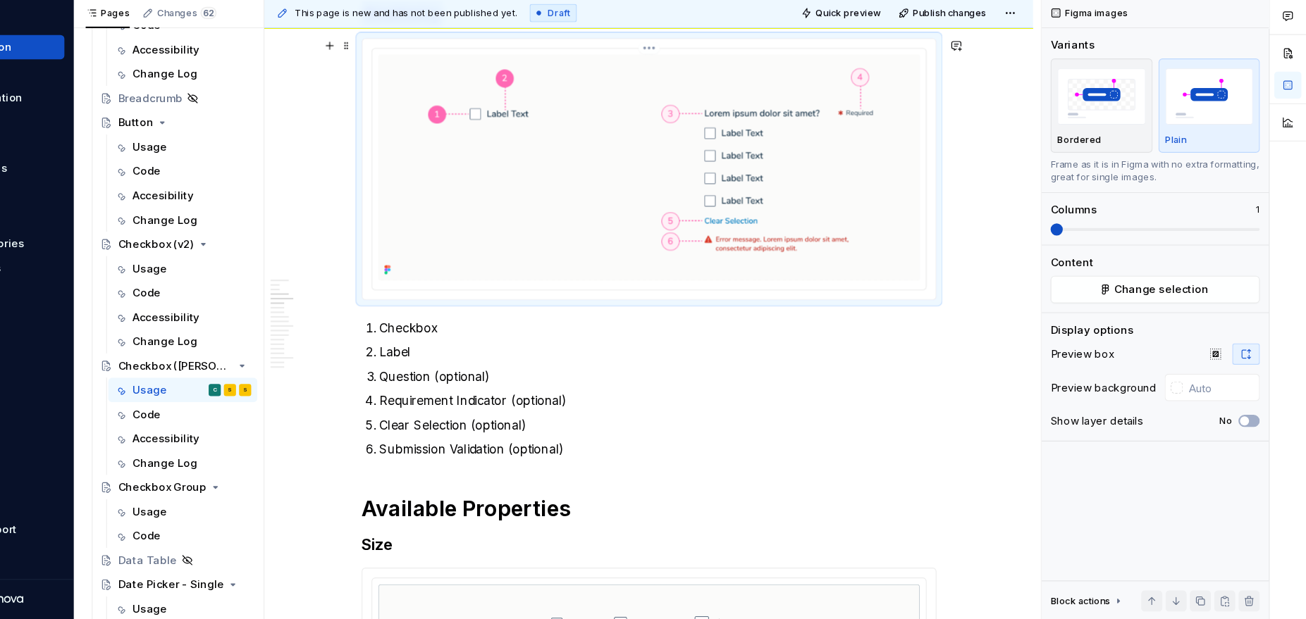
click at [832, 254] on img at bounding box center [697, 200] width 502 height 209
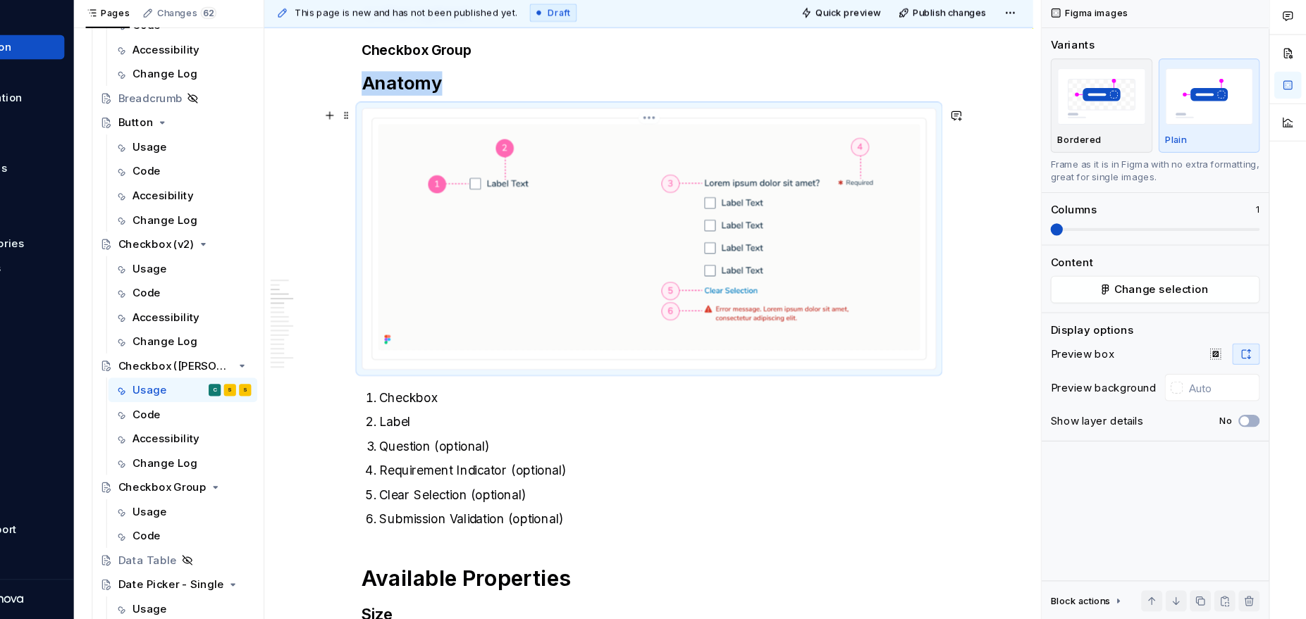
scroll to position [965, 0]
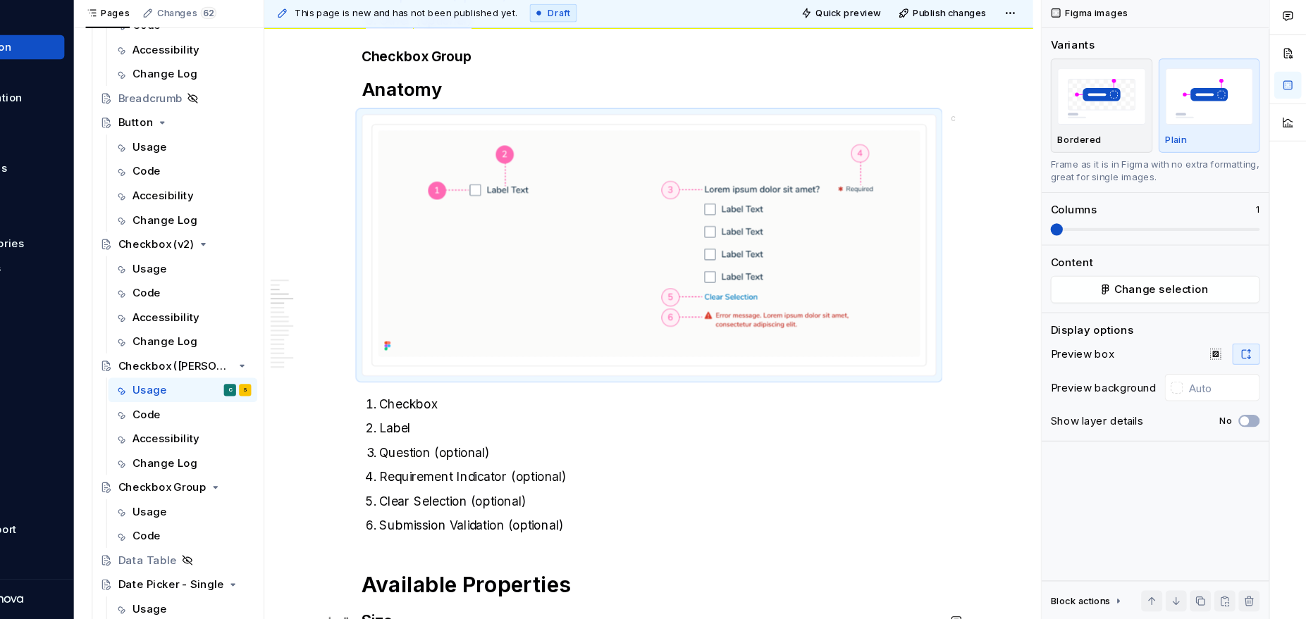
type textarea "*"
